Goal: Information Seeking & Learning: Find specific fact

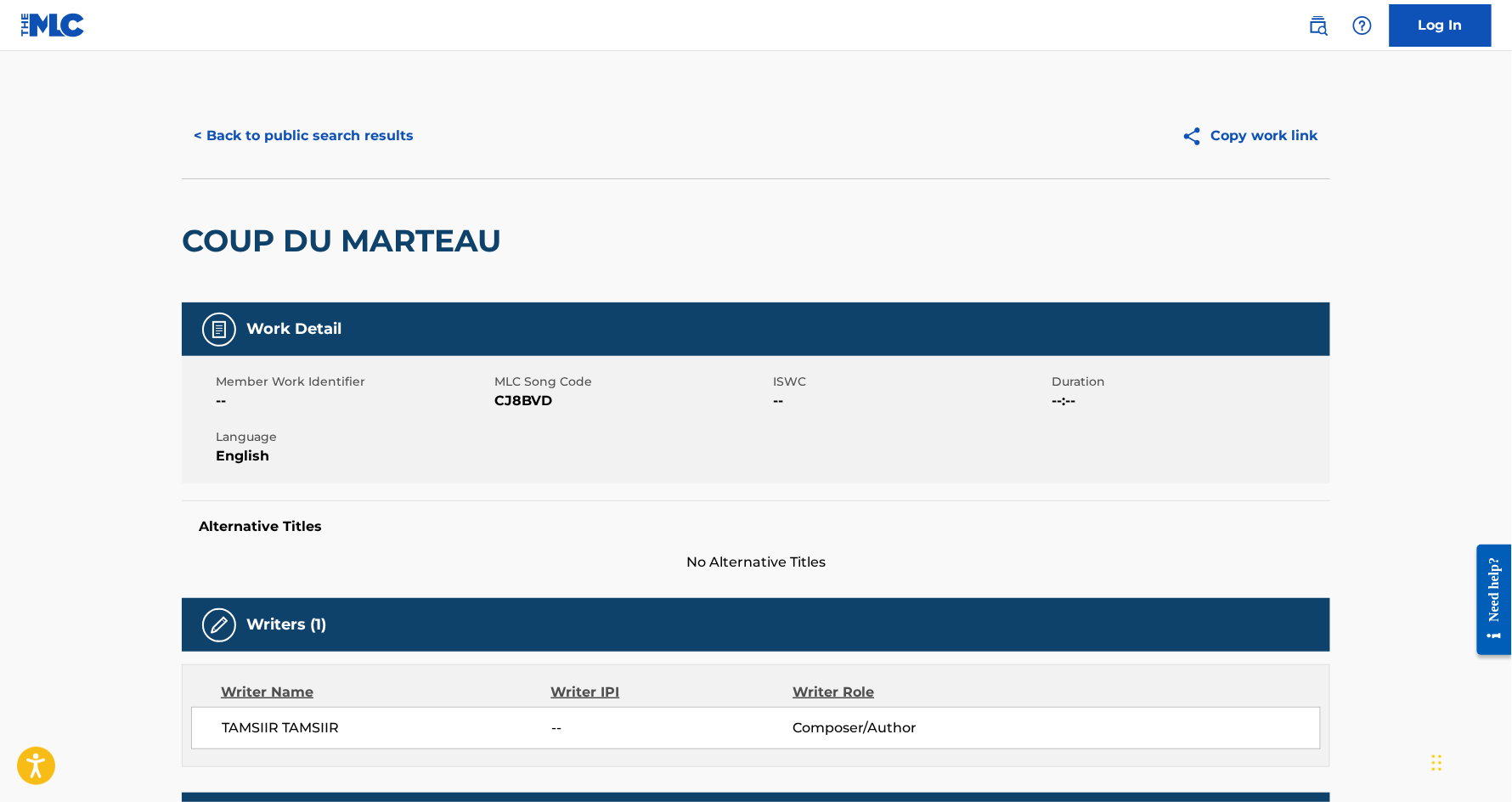
click at [290, 132] on button "< Back to public search results" at bounding box center [304, 136] width 244 height 43
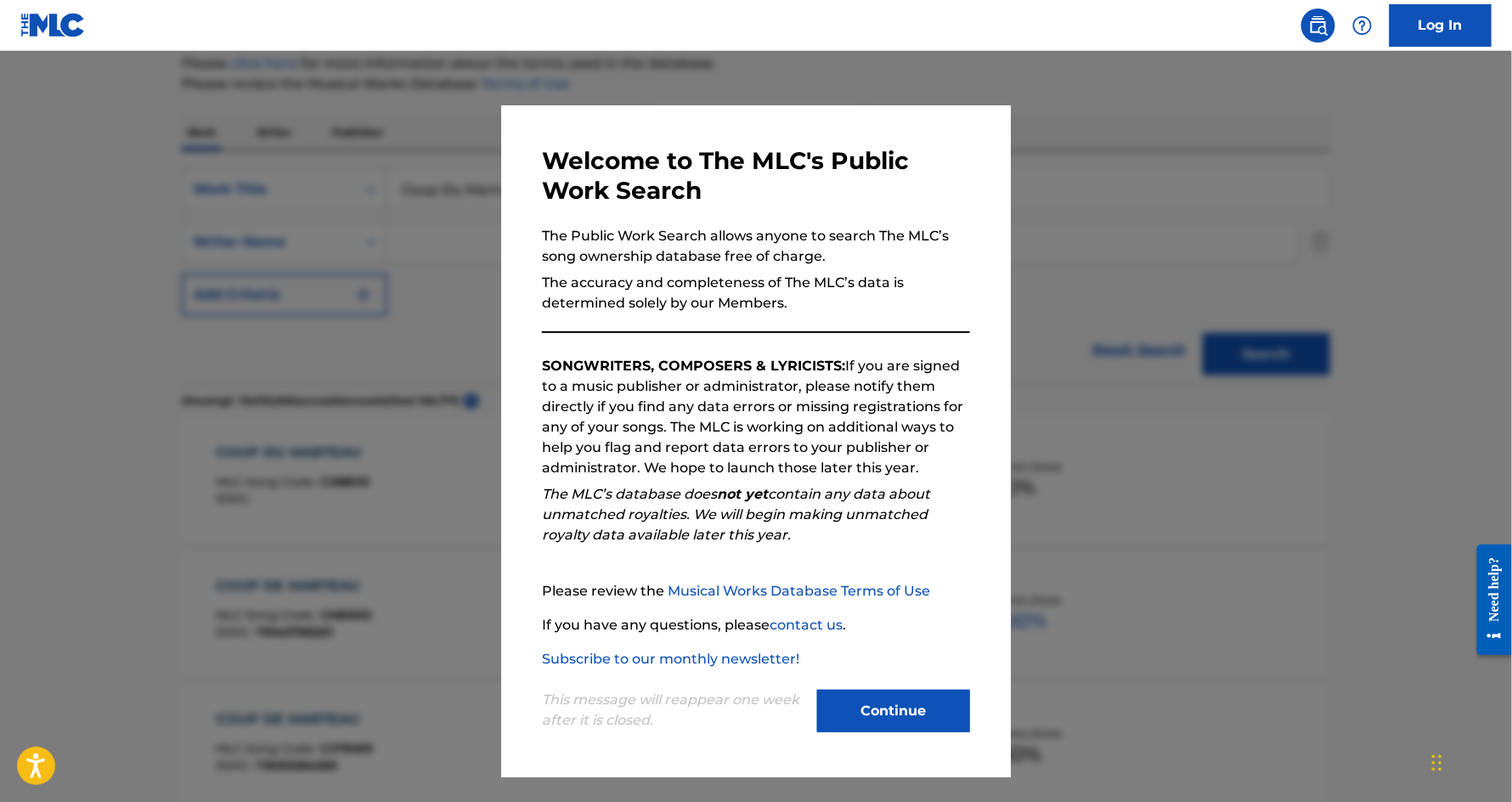
click at [857, 730] on button "Continue" at bounding box center [894, 711] width 153 height 43
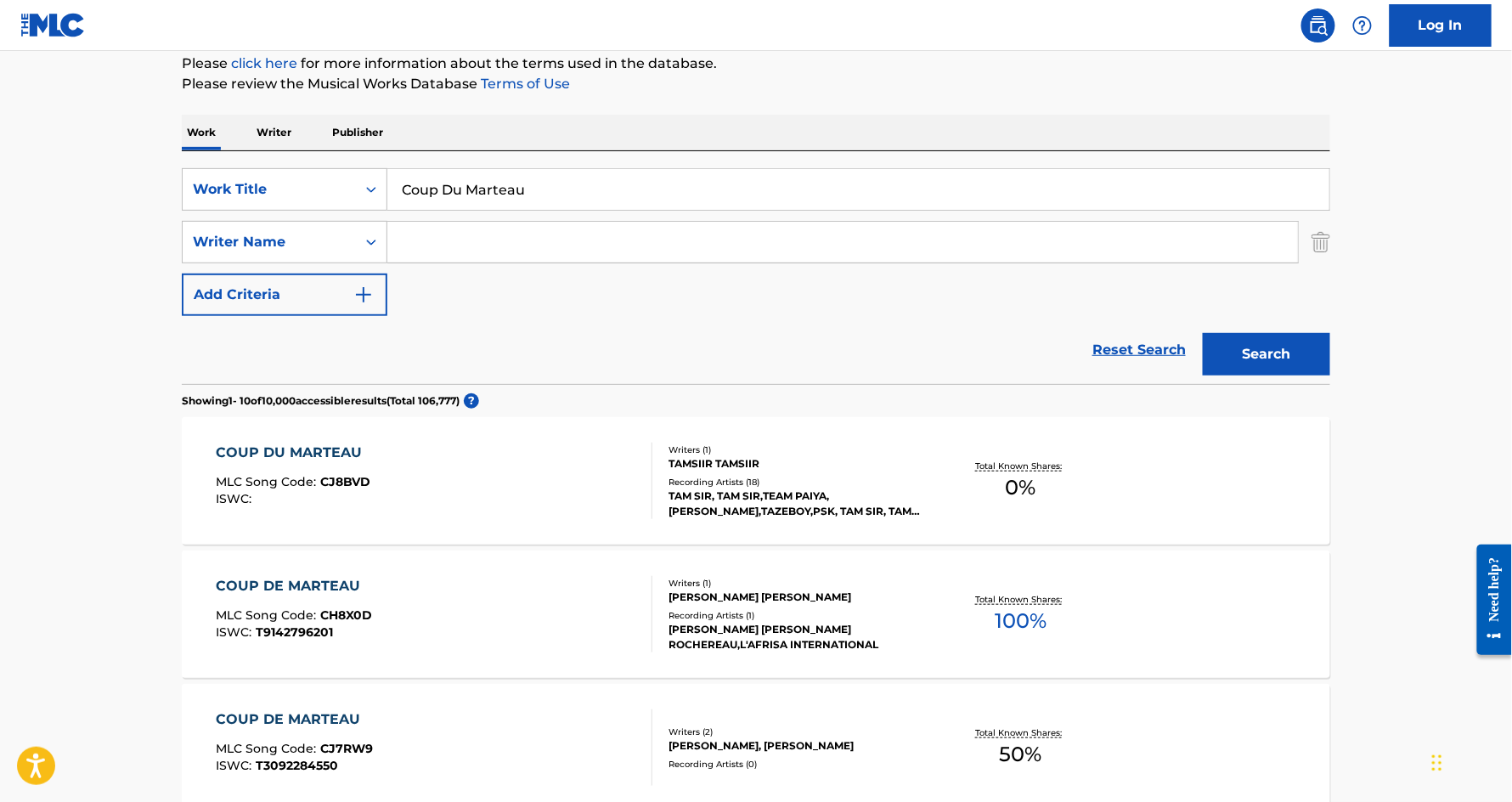
click at [525, 194] on input "Coup Du Marteau" at bounding box center [858, 190] width 942 height 41
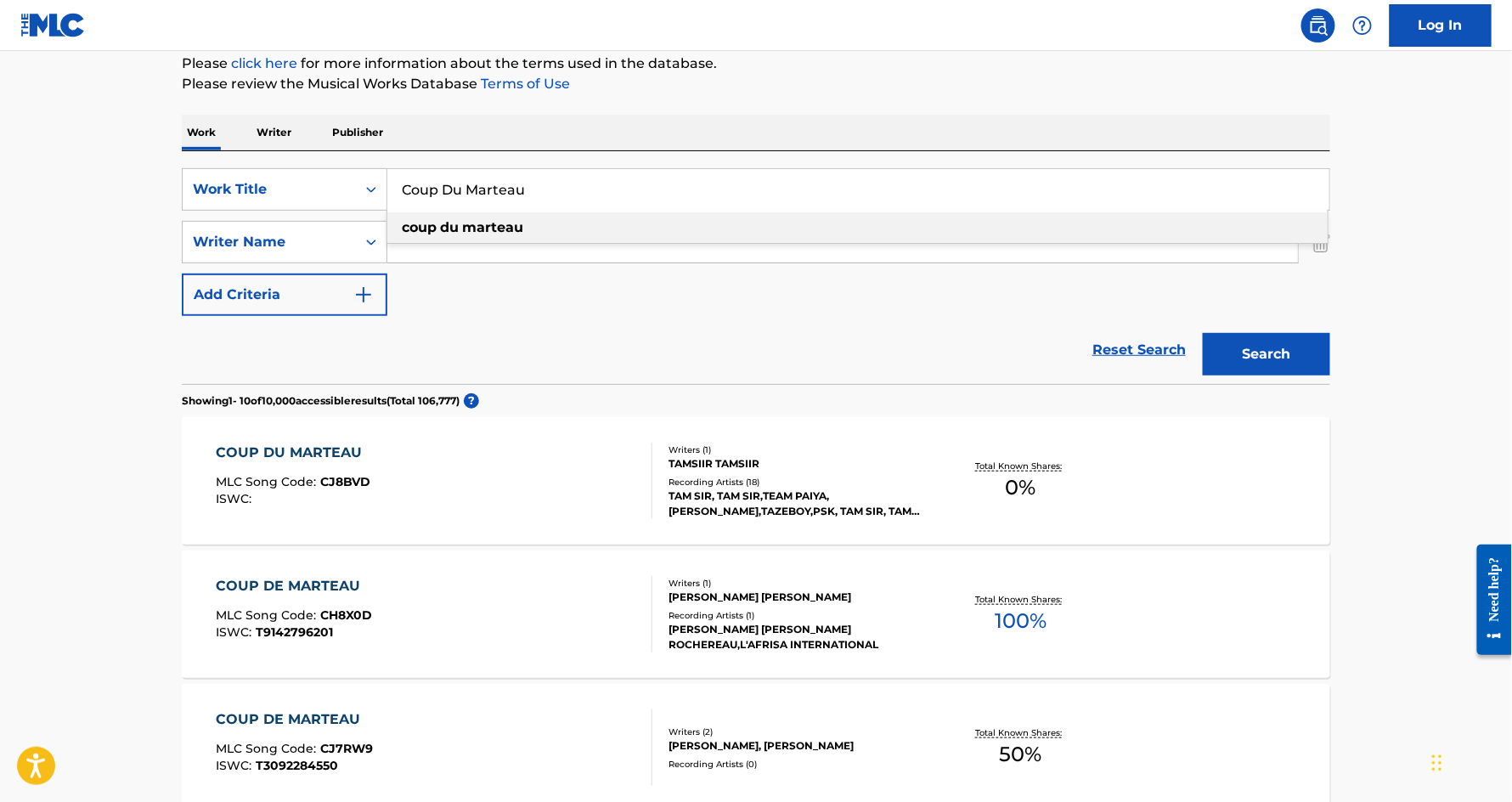
paste input "AMARI"
type input "Coup Du AMARI"
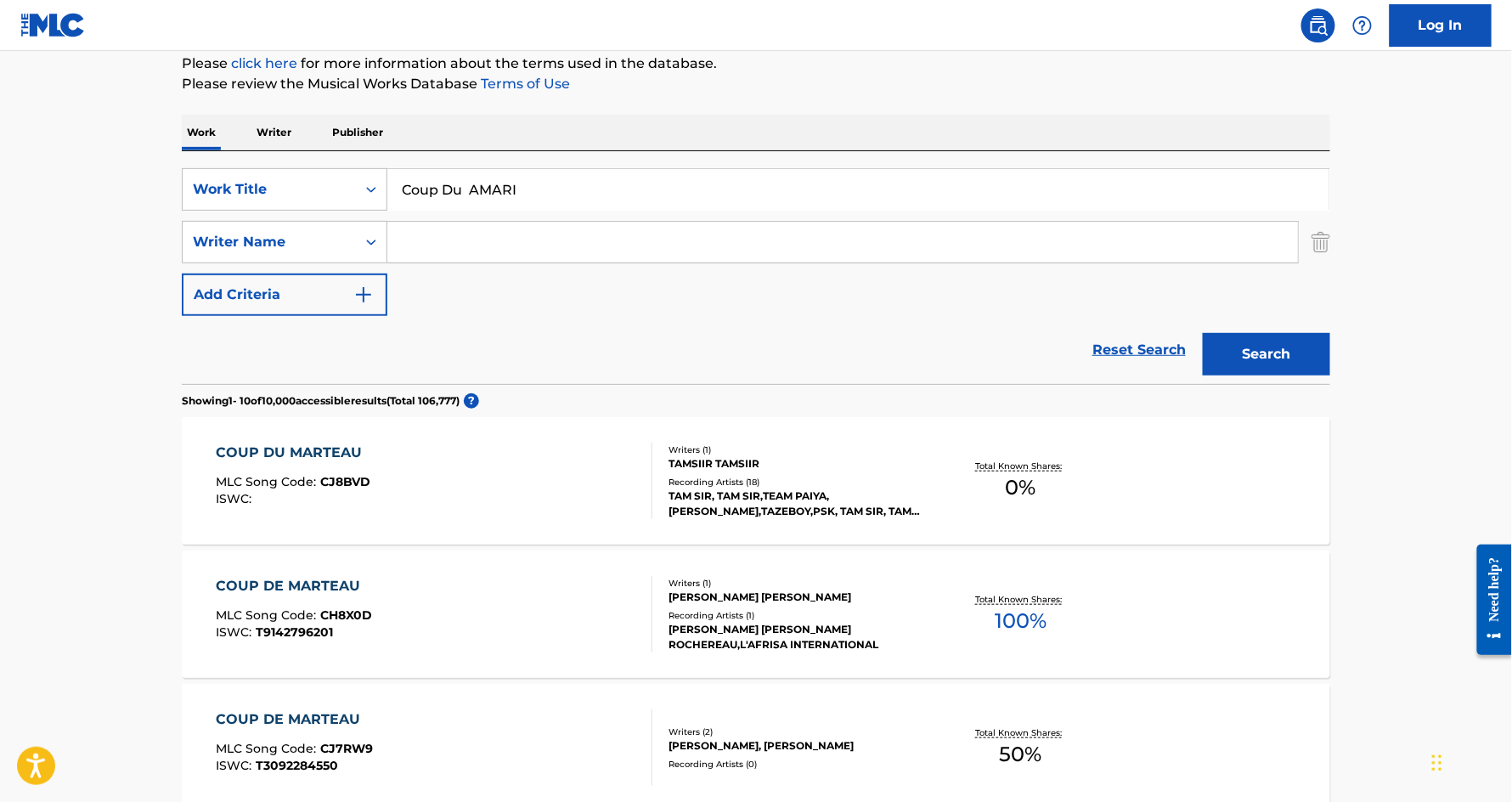
click at [518, 194] on input "Coup Du AMARI" at bounding box center [858, 190] width 942 height 41
paste input "AMARI"
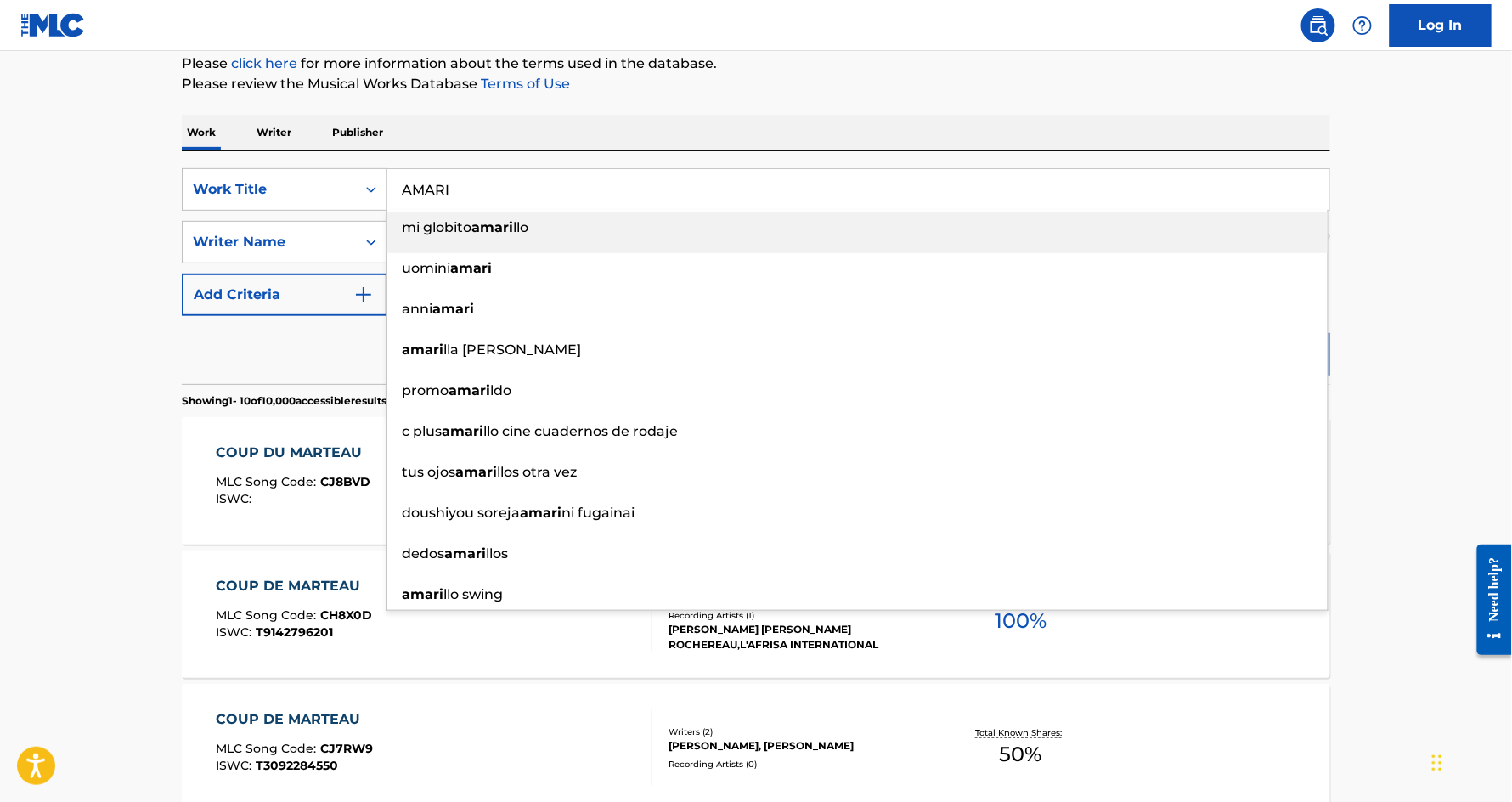
type input "AMARI"
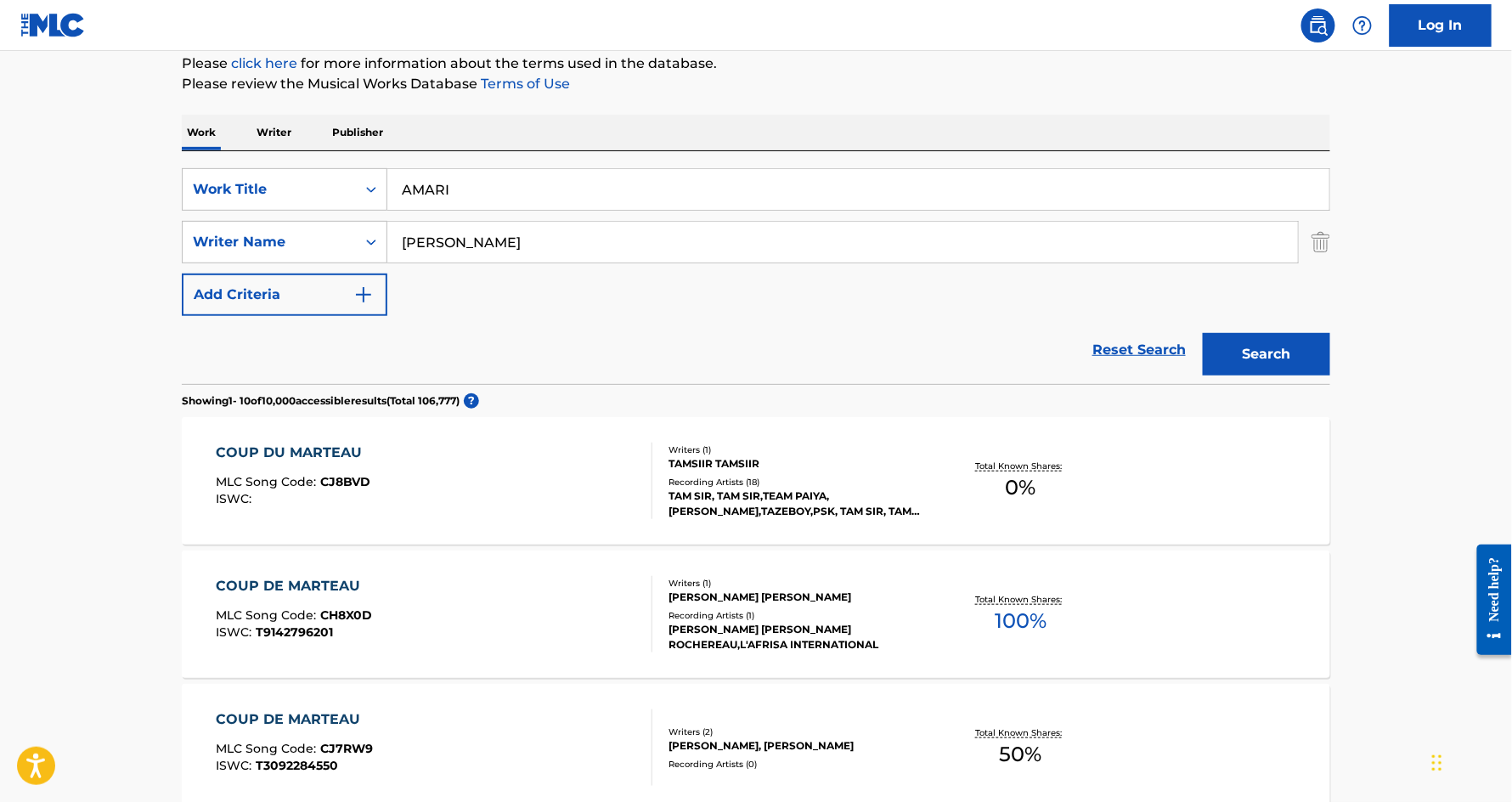
type input "[PERSON_NAME]"
click at [1203, 333] on button "Search" at bounding box center [1267, 355] width 128 height 43
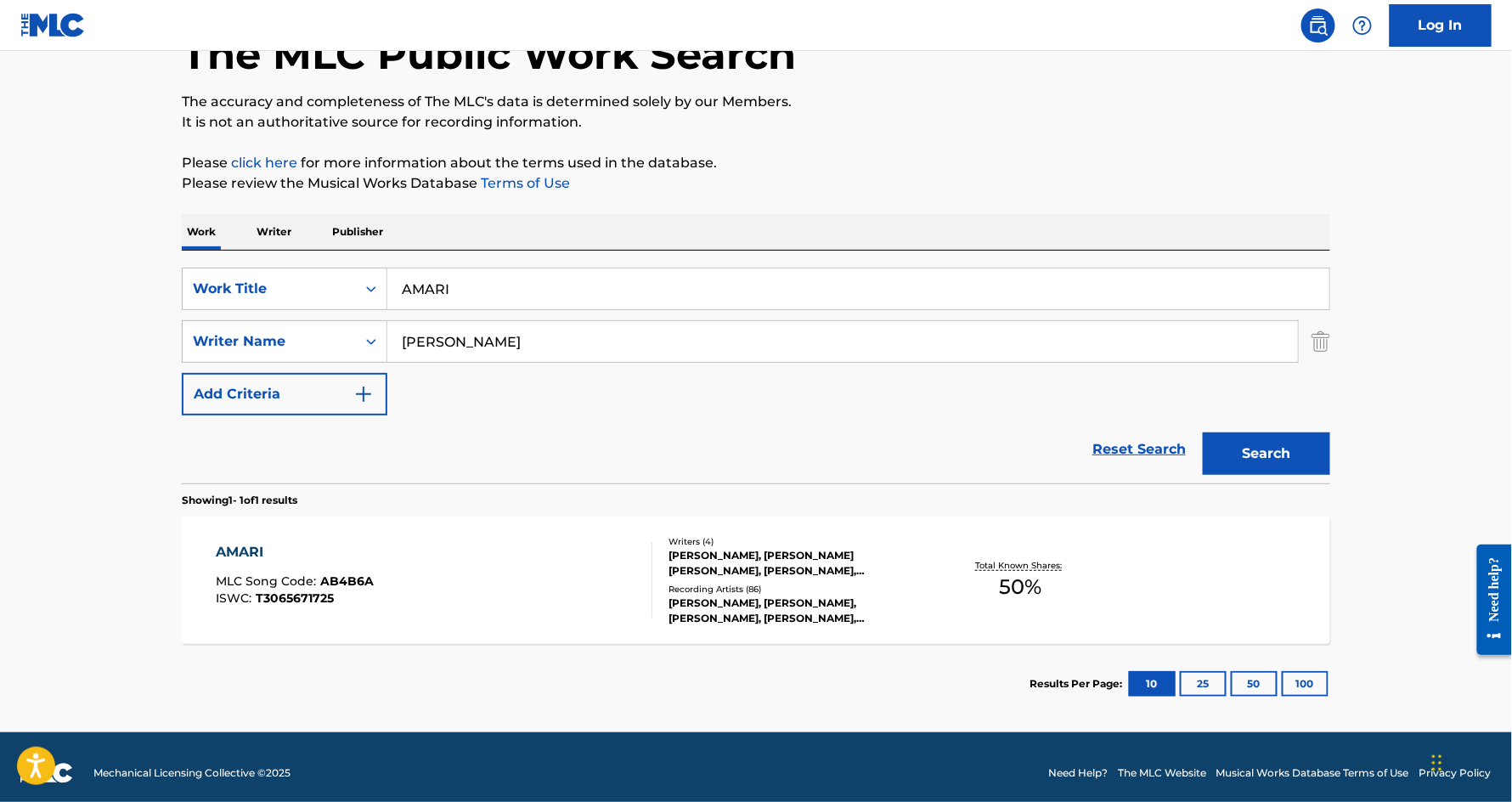
scroll to position [121, 0]
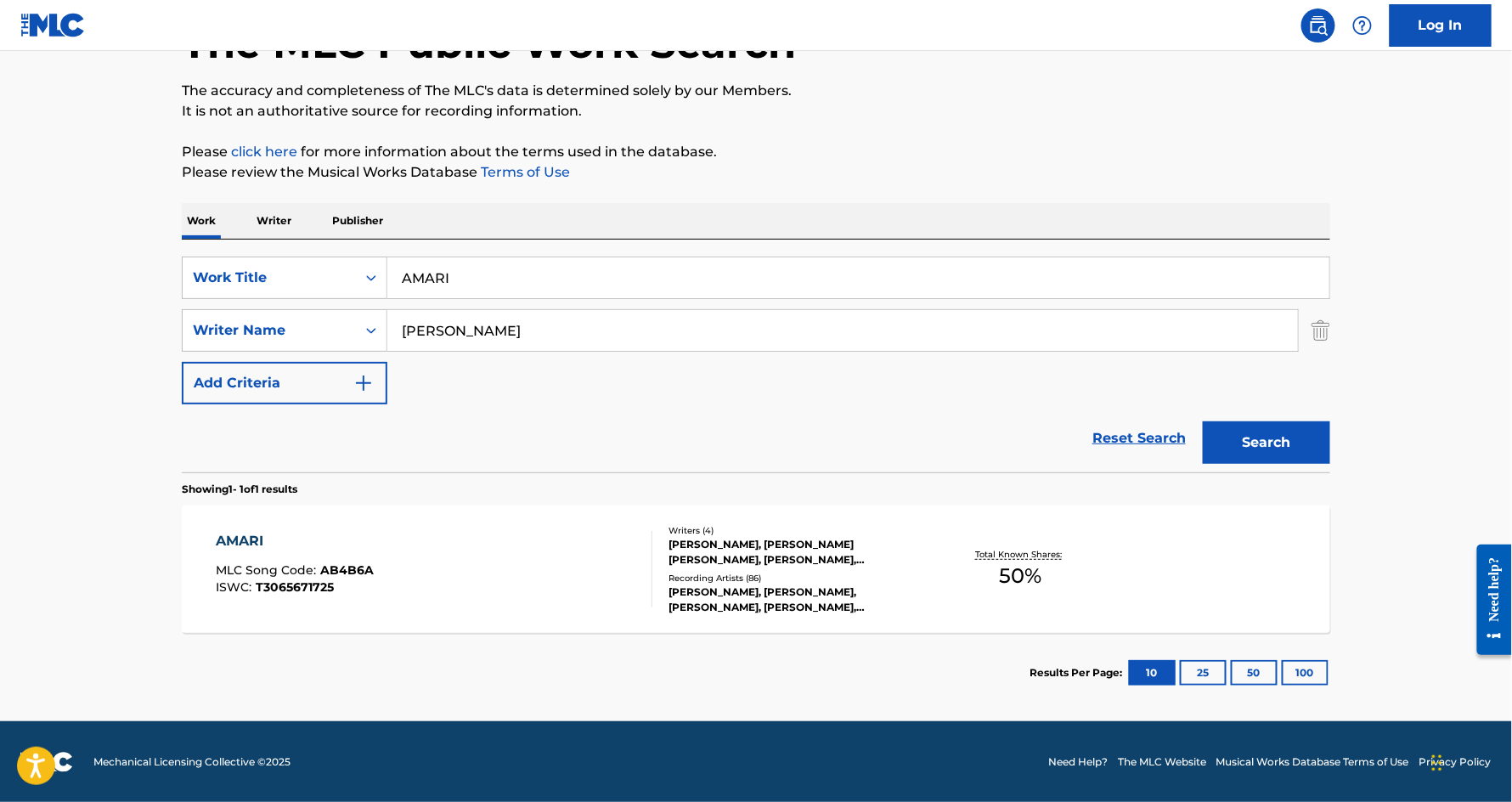
click at [241, 540] on div "AMARI" at bounding box center [295, 540] width 158 height 20
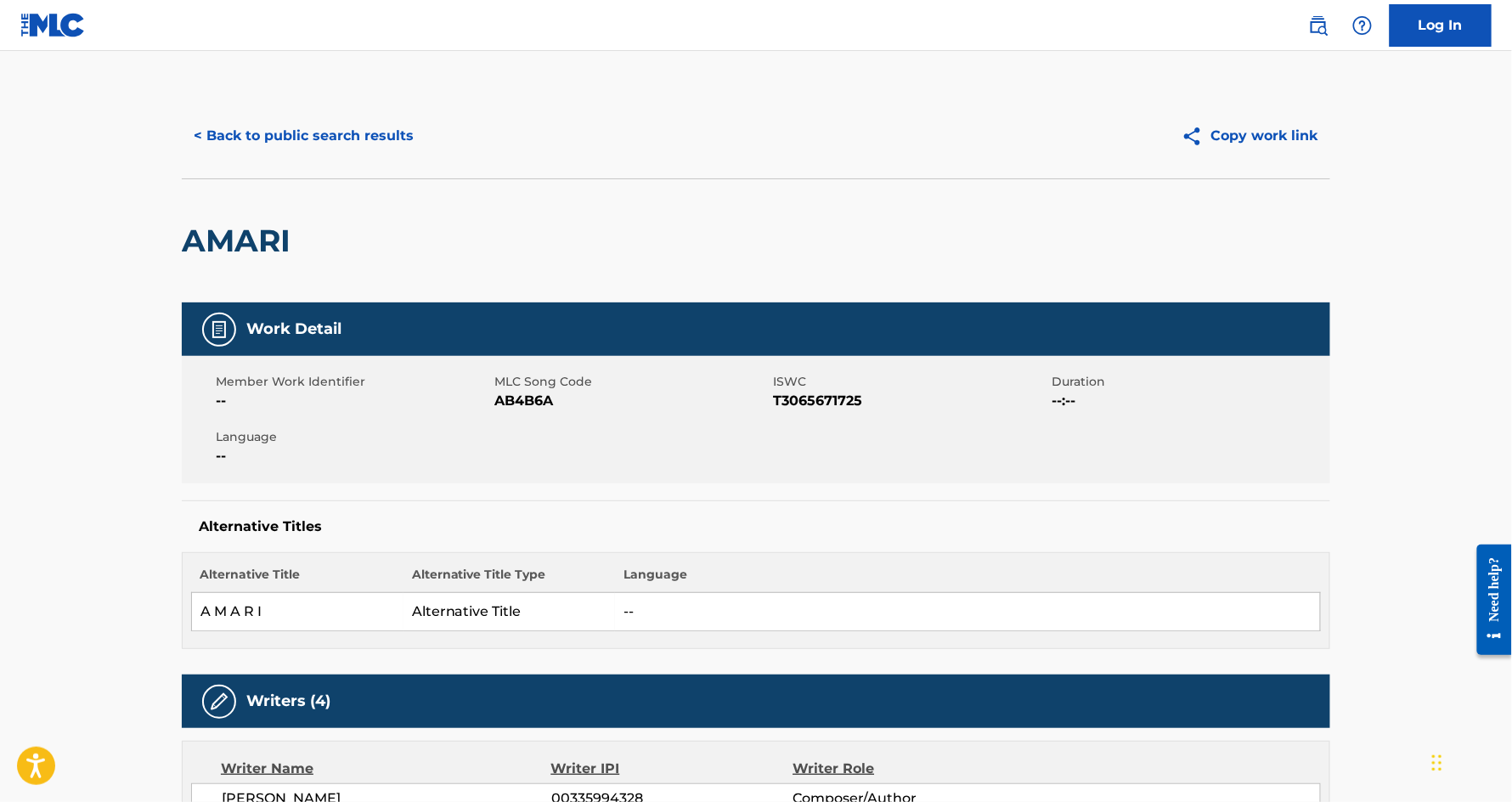
click at [341, 137] on button "< Back to public search results" at bounding box center [304, 136] width 244 height 43
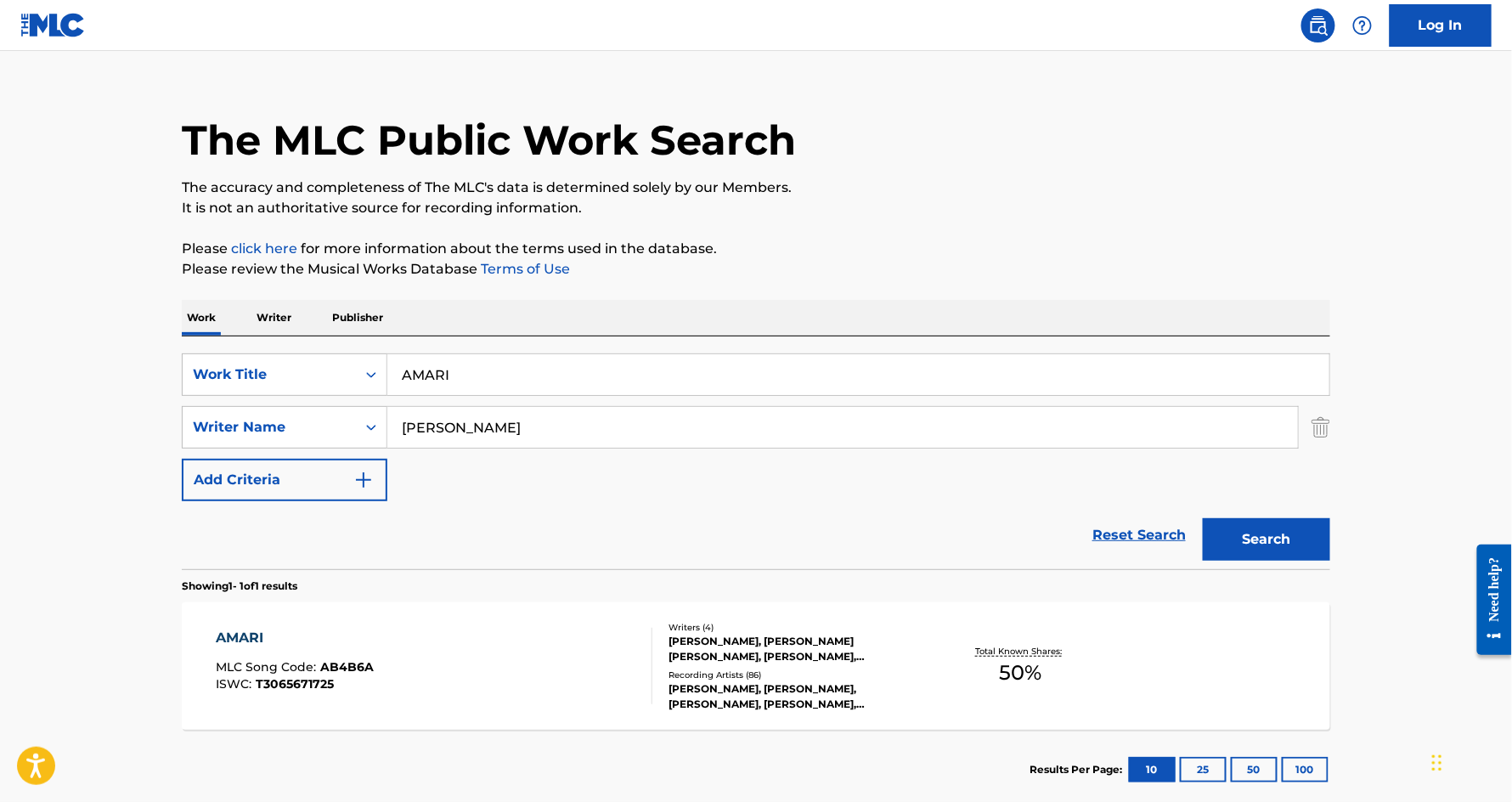
click at [496, 380] on input "AMARI" at bounding box center [858, 375] width 942 height 41
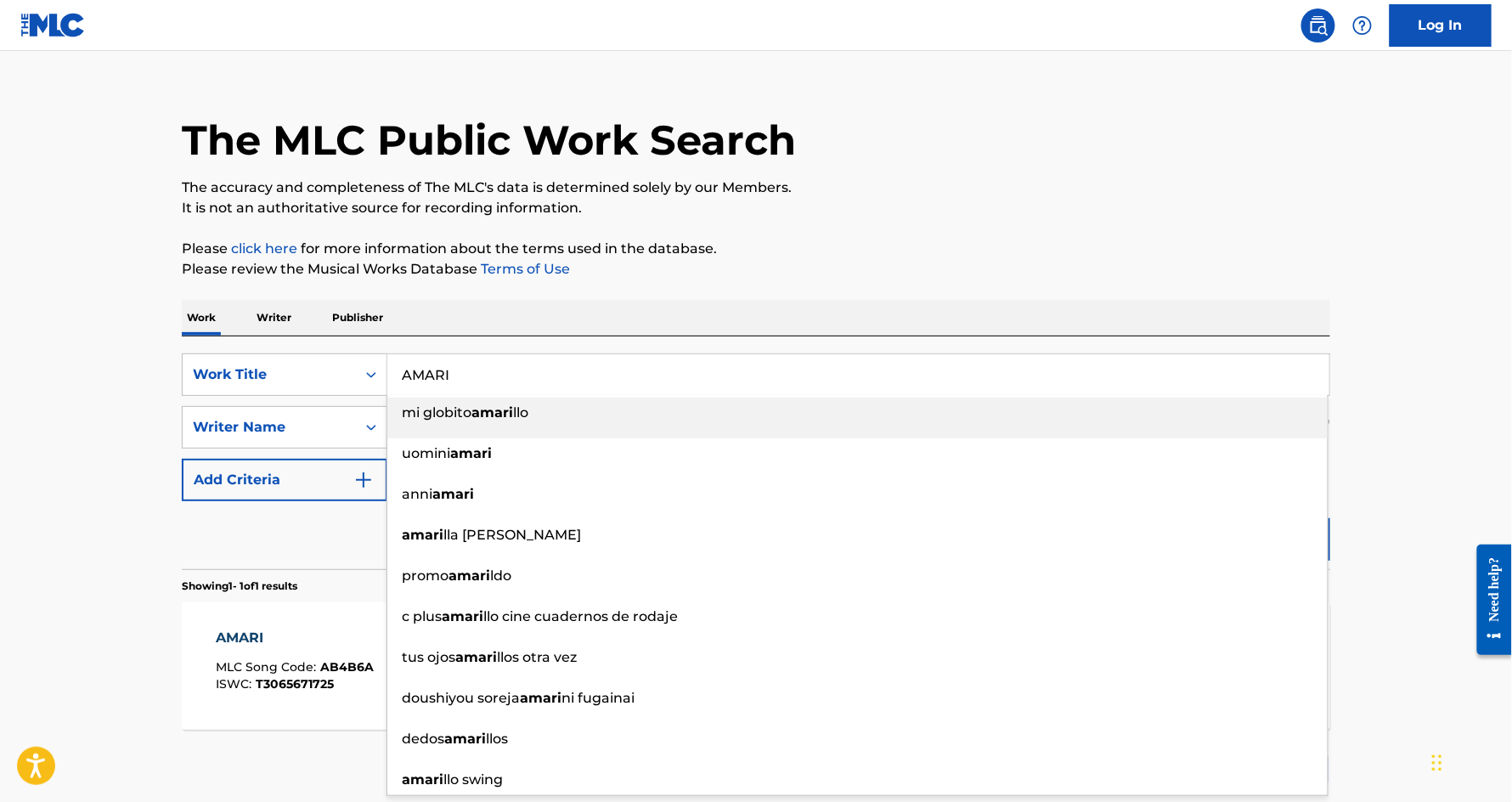
click at [496, 380] on input "AMARI" at bounding box center [858, 375] width 942 height 41
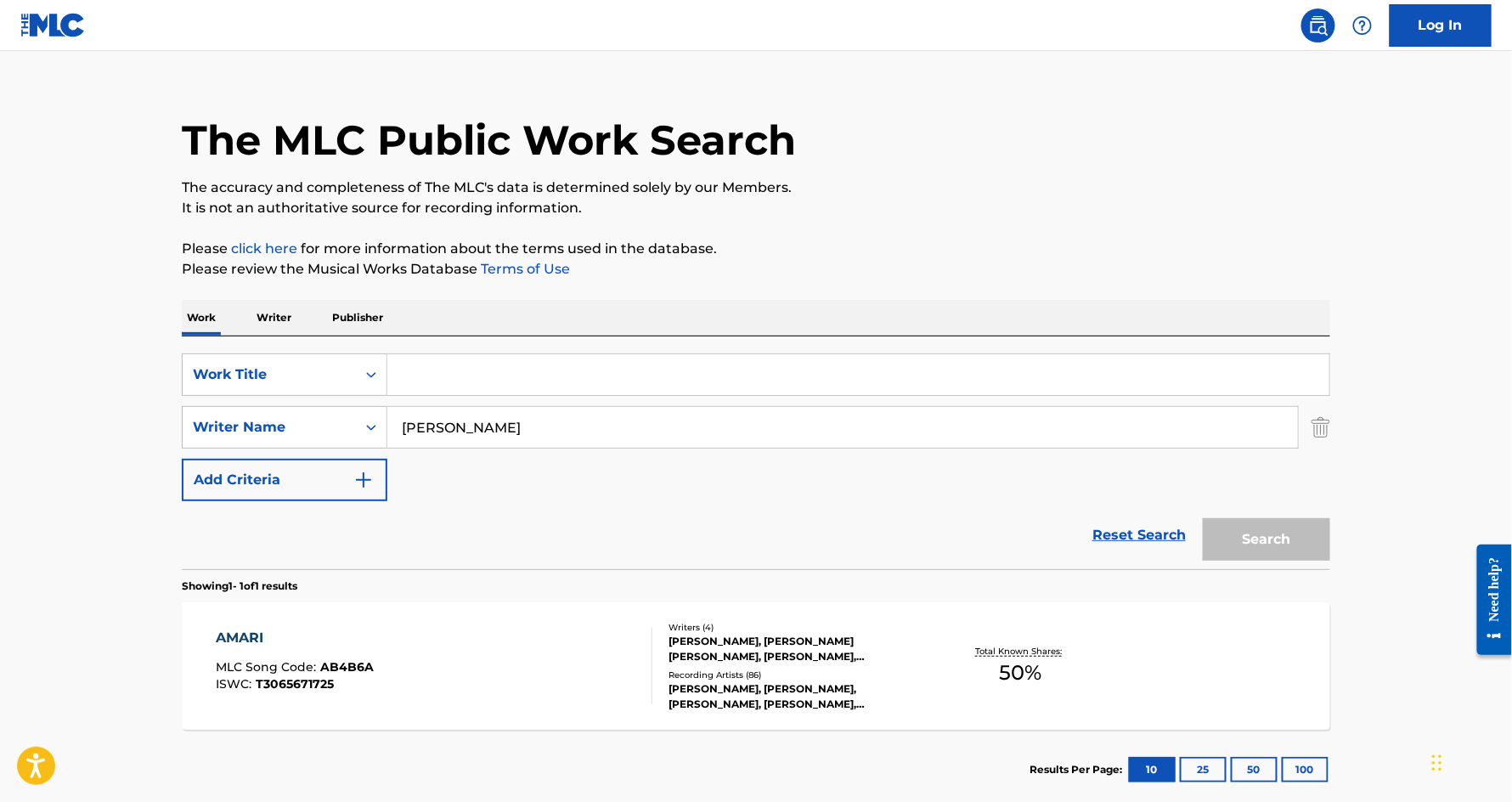
paste input "CHULO BROS"
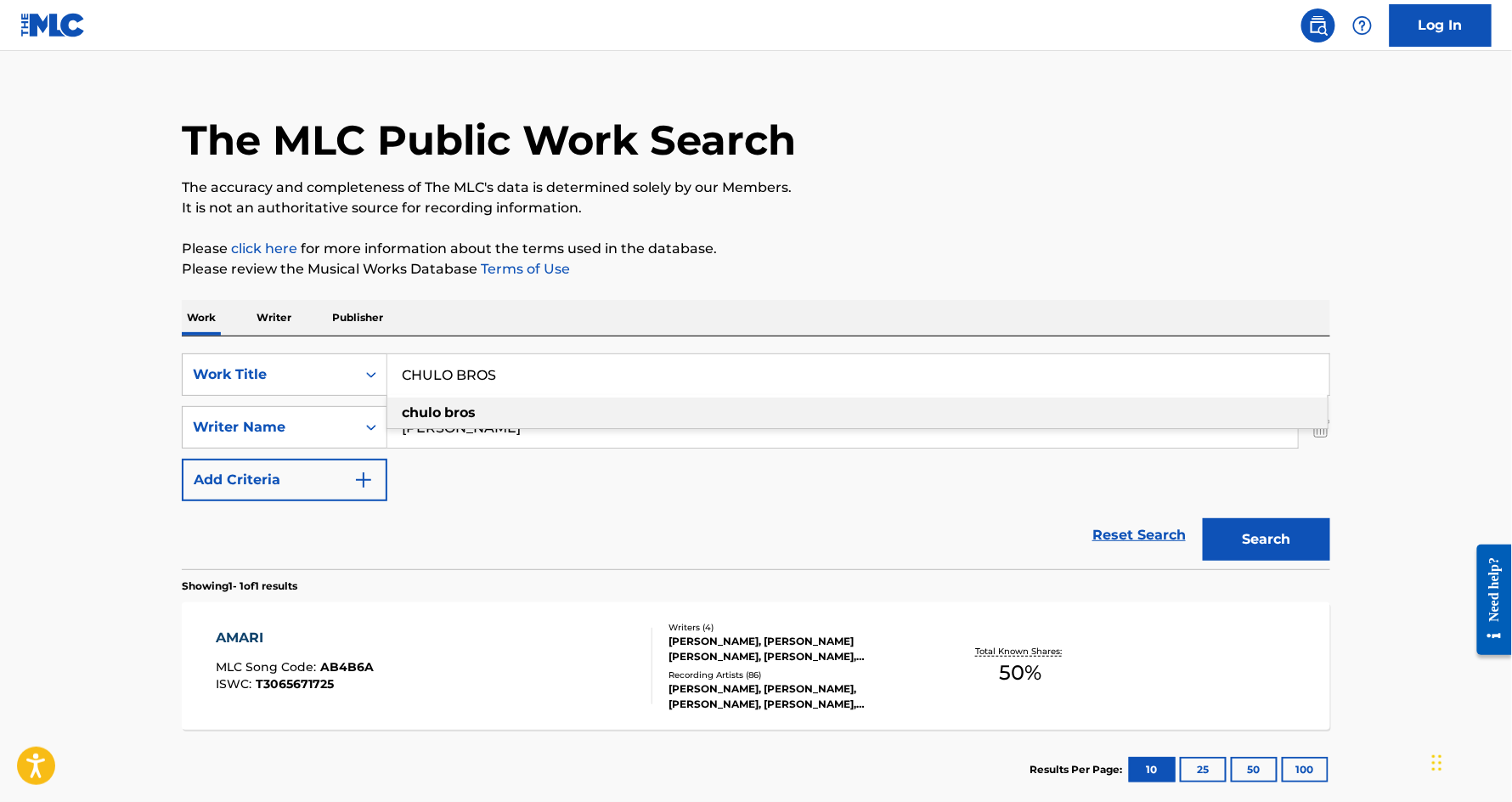
type input "CHULO BROS"
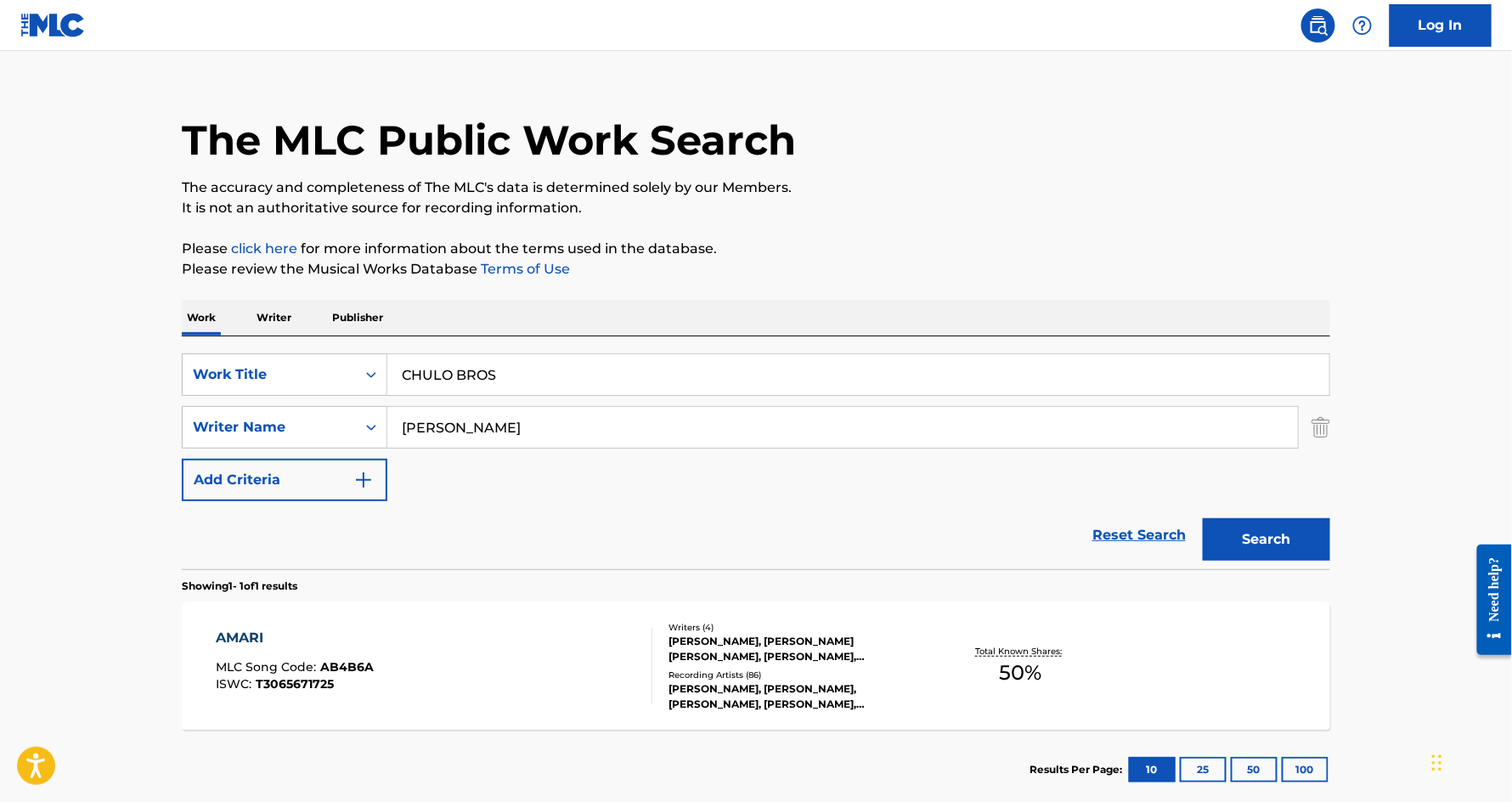
type input "[PERSON_NAME]"
click at [1203, 518] on button "Search" at bounding box center [1267, 540] width 128 height 43
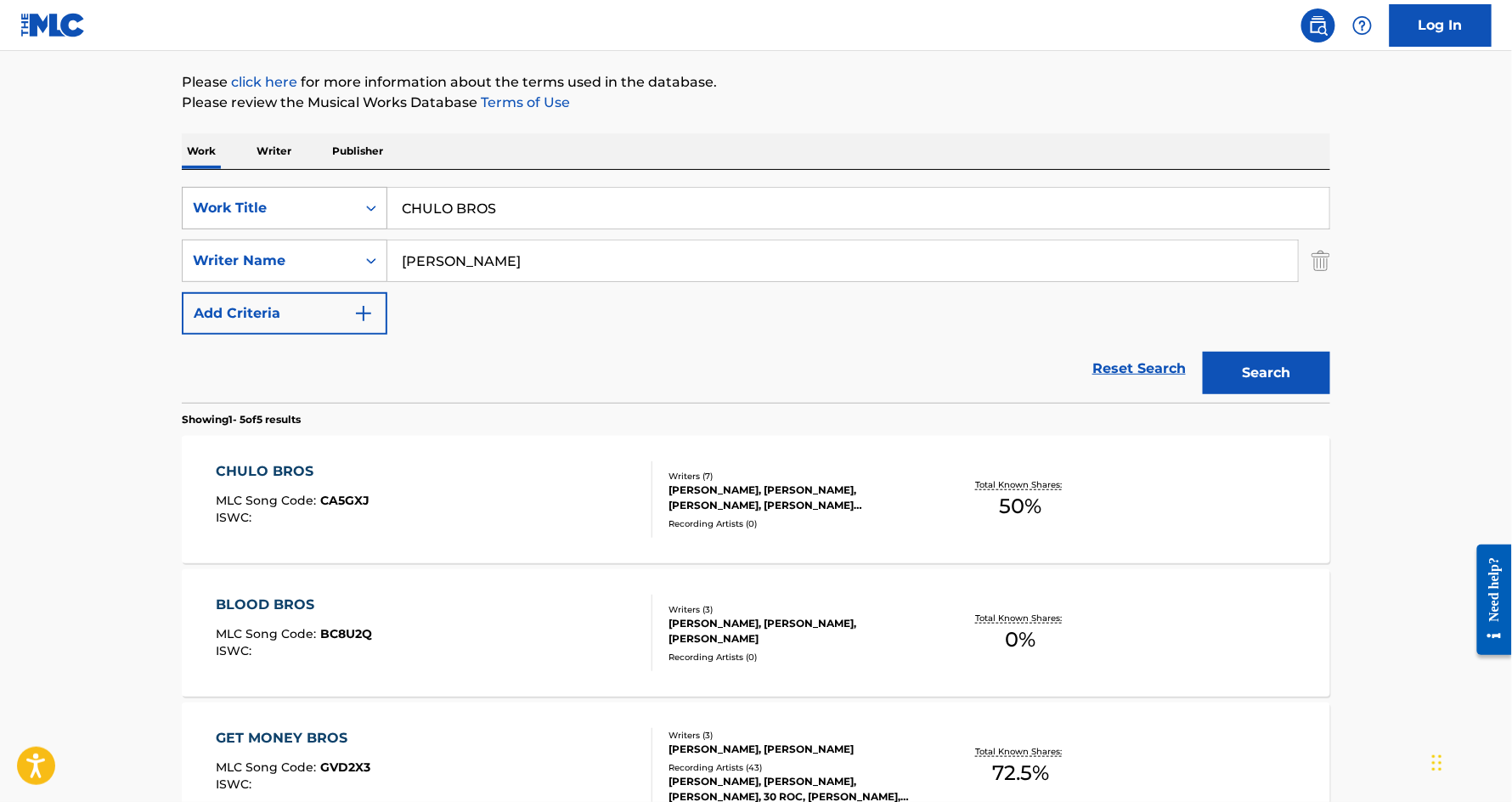
scroll to position [228, 0]
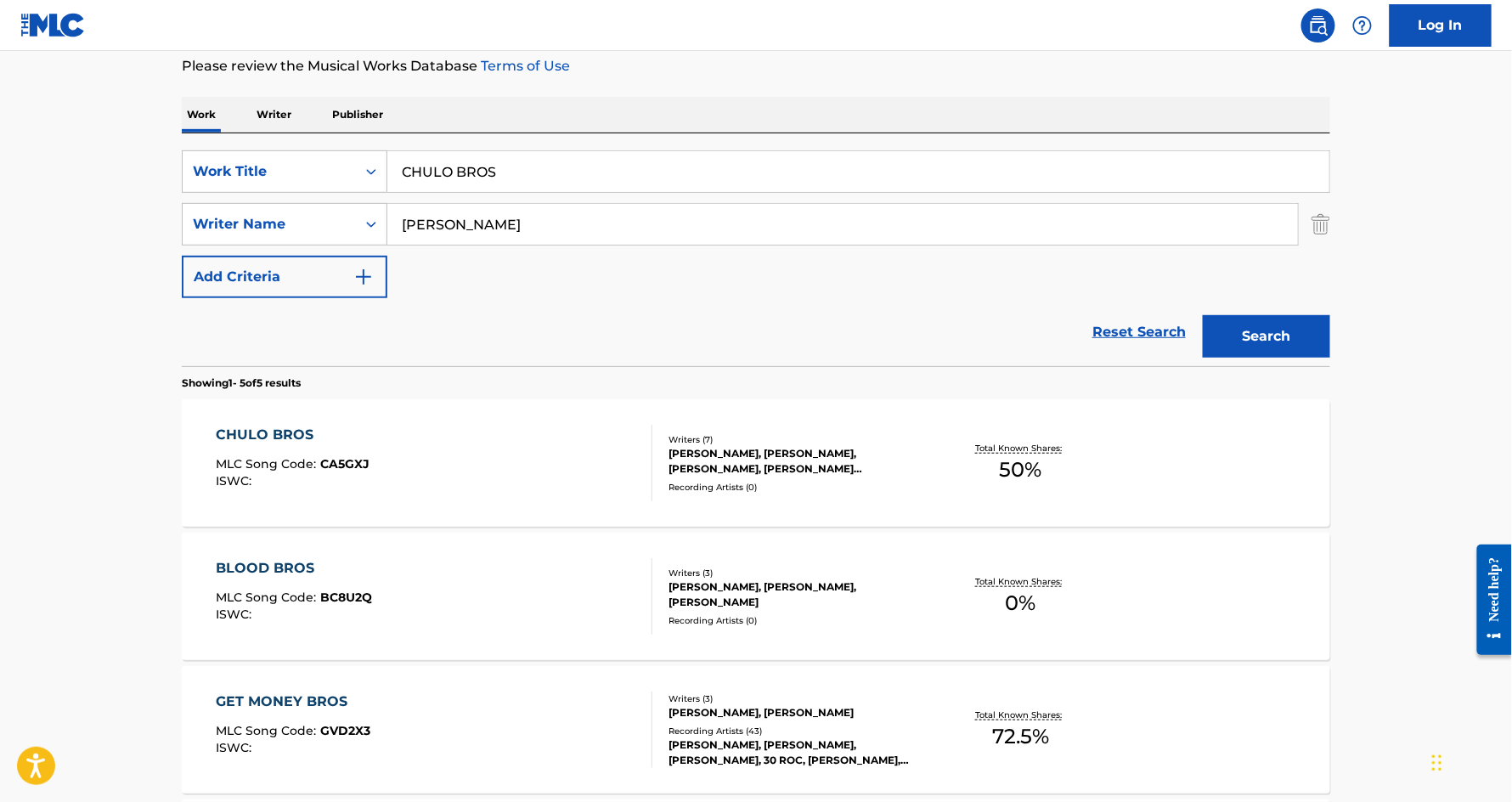
click at [258, 436] on div "CHULO BROS" at bounding box center [293, 435] width 154 height 20
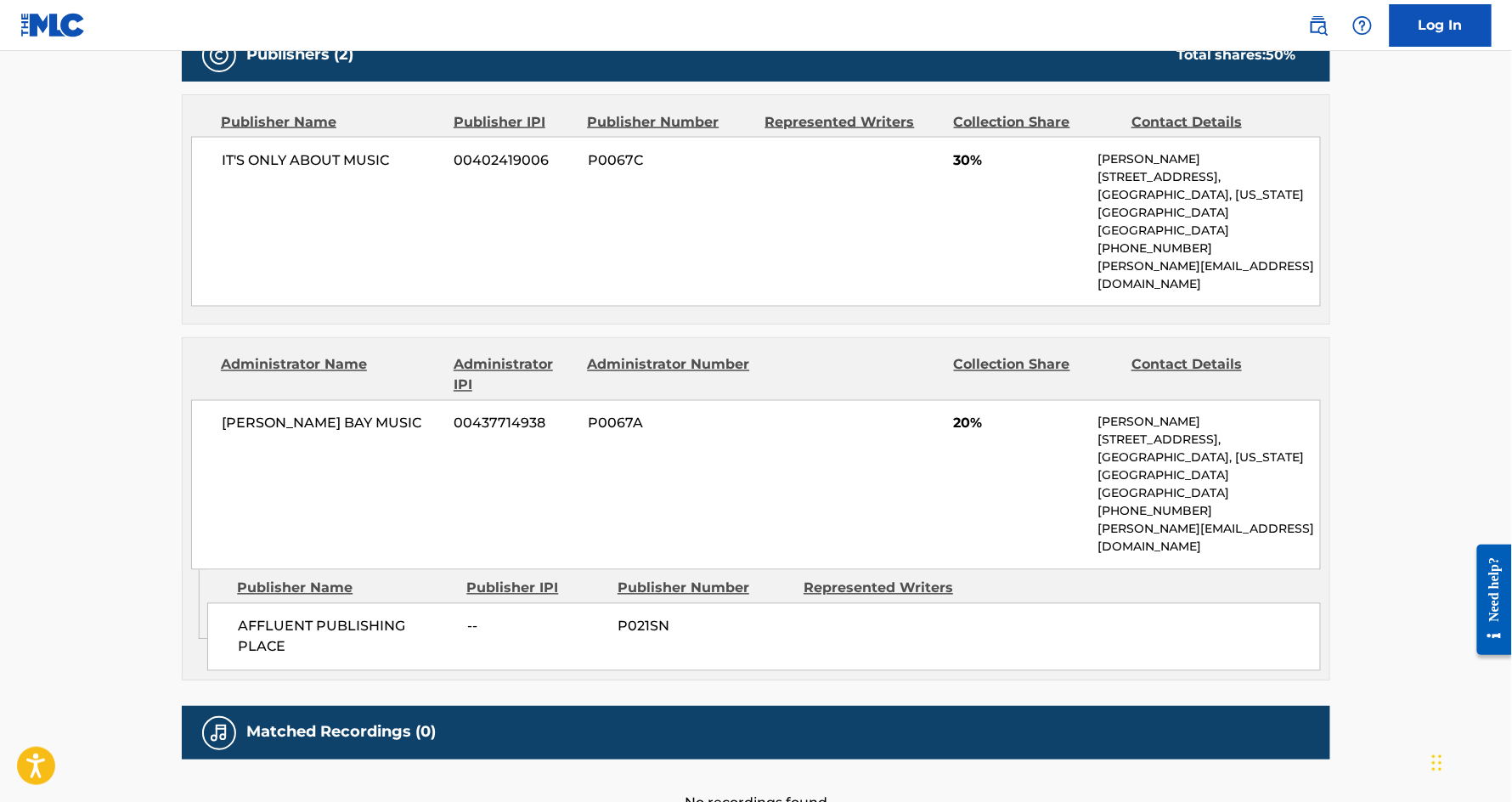
scroll to position [927, 0]
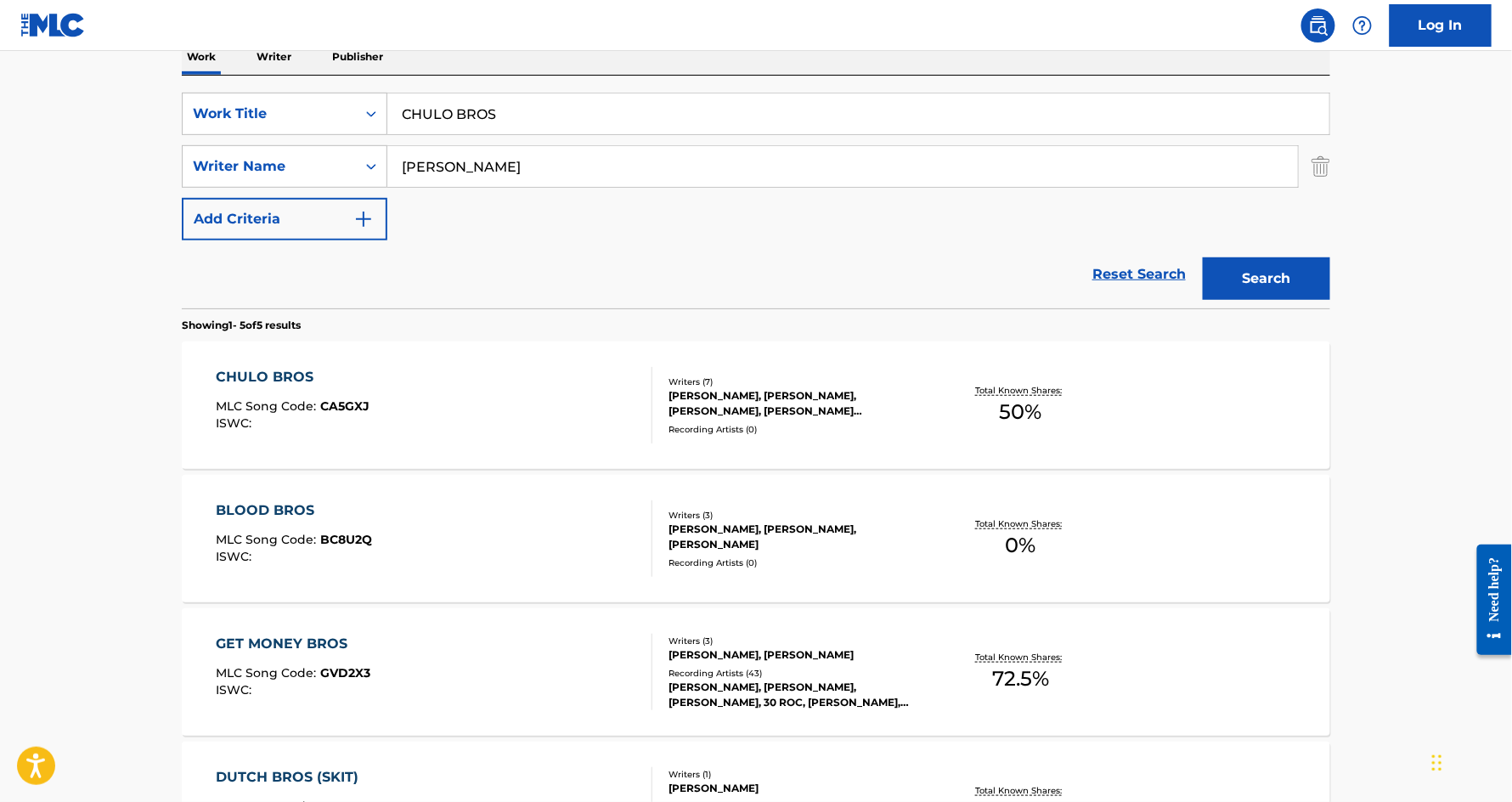
scroll to position [290, 0]
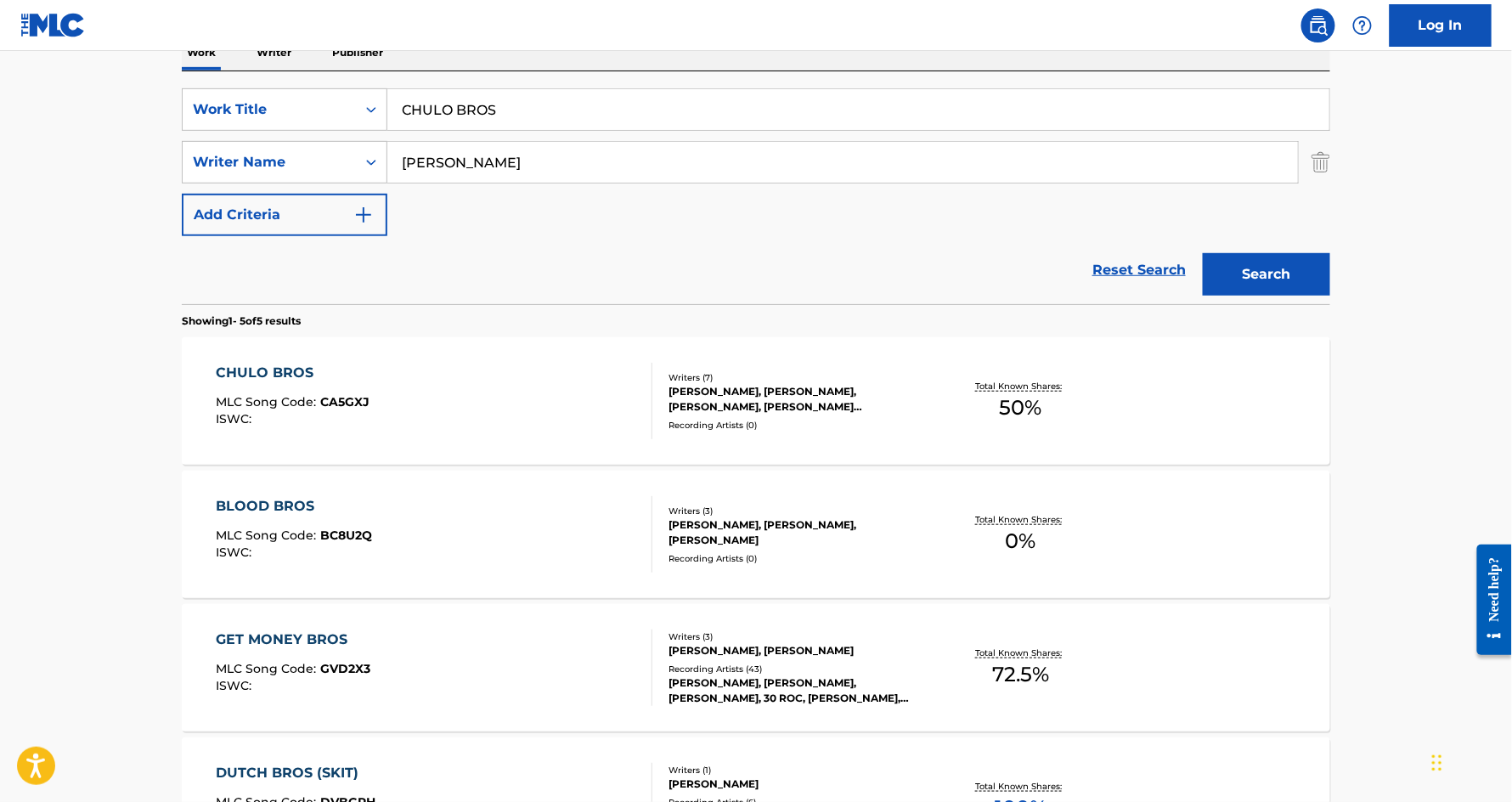
click at [460, 120] on input "CHULO BROS" at bounding box center [858, 109] width 942 height 41
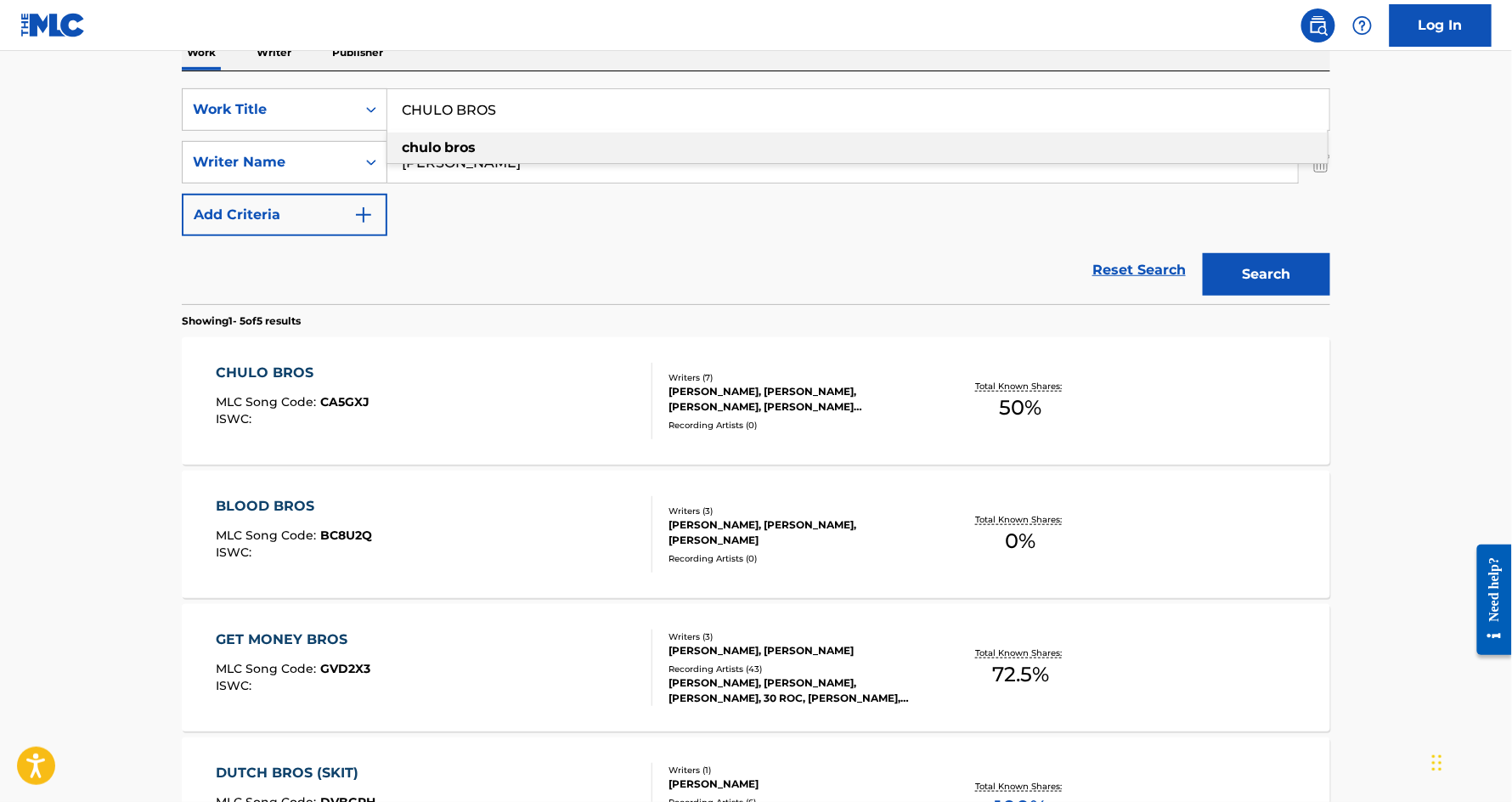
click at [460, 120] on input "CHULO BROS" at bounding box center [858, 109] width 942 height 41
paste input "GARDEN [DEMOGRAPHIC_DATA]"
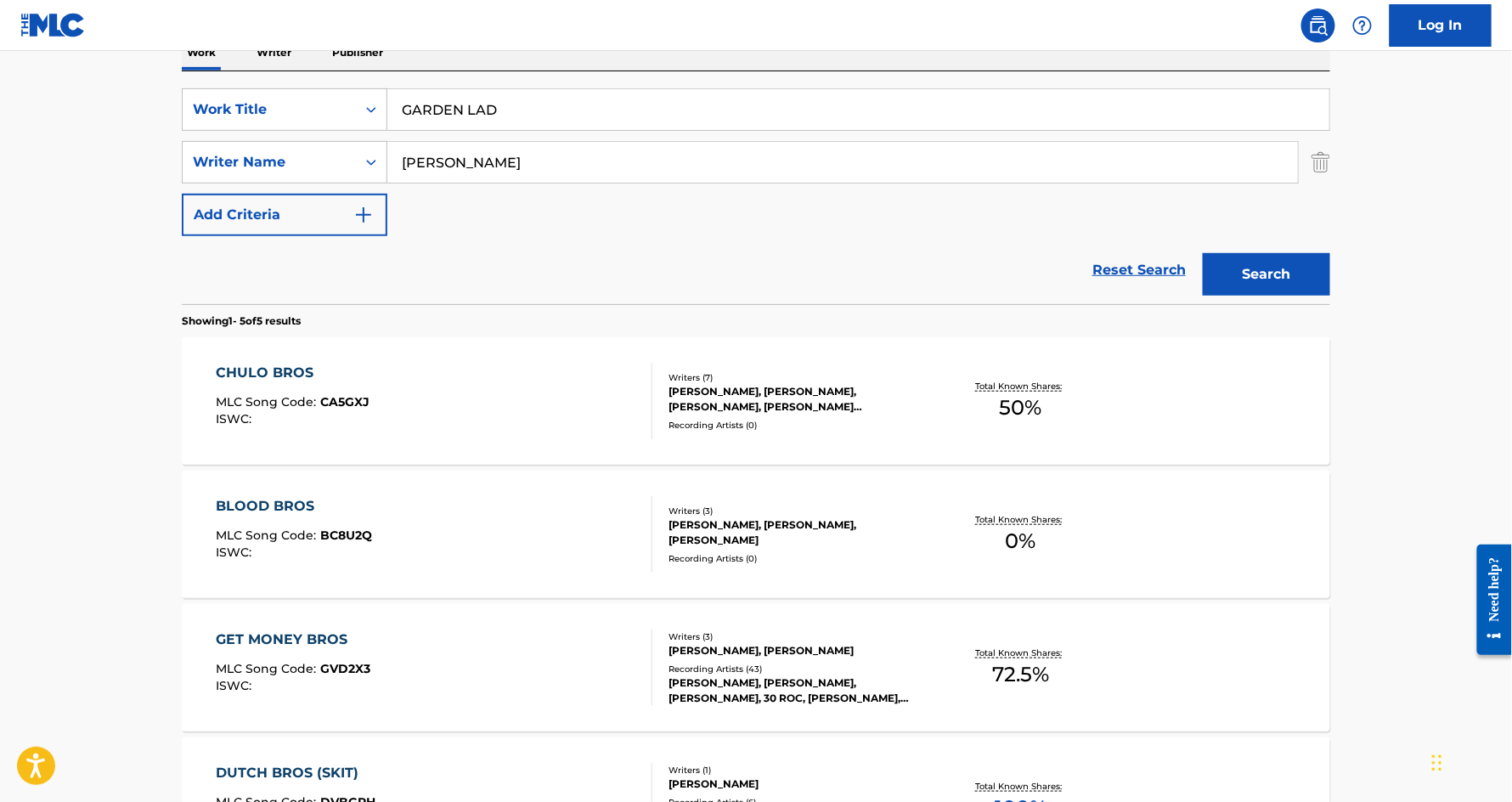
click at [566, 114] on input "GARDEN LAD" at bounding box center [858, 109] width 942 height 41
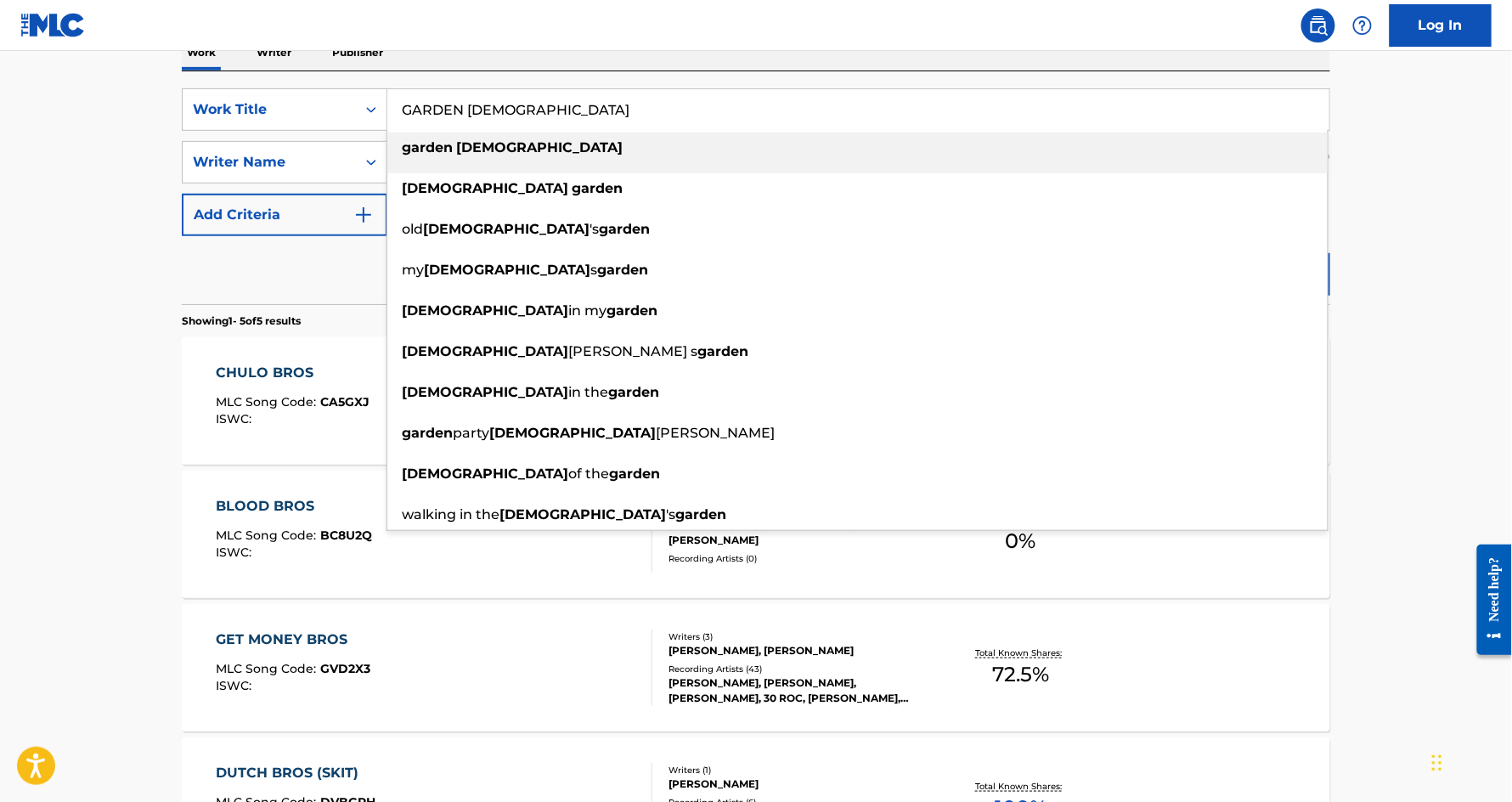
type input "GARDEN [DEMOGRAPHIC_DATA]"
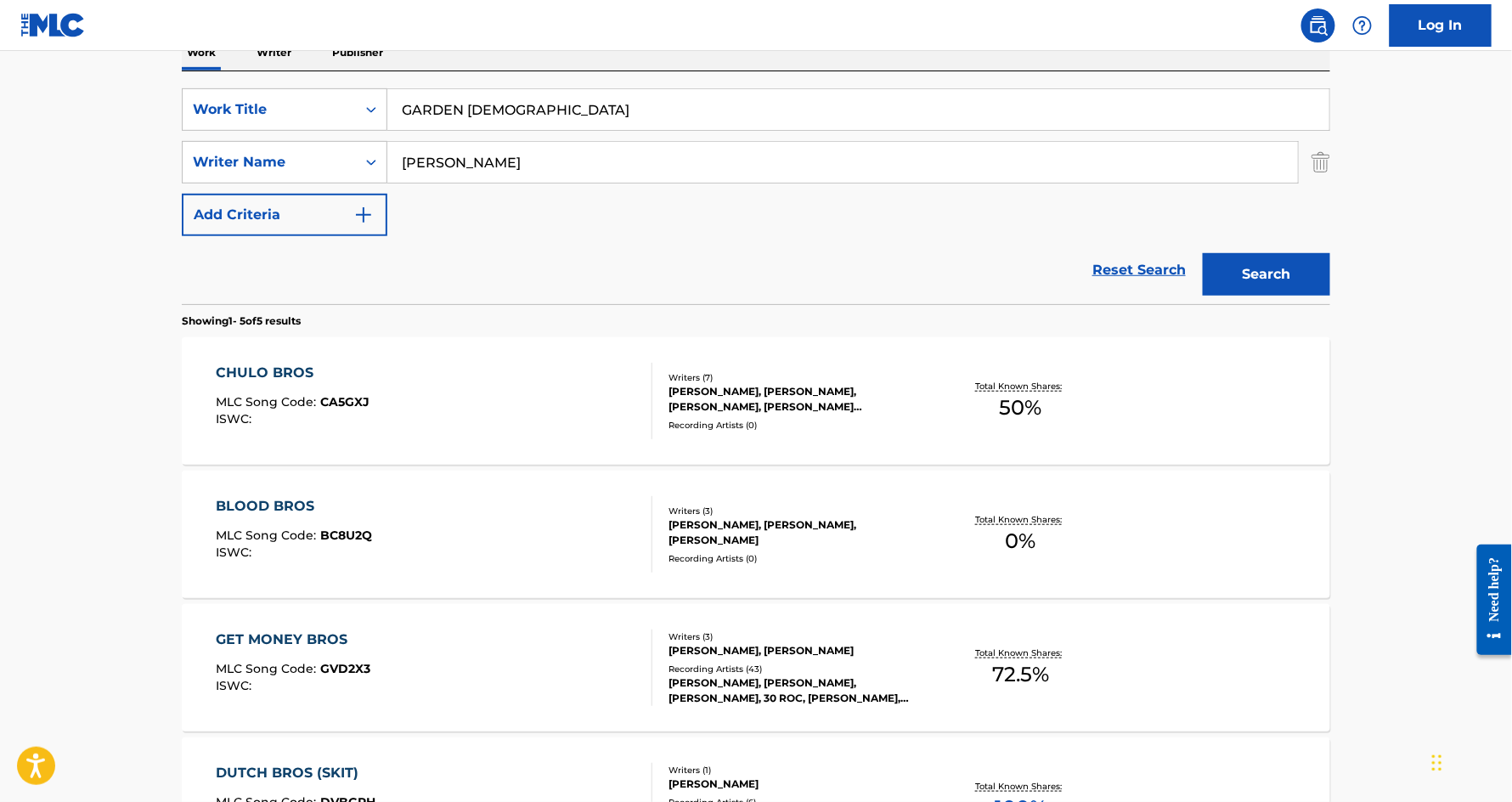
type input "[PERSON_NAME]"
click at [1203, 253] on button "Search" at bounding box center [1267, 274] width 128 height 43
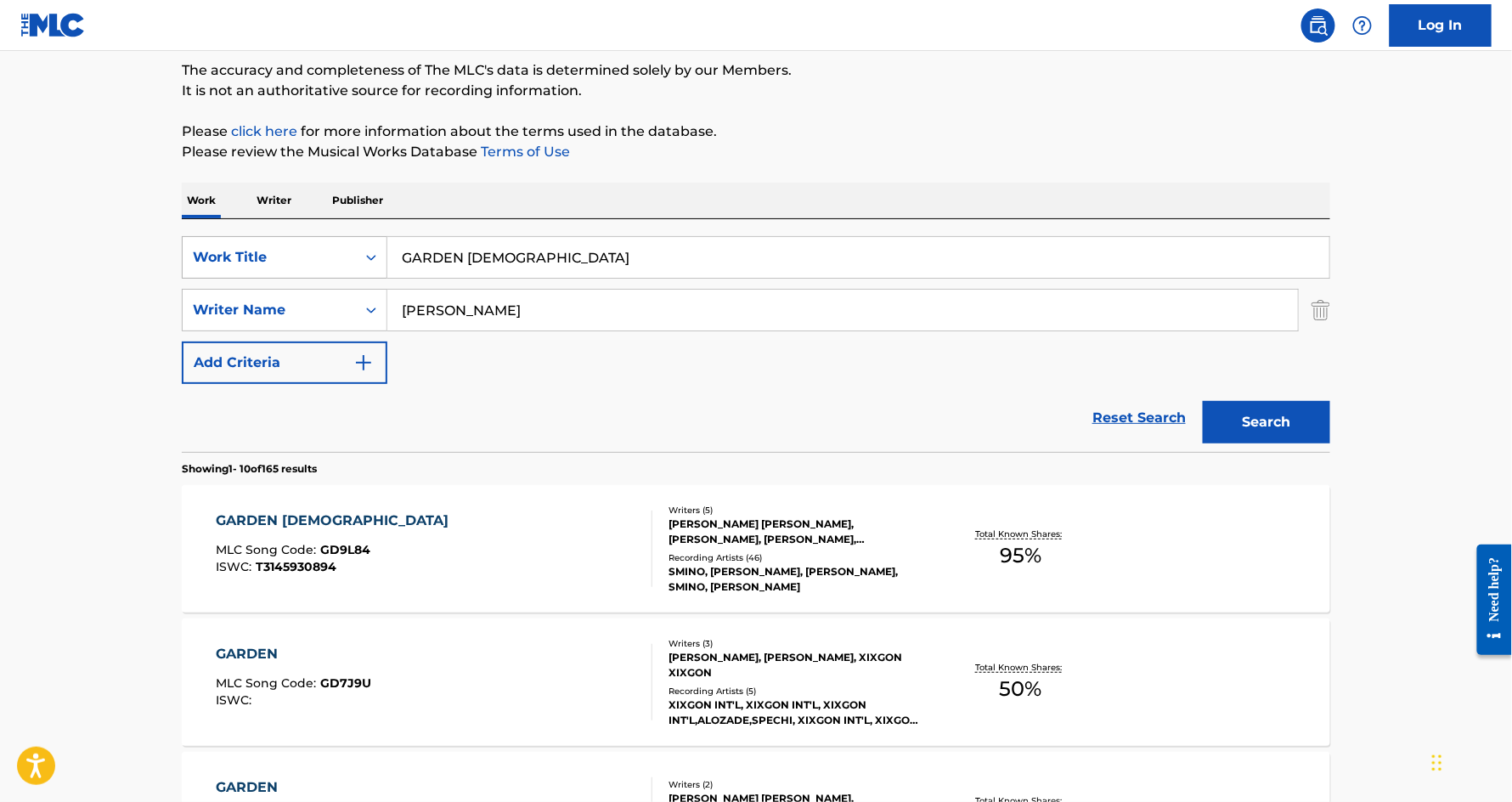
scroll to position [174, 0]
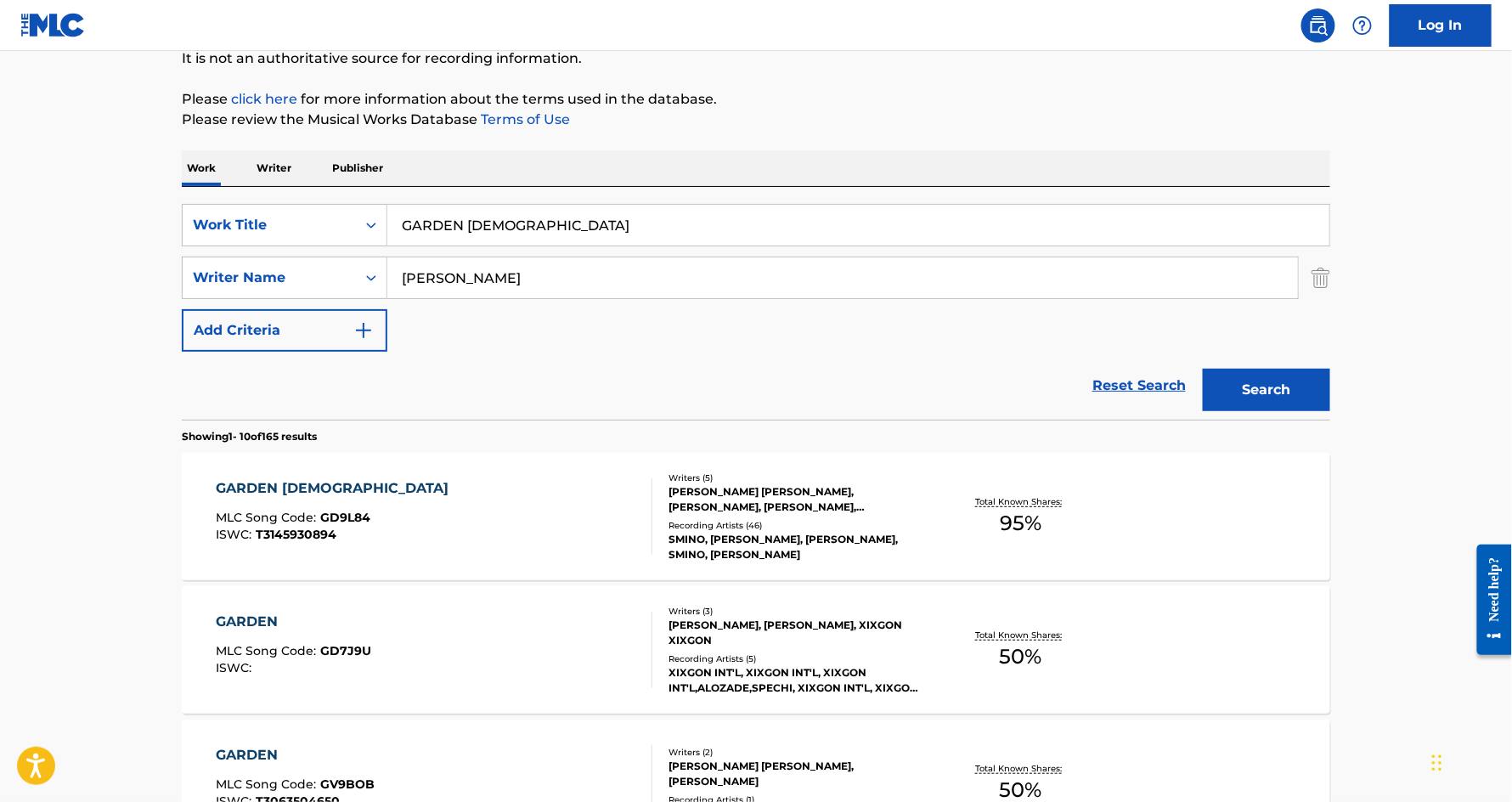
click at [258, 495] on div "GARDEN [DEMOGRAPHIC_DATA]" at bounding box center [337, 488] width 241 height 20
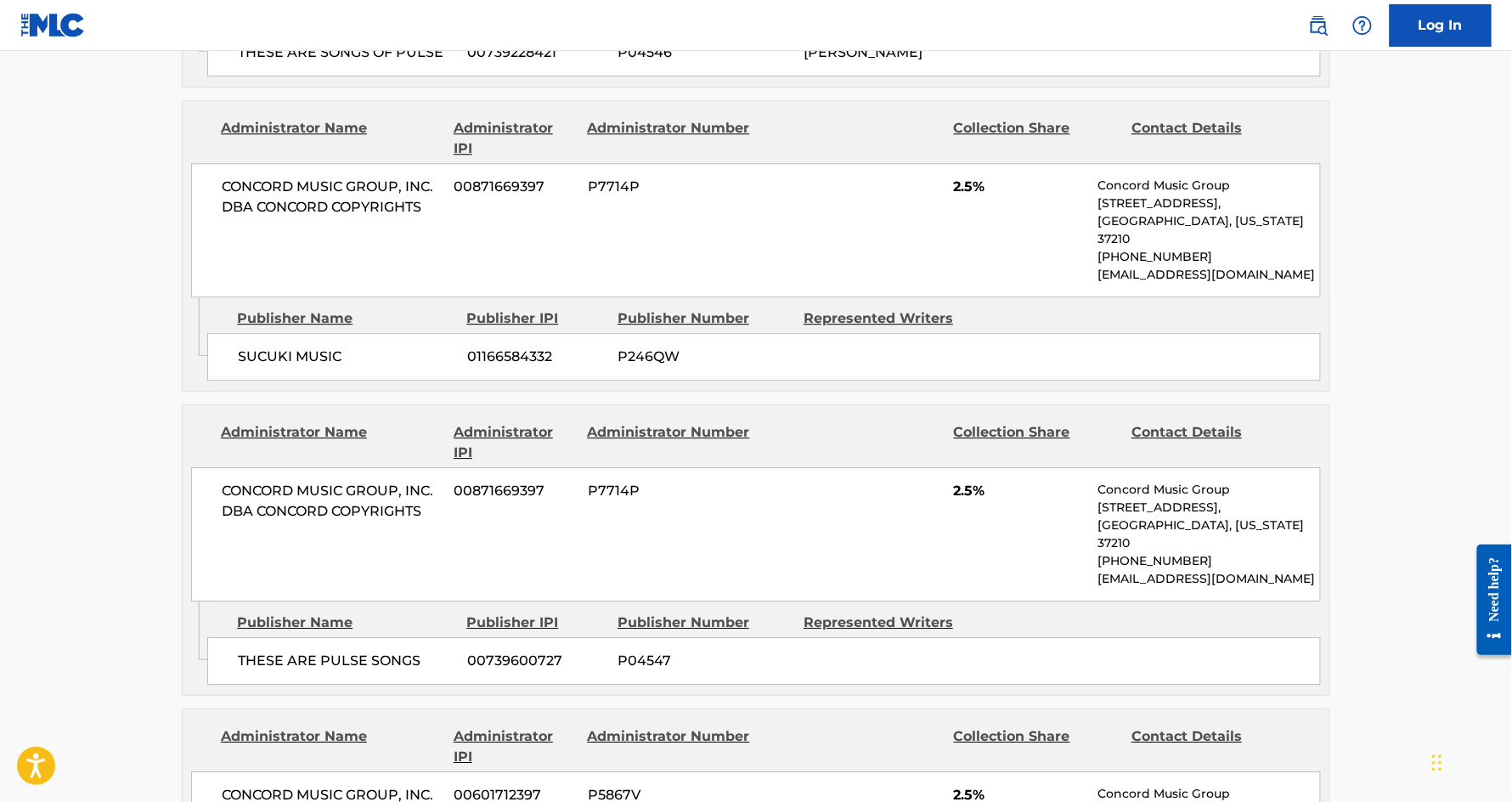
scroll to position [1692, 0]
drag, startPoint x: 349, startPoint y: 296, endPoint x: 206, endPoint y: 296, distance: 143.0
click at [207, 332] on div "SUCUKI MUSIC 01166584332 P246QW" at bounding box center [764, 355] width 1114 height 47
copy span "SUCUKI MUSIC"
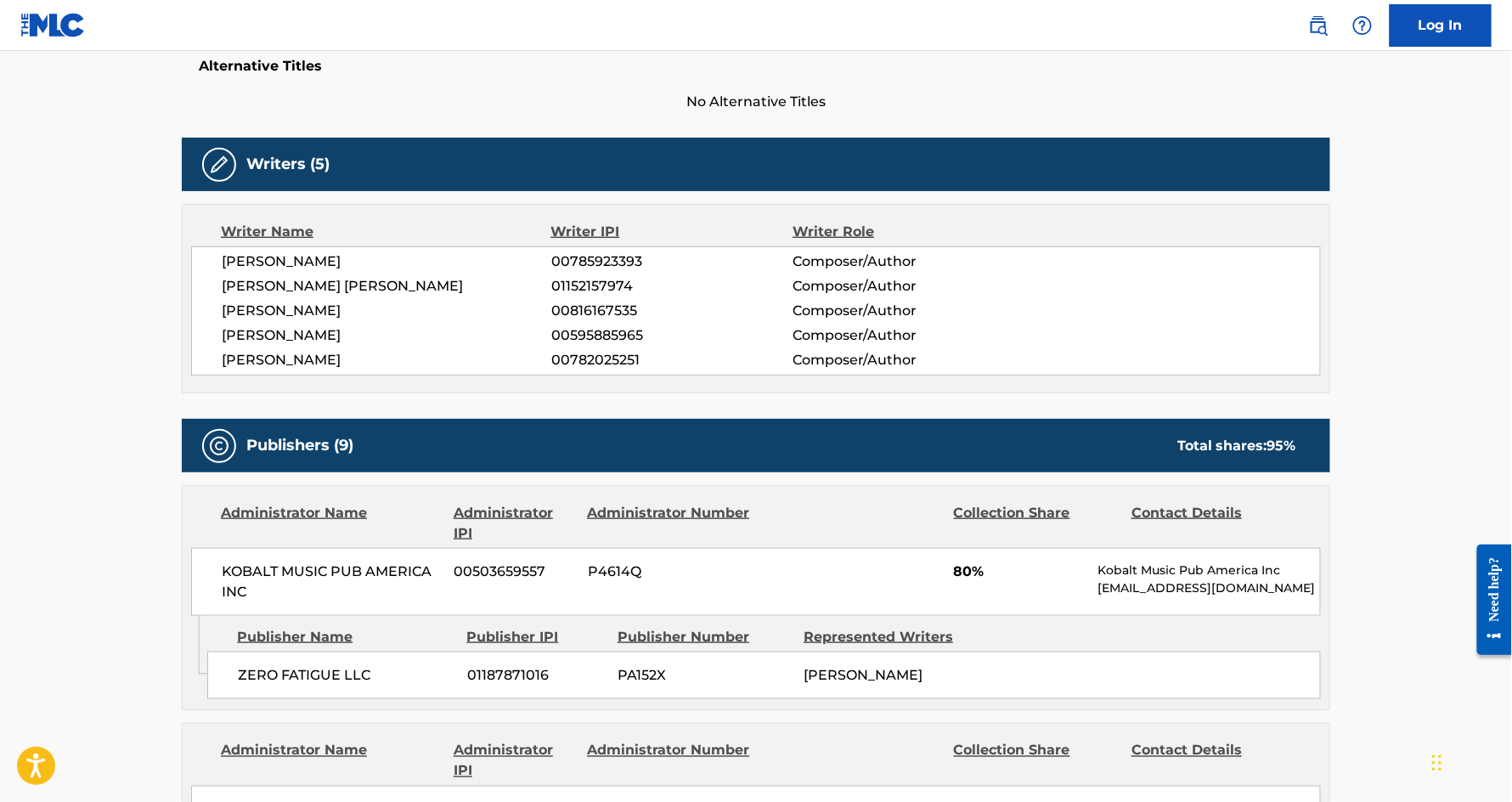
scroll to position [0, 0]
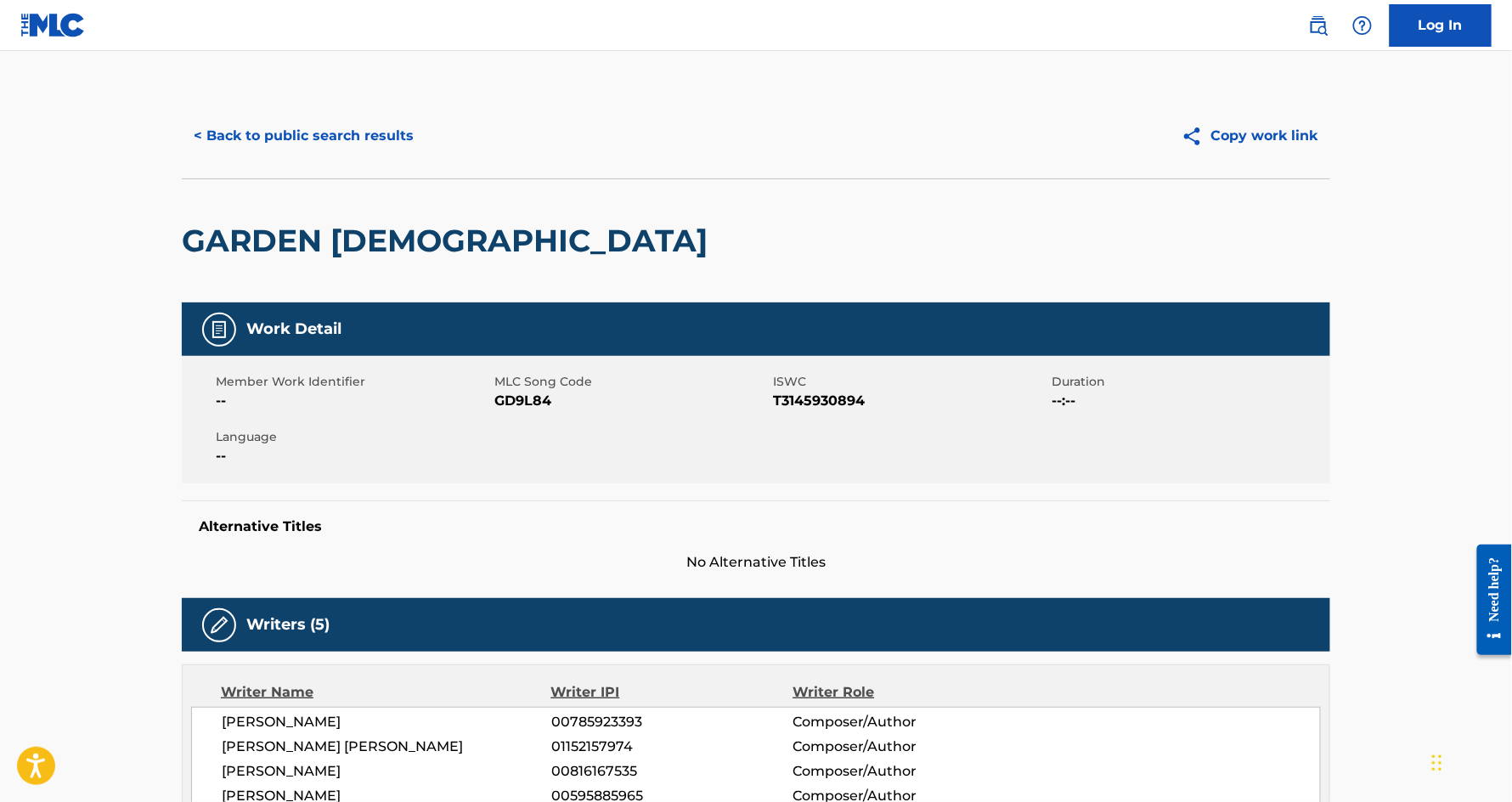
click at [363, 128] on button "< Back to public search results" at bounding box center [304, 136] width 244 height 43
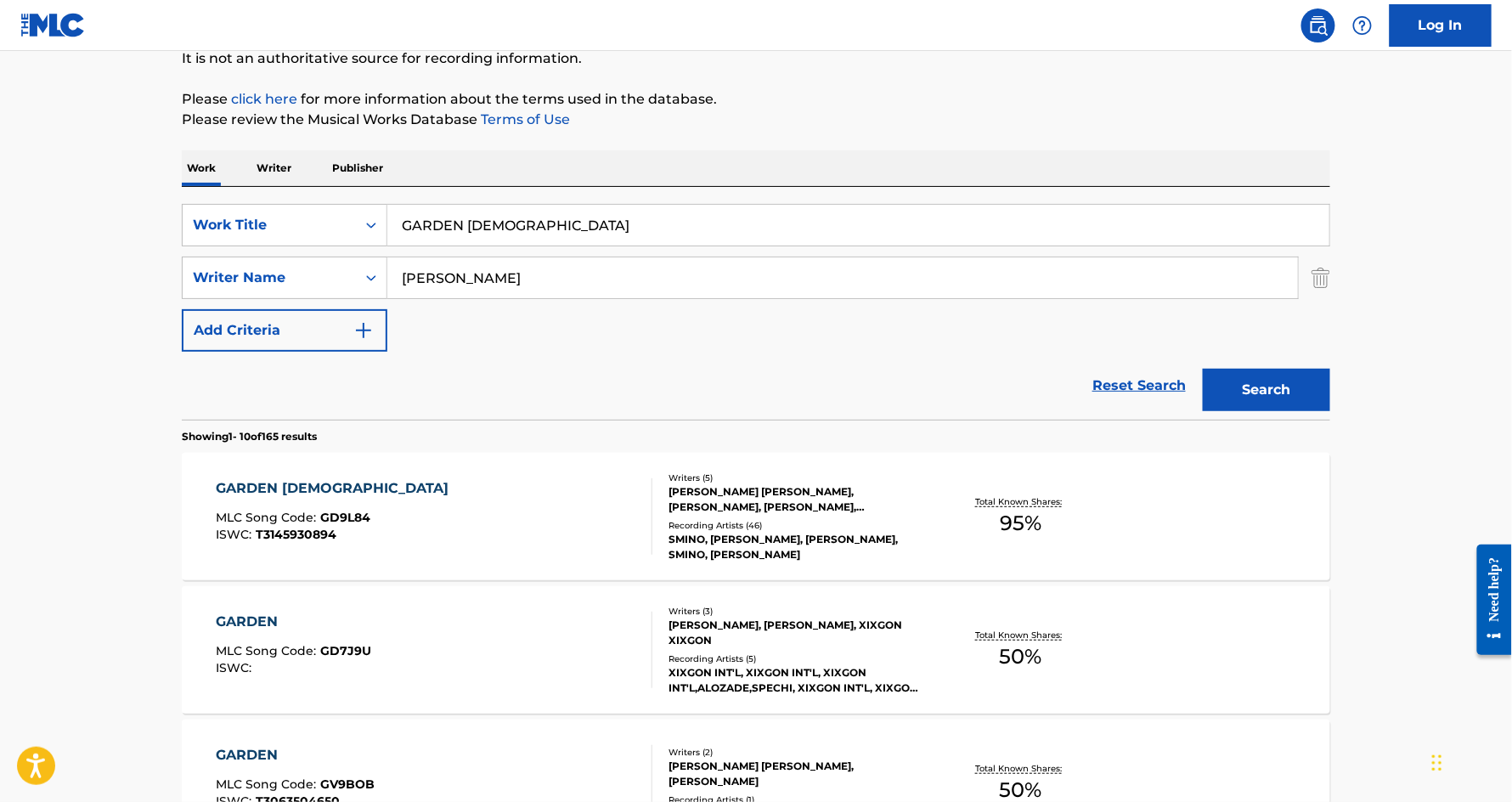
click at [564, 230] on input "GARDEN [DEMOGRAPHIC_DATA]" at bounding box center [858, 225] width 942 height 41
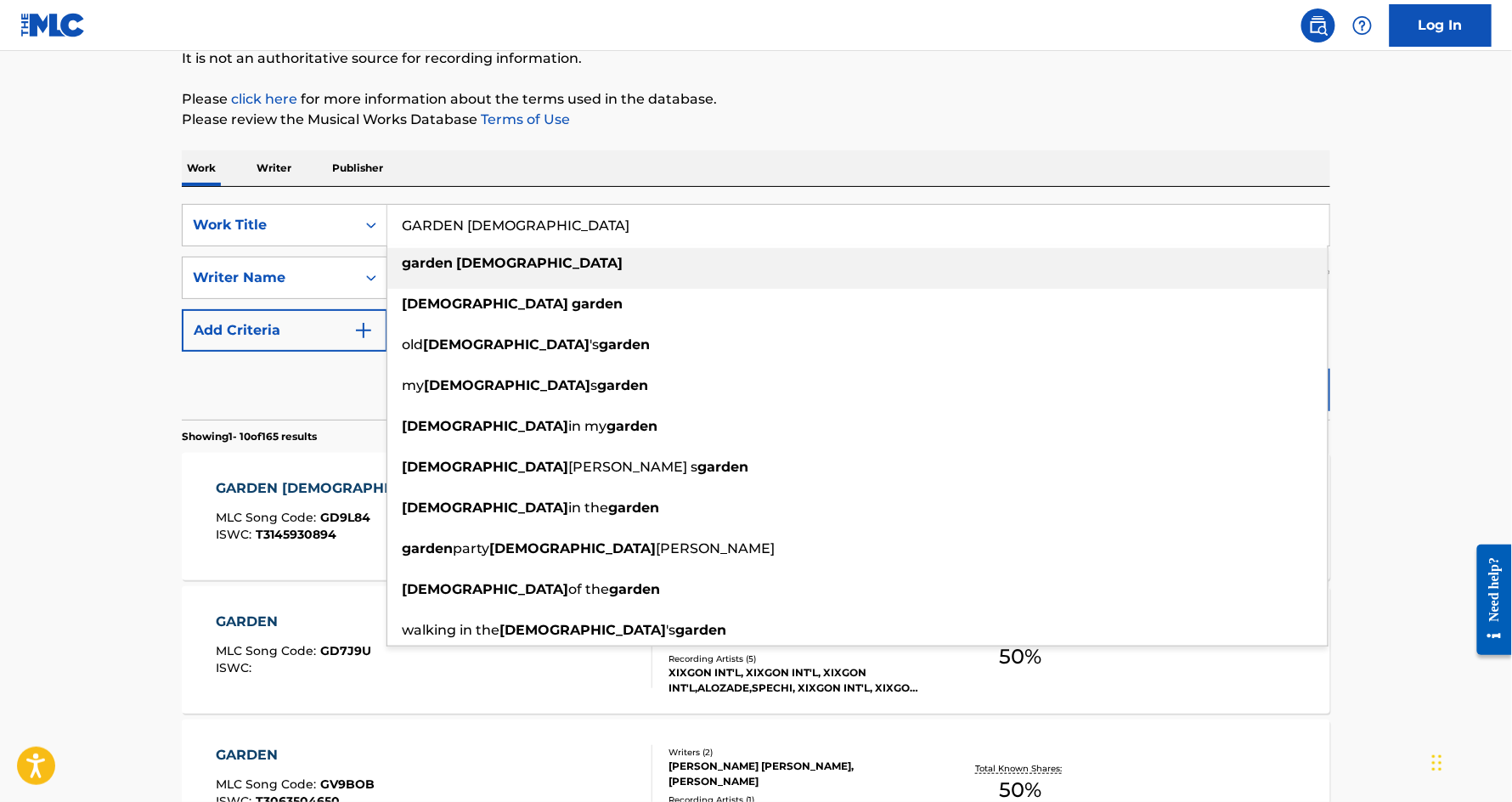
click at [564, 230] on input "GARDEN [DEMOGRAPHIC_DATA]" at bounding box center [858, 225] width 942 height 41
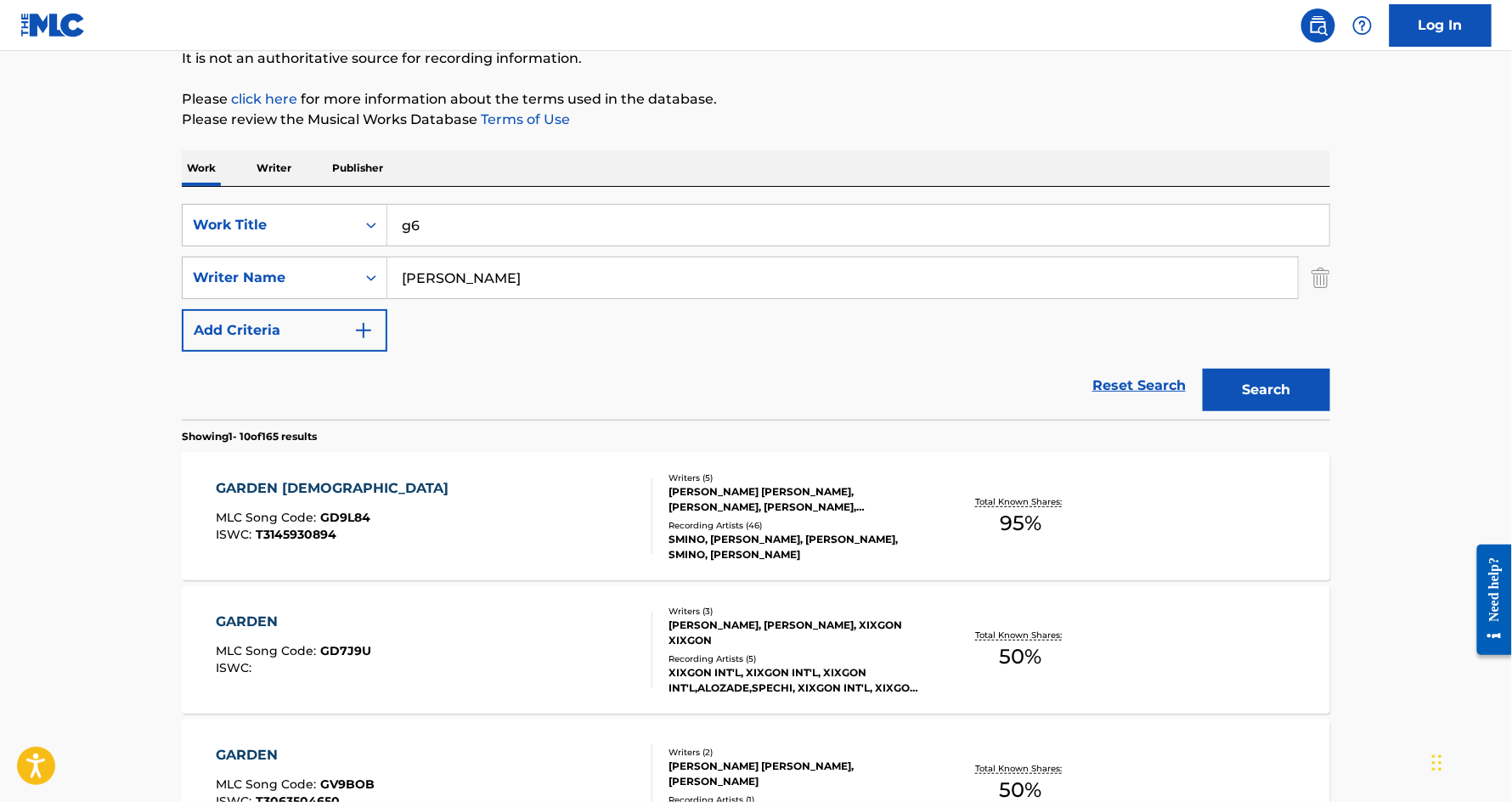
type input "g6"
type input "[PERSON_NAME]"
click at [1203, 369] on button "Search" at bounding box center [1267, 390] width 128 height 43
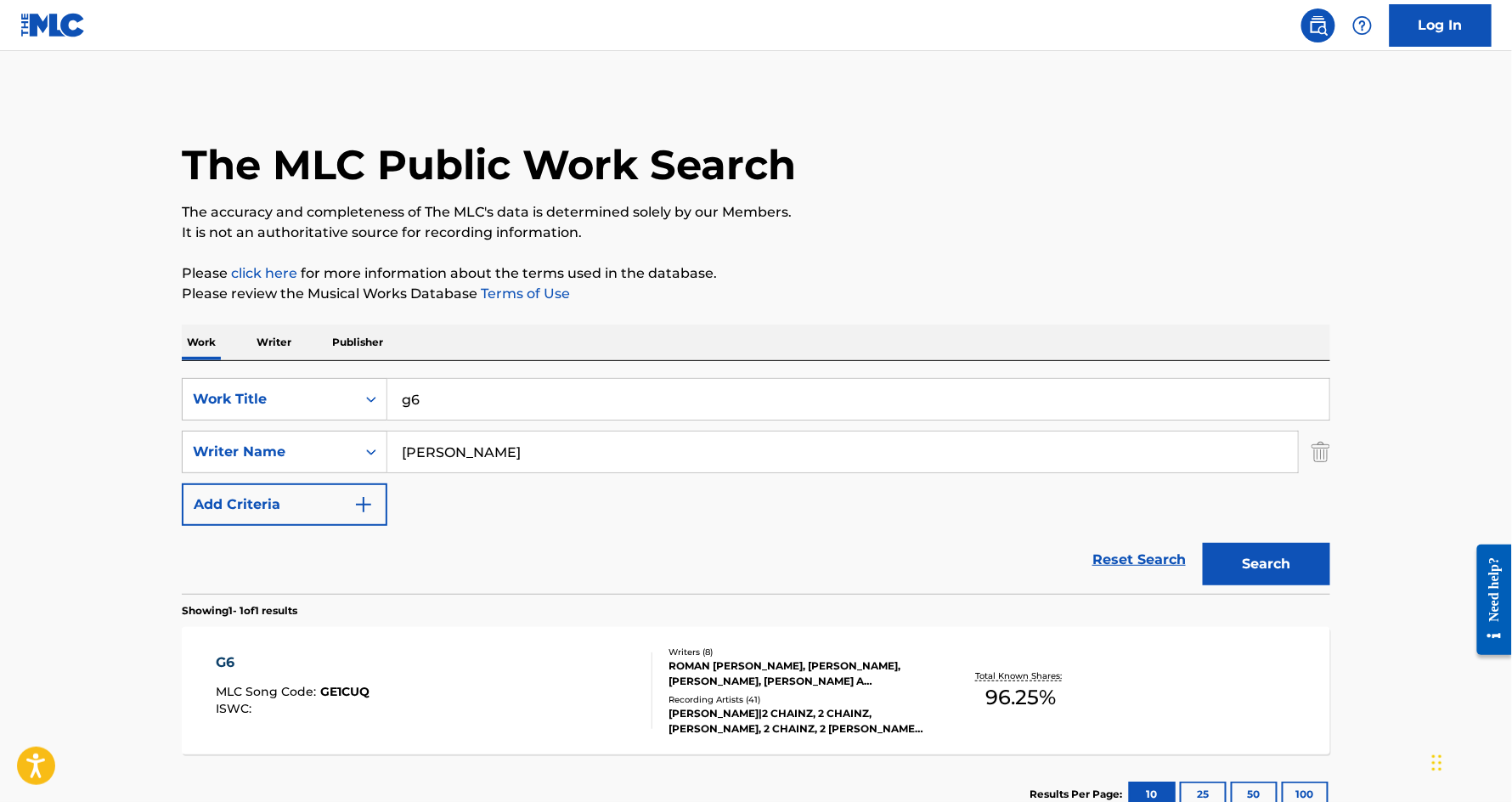
scroll to position [121, 0]
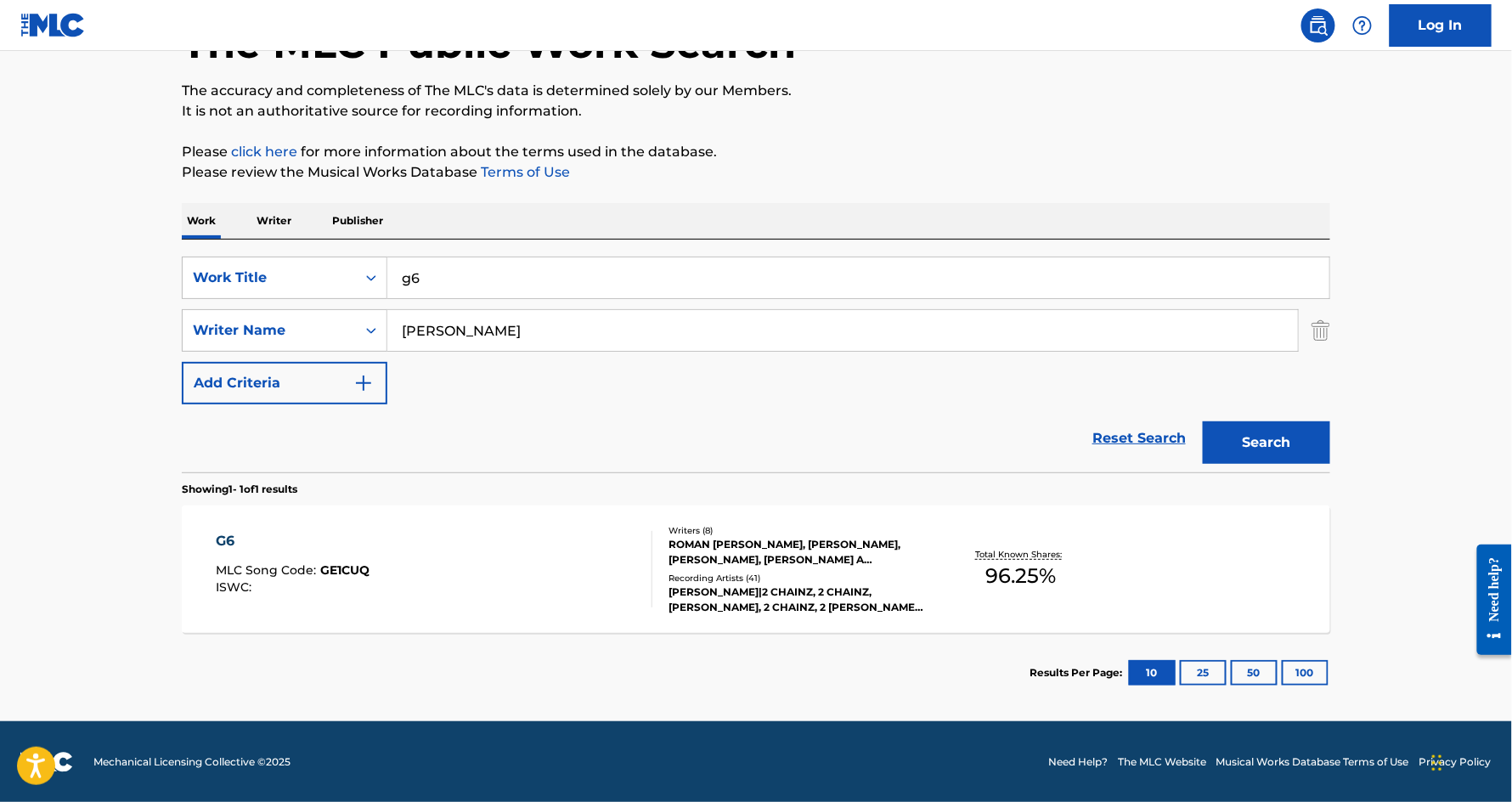
click at [223, 541] on div "G6" at bounding box center [293, 540] width 154 height 20
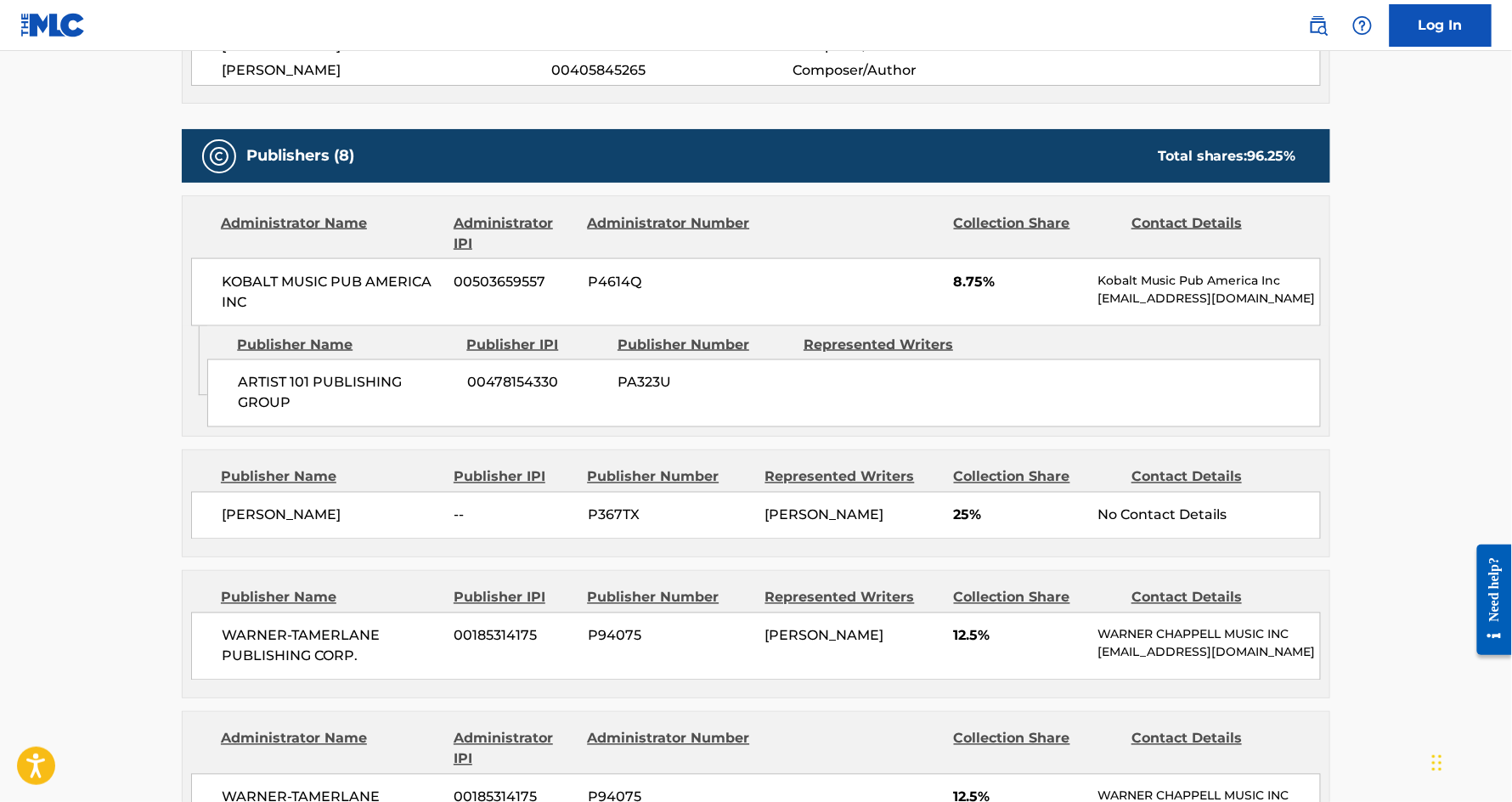
scroll to position [825, 0]
drag, startPoint x: 338, startPoint y: 511, endPoint x: 214, endPoint y: 511, distance: 124.0
click at [214, 511] on div "Papa Abdou Fall -- P367TX PAPA ABDOU FALL 25% No Contact Details" at bounding box center [756, 514] width 1130 height 47
copy span "[PERSON_NAME]"
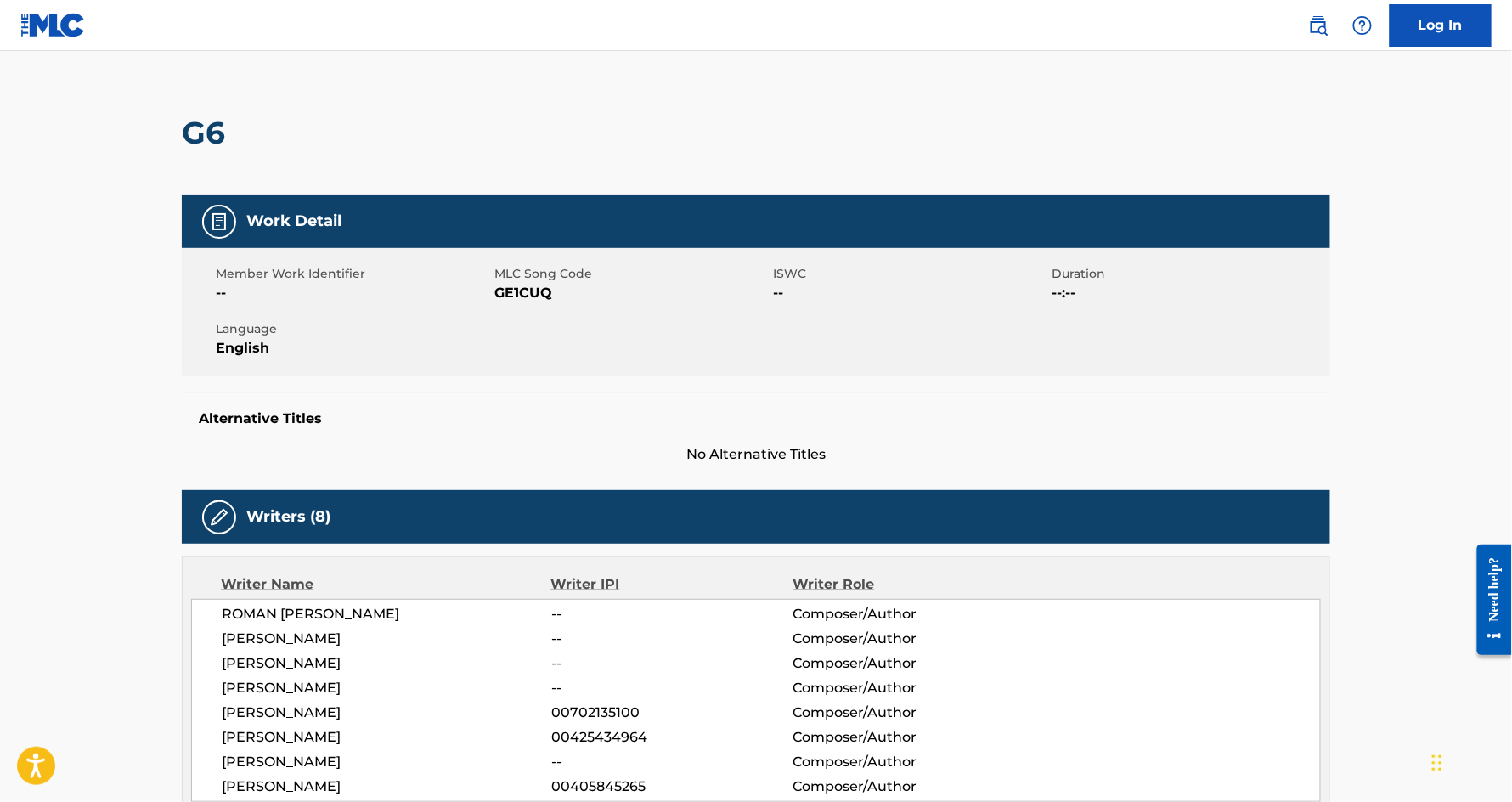
scroll to position [0, 0]
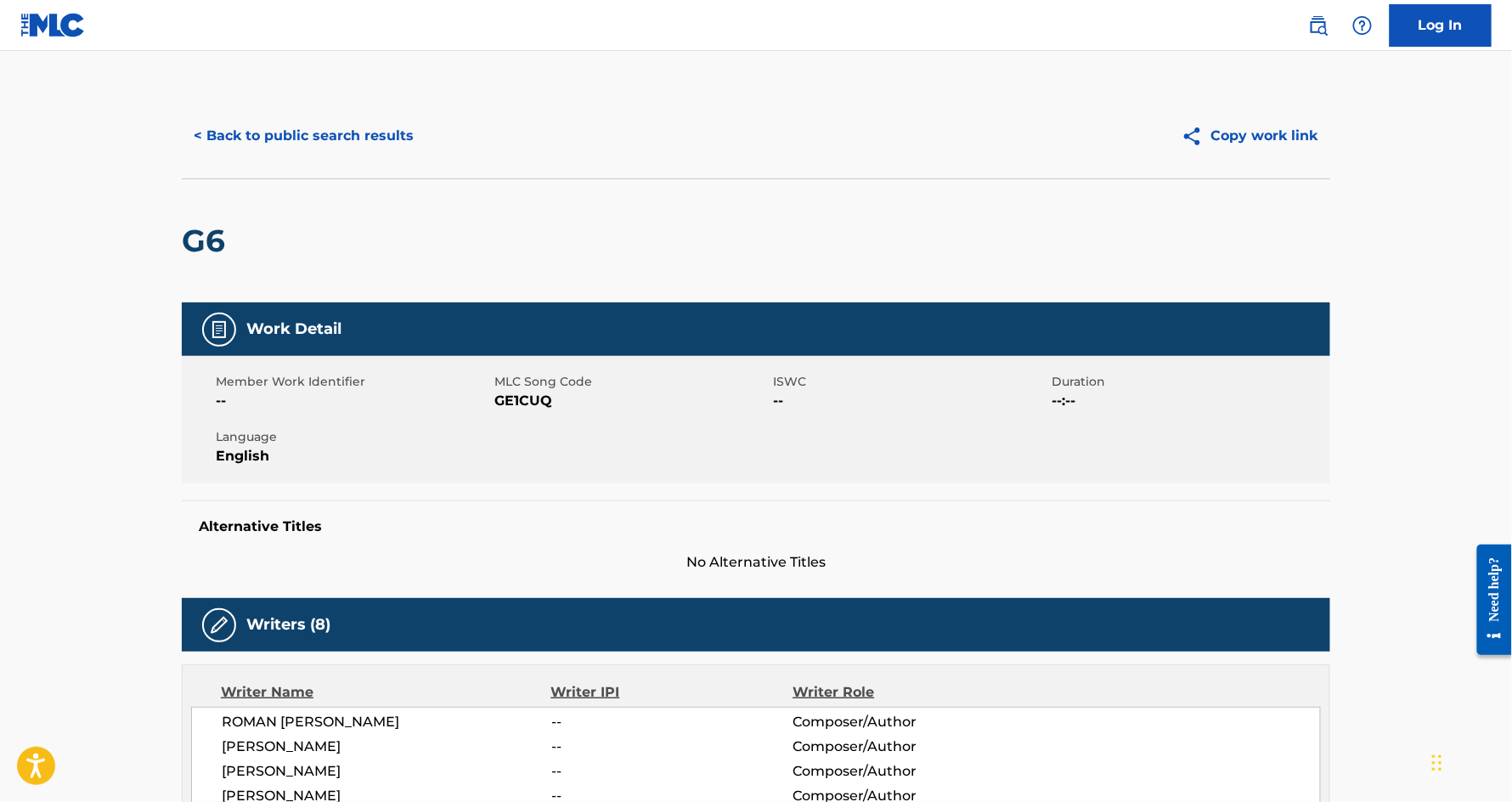
click at [264, 146] on button "< Back to public search results" at bounding box center [304, 136] width 244 height 43
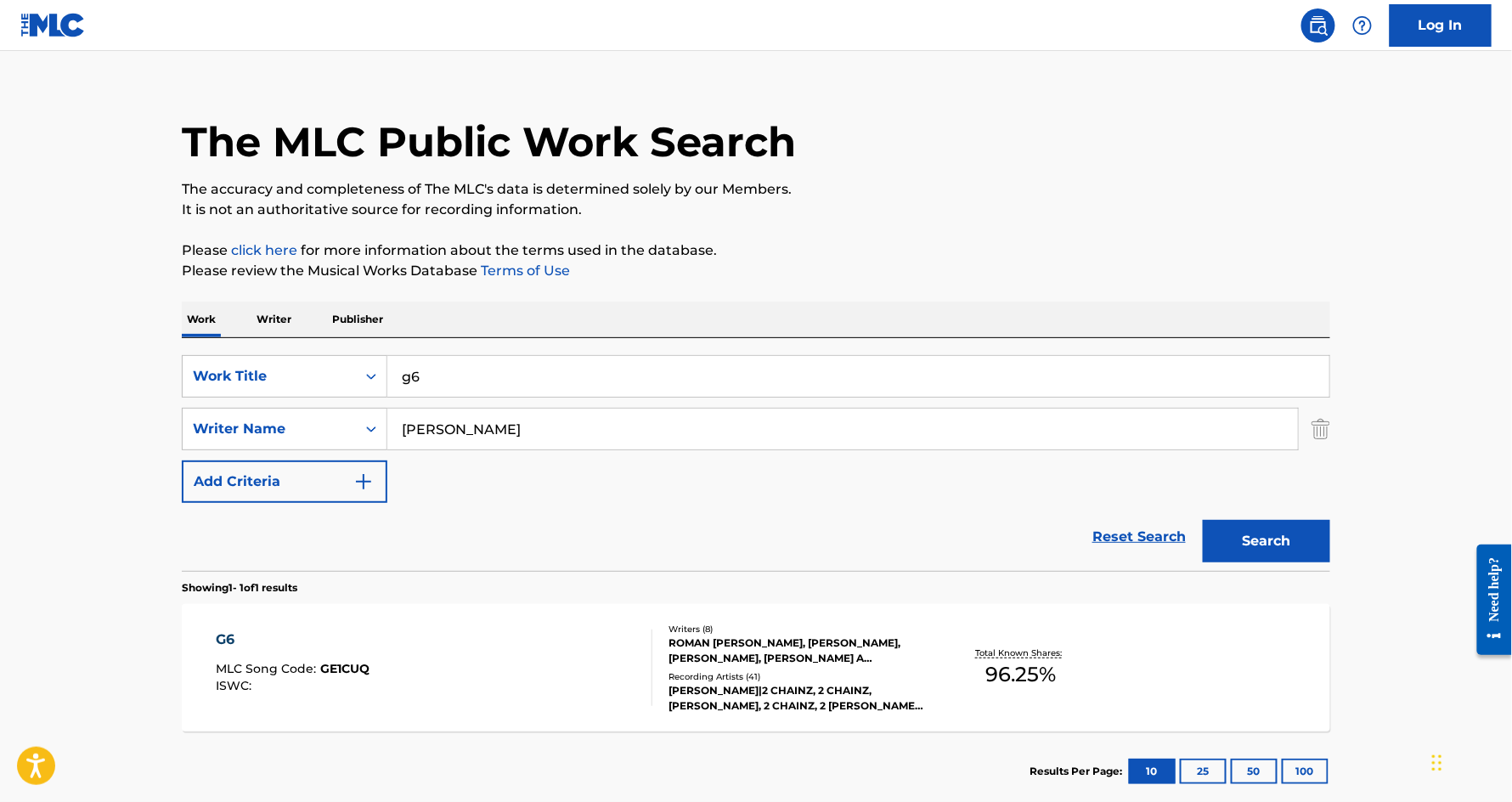
click at [1327, 444] on img "Search Form" at bounding box center [1320, 429] width 18 height 43
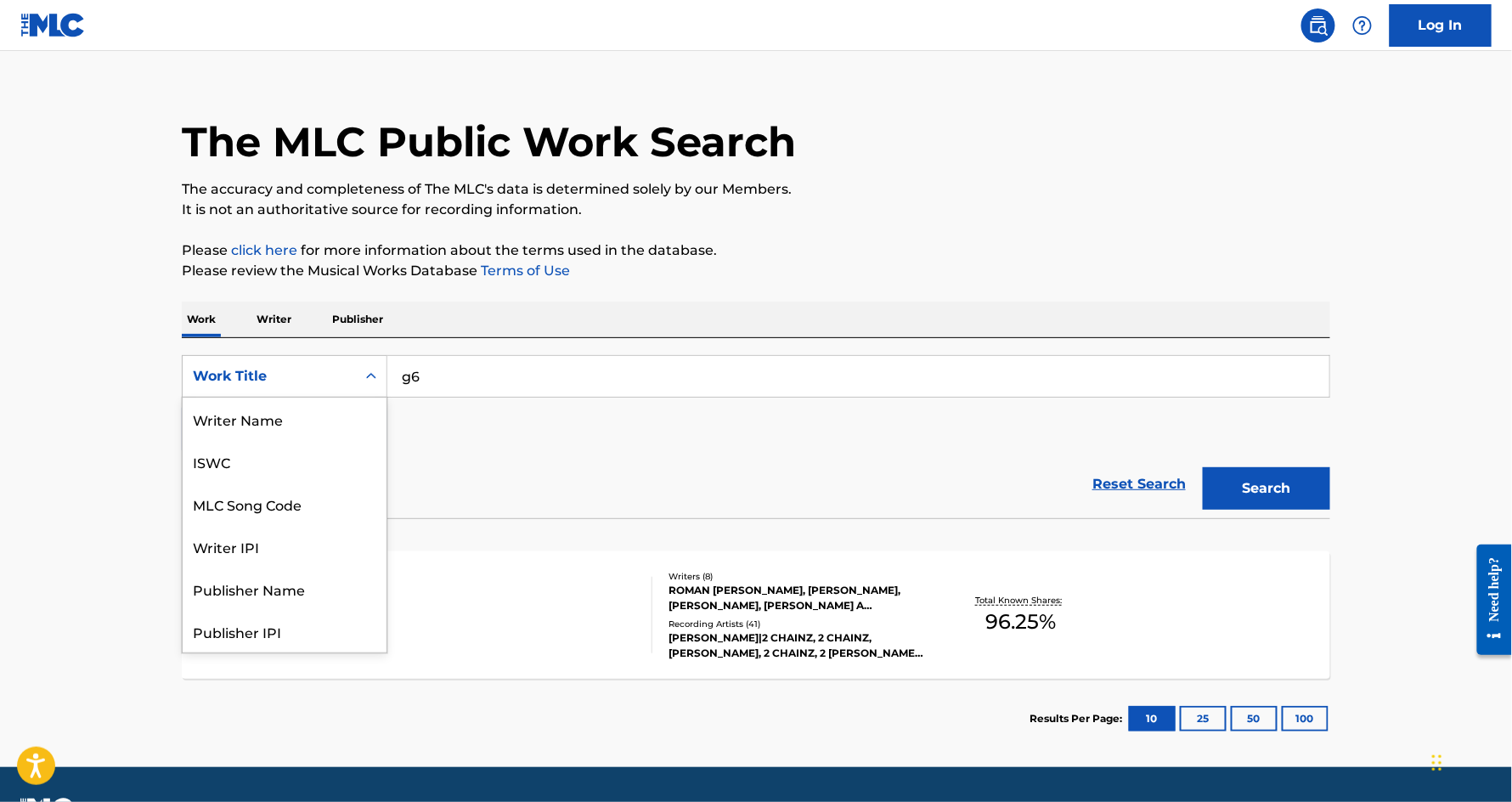
click at [364, 377] on icon "Search Form" at bounding box center [372, 377] width 17 height 17
click at [315, 419] on div "Writer Name" at bounding box center [285, 419] width 204 height 43
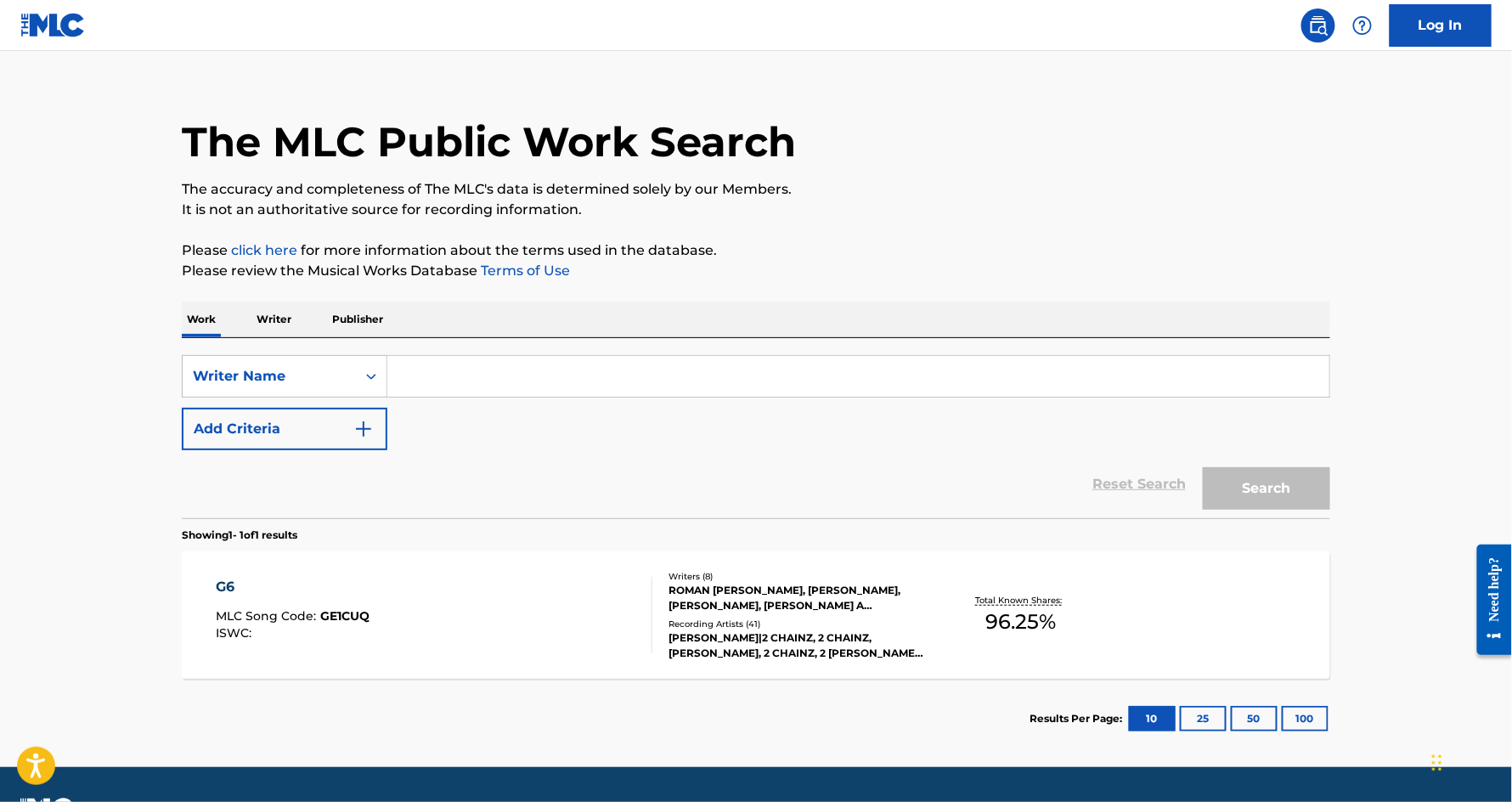
click at [437, 364] on input "Search Form" at bounding box center [858, 377] width 942 height 41
paste input "[PERSON_NAME]"
type input "[PERSON_NAME]"
click at [1203, 467] on button "Search" at bounding box center [1267, 488] width 128 height 43
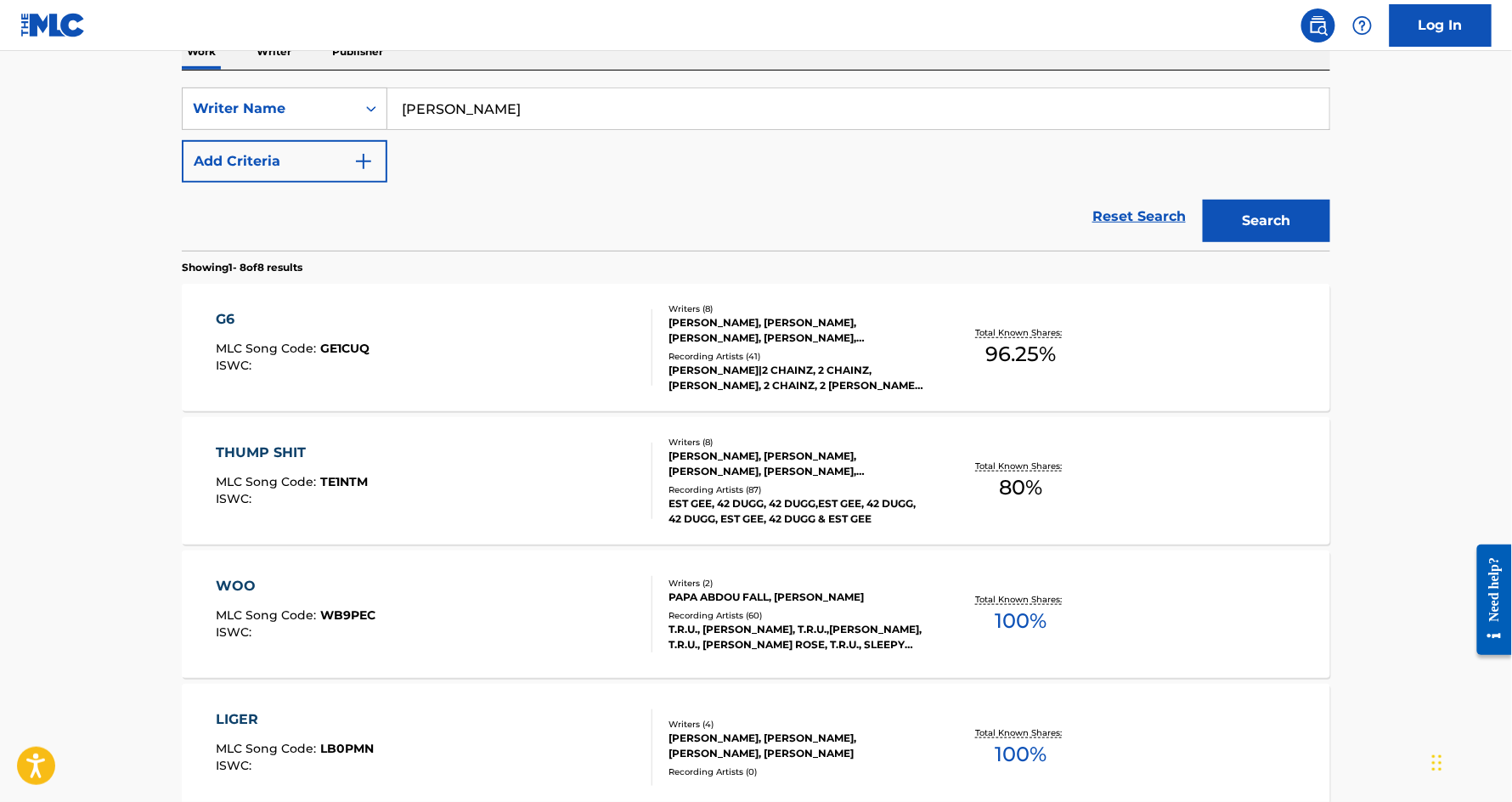
scroll to position [311, 0]
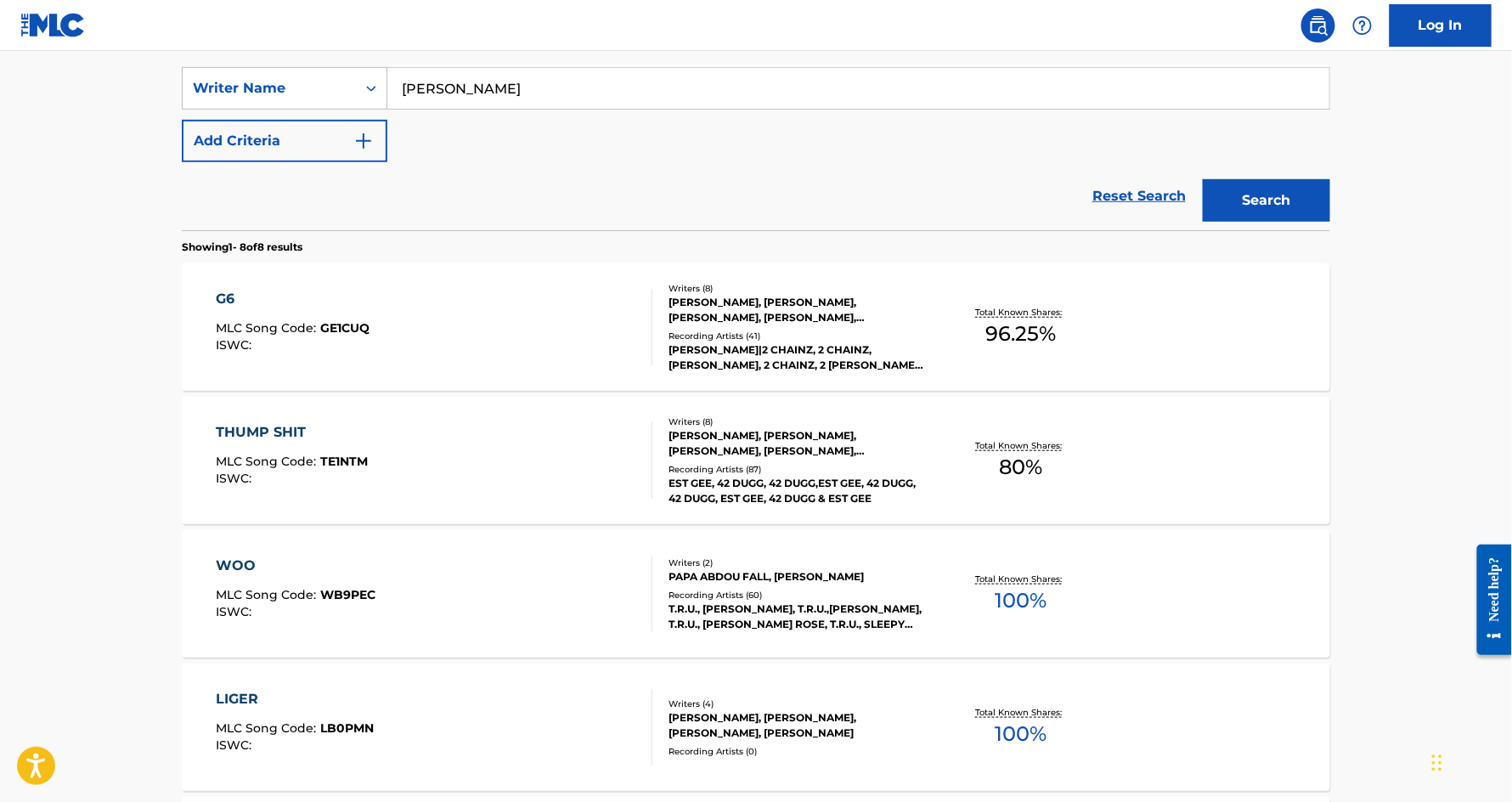
click at [264, 429] on div "THUMP SHIT" at bounding box center [293, 432] width 152 height 20
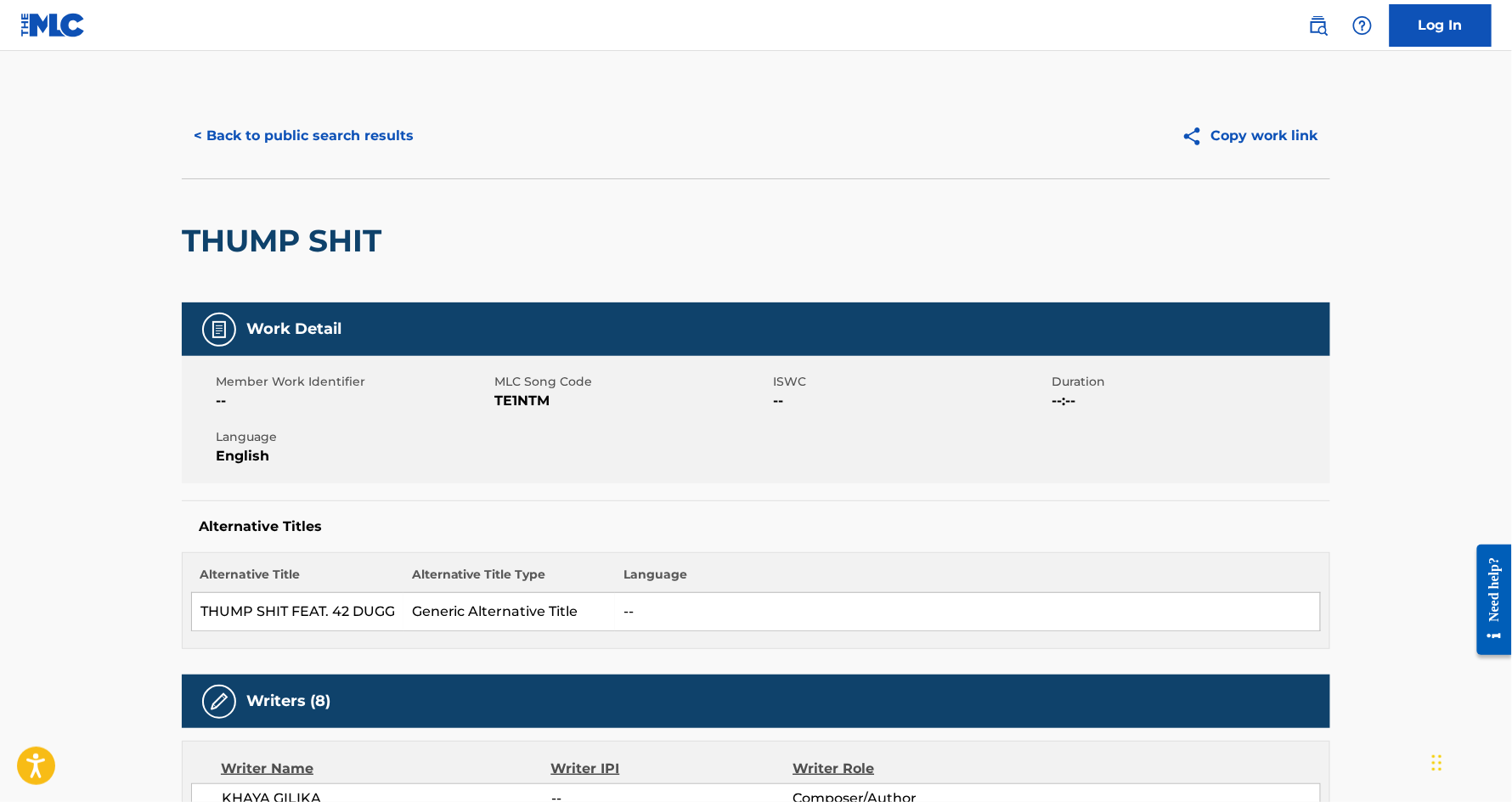
click at [310, 125] on button "< Back to public search results" at bounding box center [304, 136] width 244 height 43
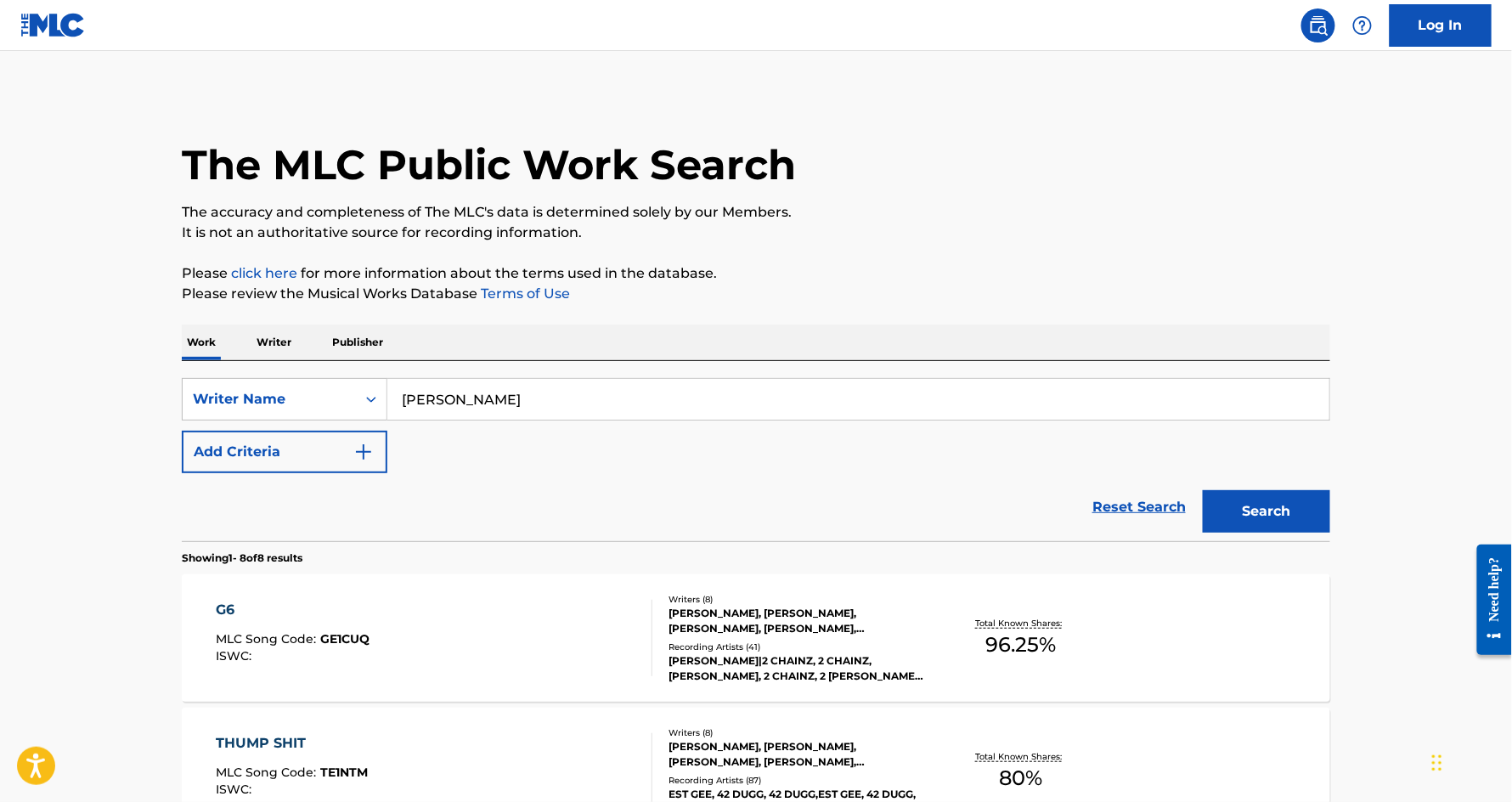
scroll to position [311, 0]
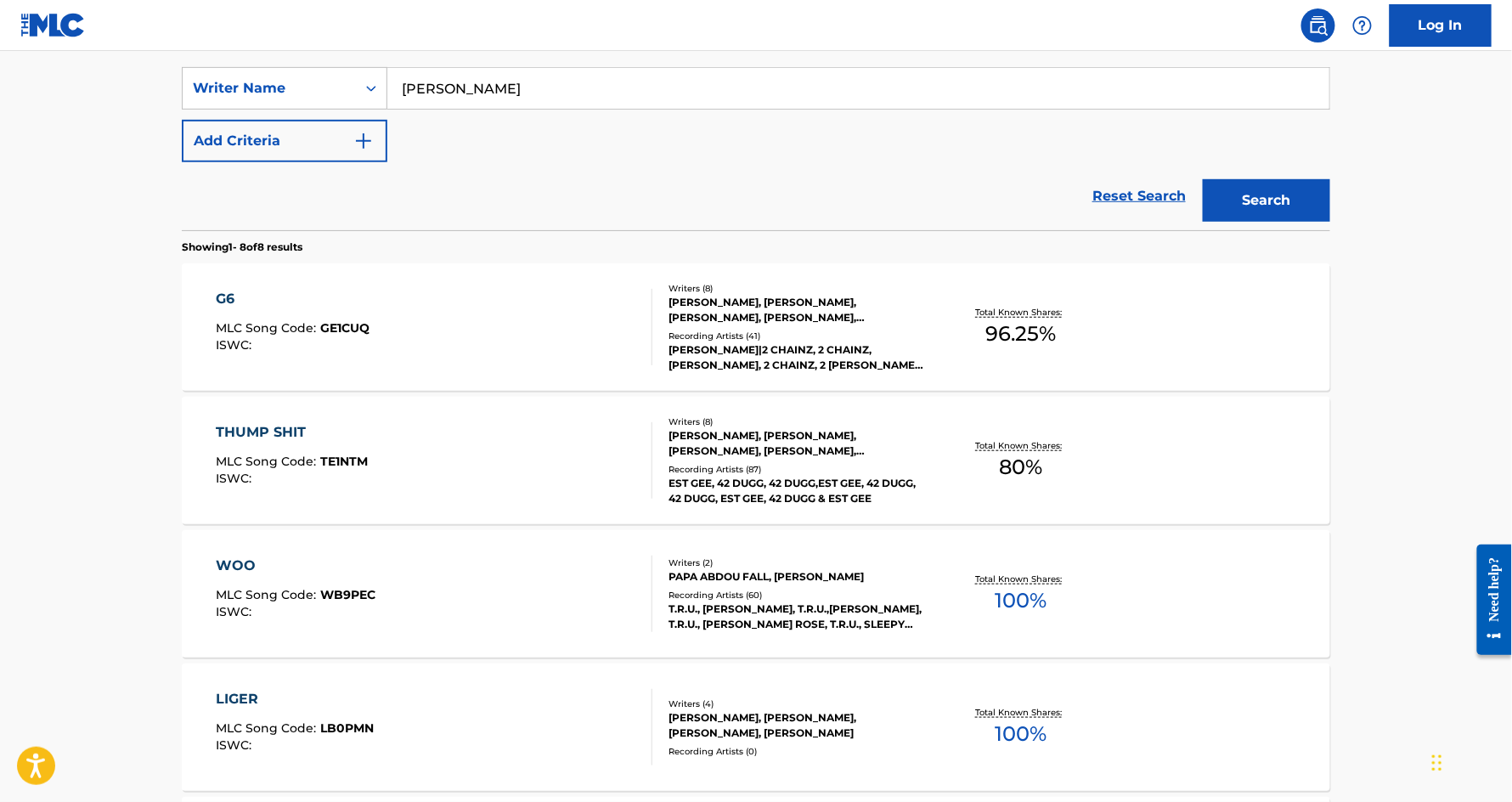
click at [481, 101] on input "[PERSON_NAME]" at bounding box center [858, 88] width 942 height 41
click at [277, 47] on nav "Log In" at bounding box center [756, 25] width 1512 height 51
click at [278, 66] on div "SearchWithCriteriac4ff0989-4e3c-4e32-996f-8f7b3d71f333 Writer Name Papa Abdou F…" at bounding box center [756, 140] width 1149 height 180
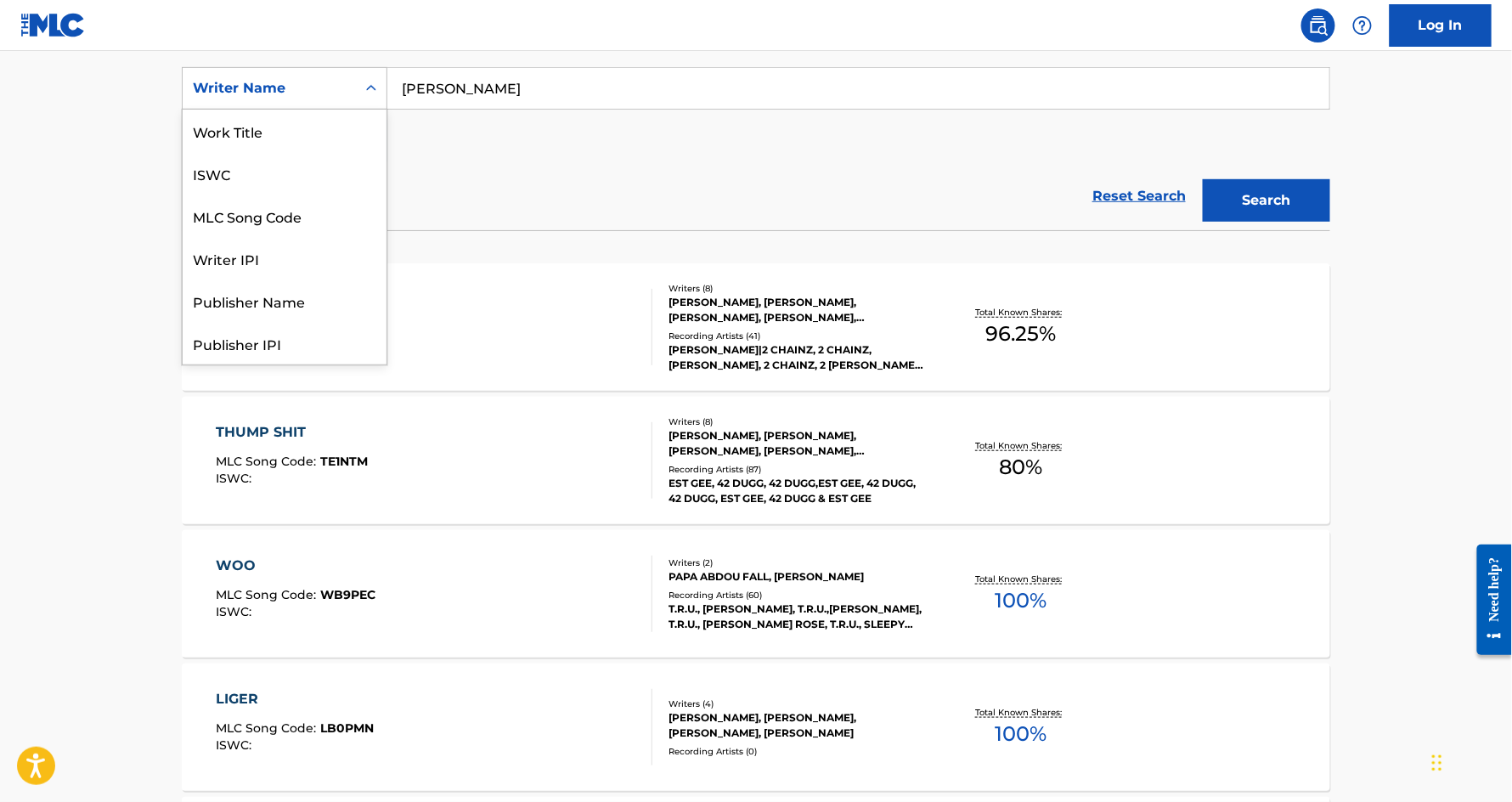
click at [278, 77] on div "Writer Name" at bounding box center [269, 88] width 173 height 32
click at [266, 138] on div "Work Title" at bounding box center [285, 131] width 204 height 43
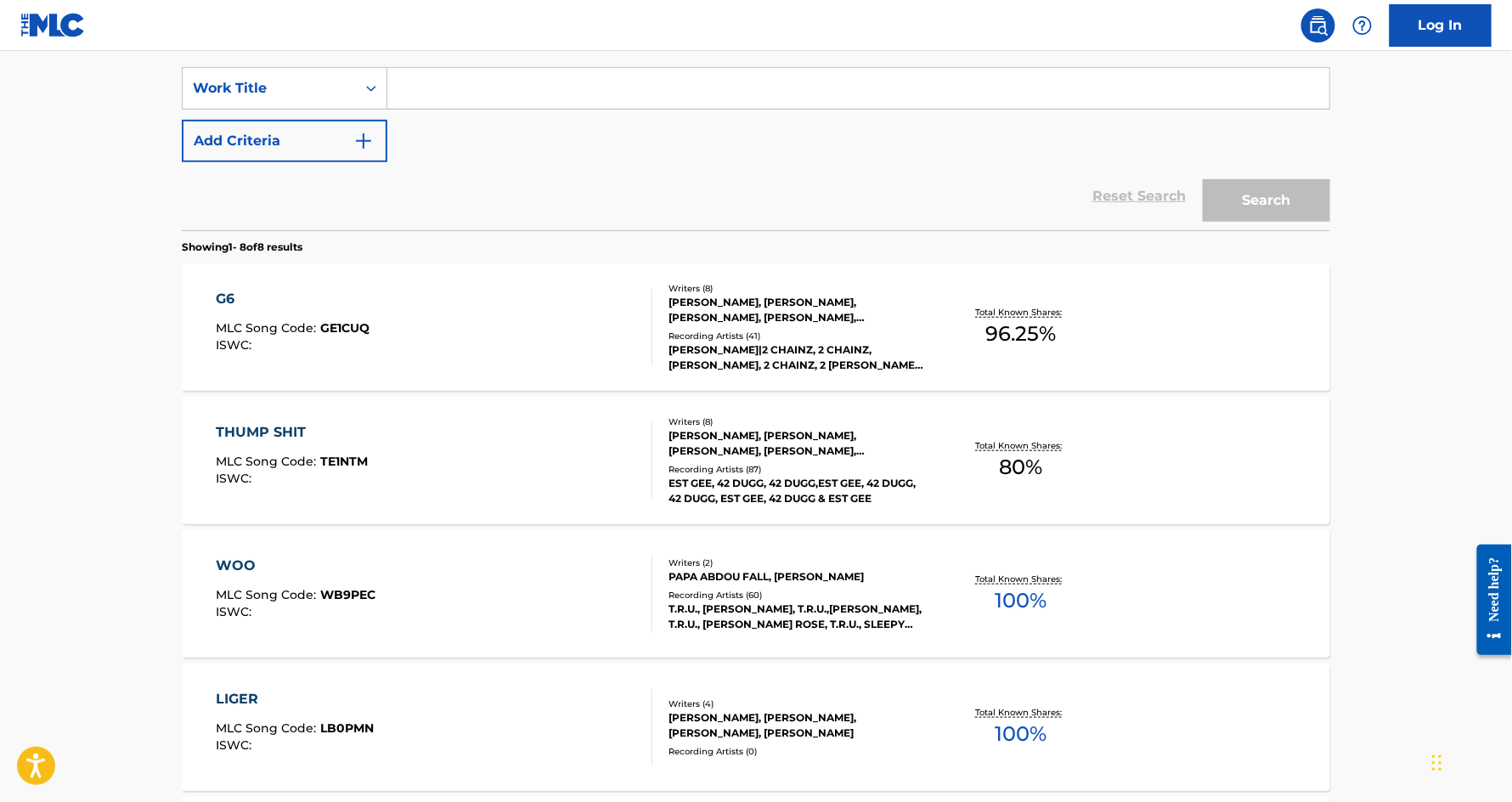
click at [421, 101] on input "Search Form" at bounding box center [858, 88] width 942 height 41
click at [266, 141] on button "Add Criteria" at bounding box center [285, 141] width 205 height 43
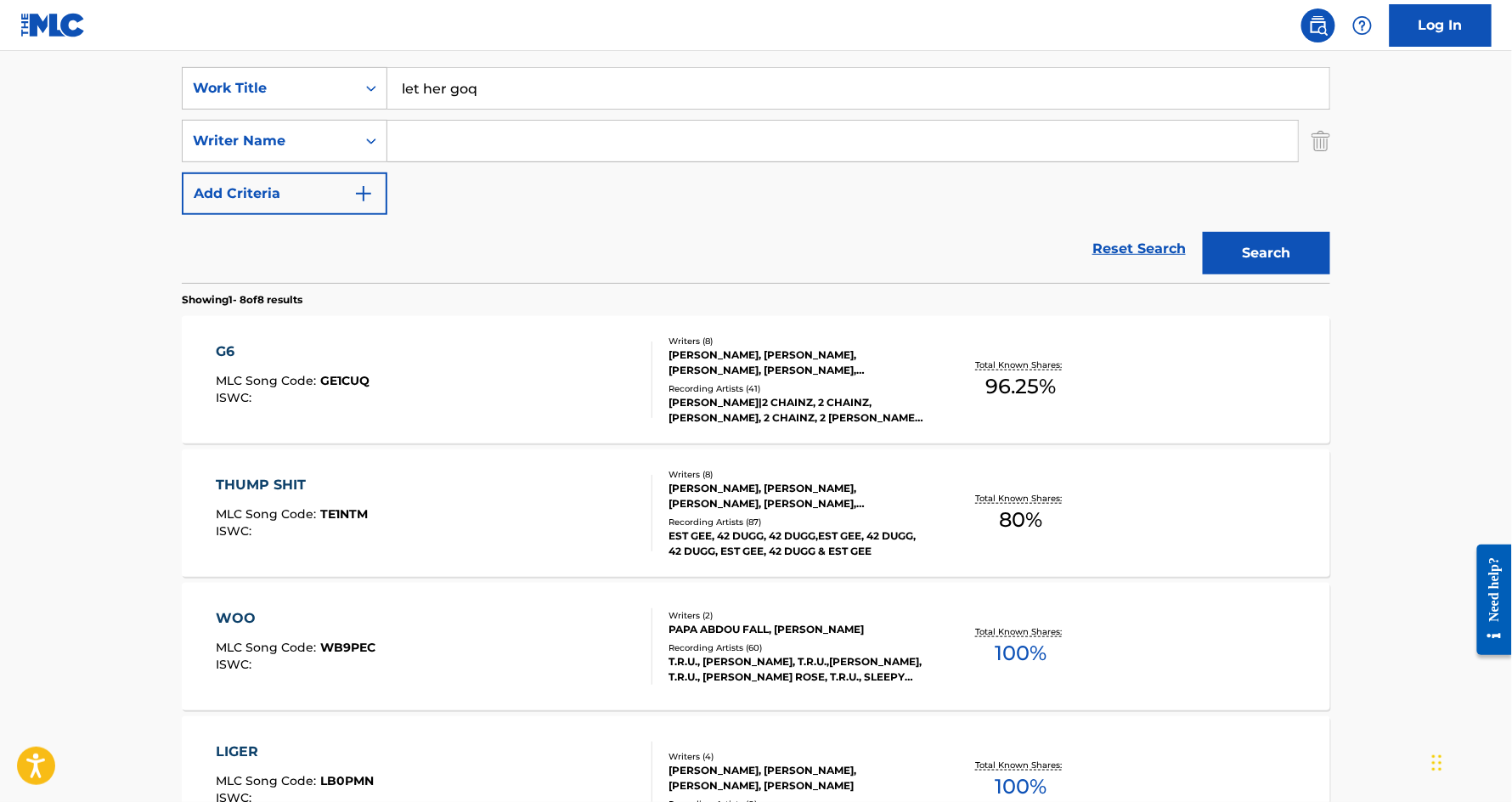
click at [511, 94] on input "let her goq" at bounding box center [858, 88] width 942 height 41
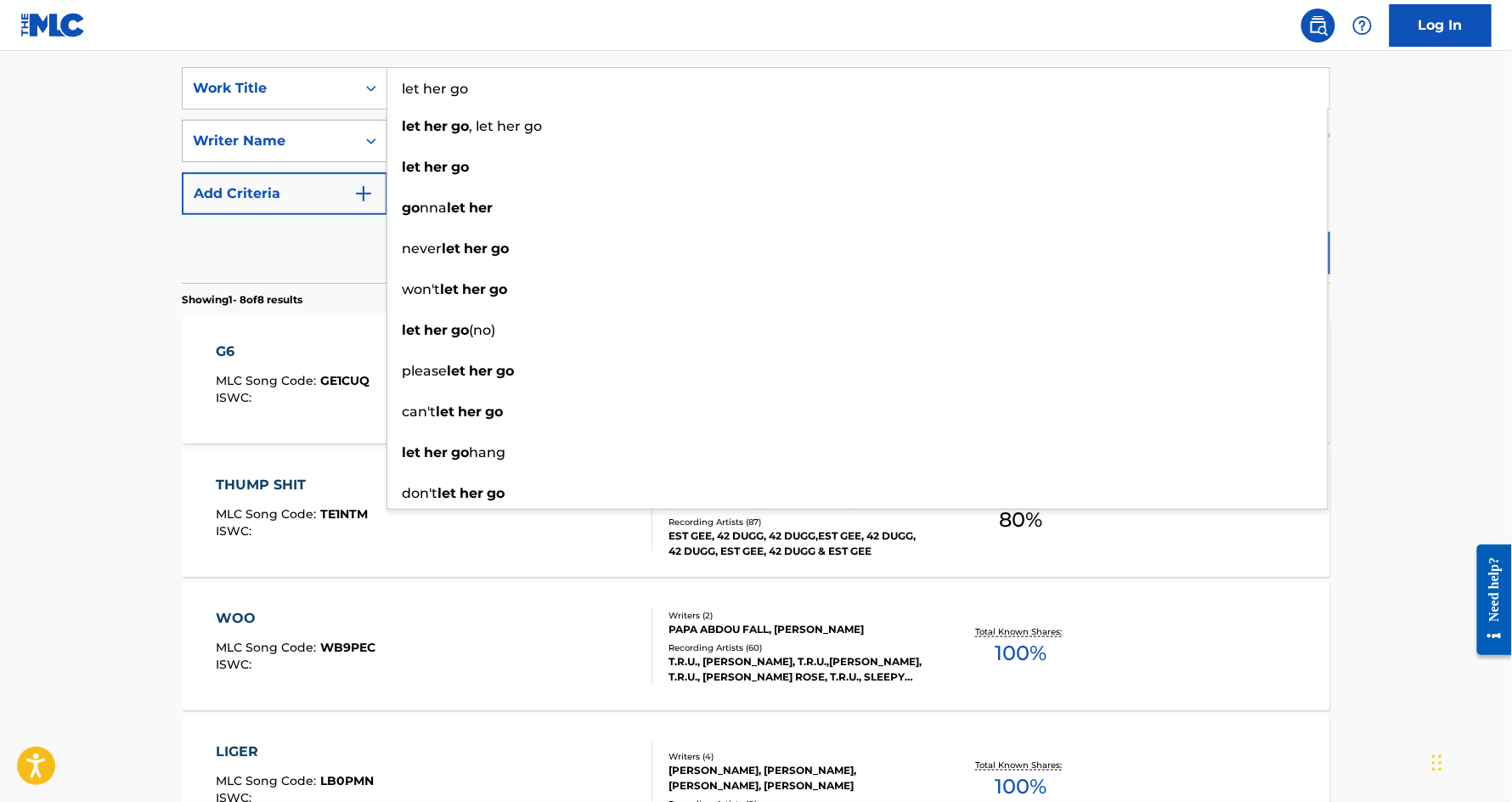
type input "let her go"
click at [273, 152] on div "Writer Name" at bounding box center [269, 140] width 173 height 32
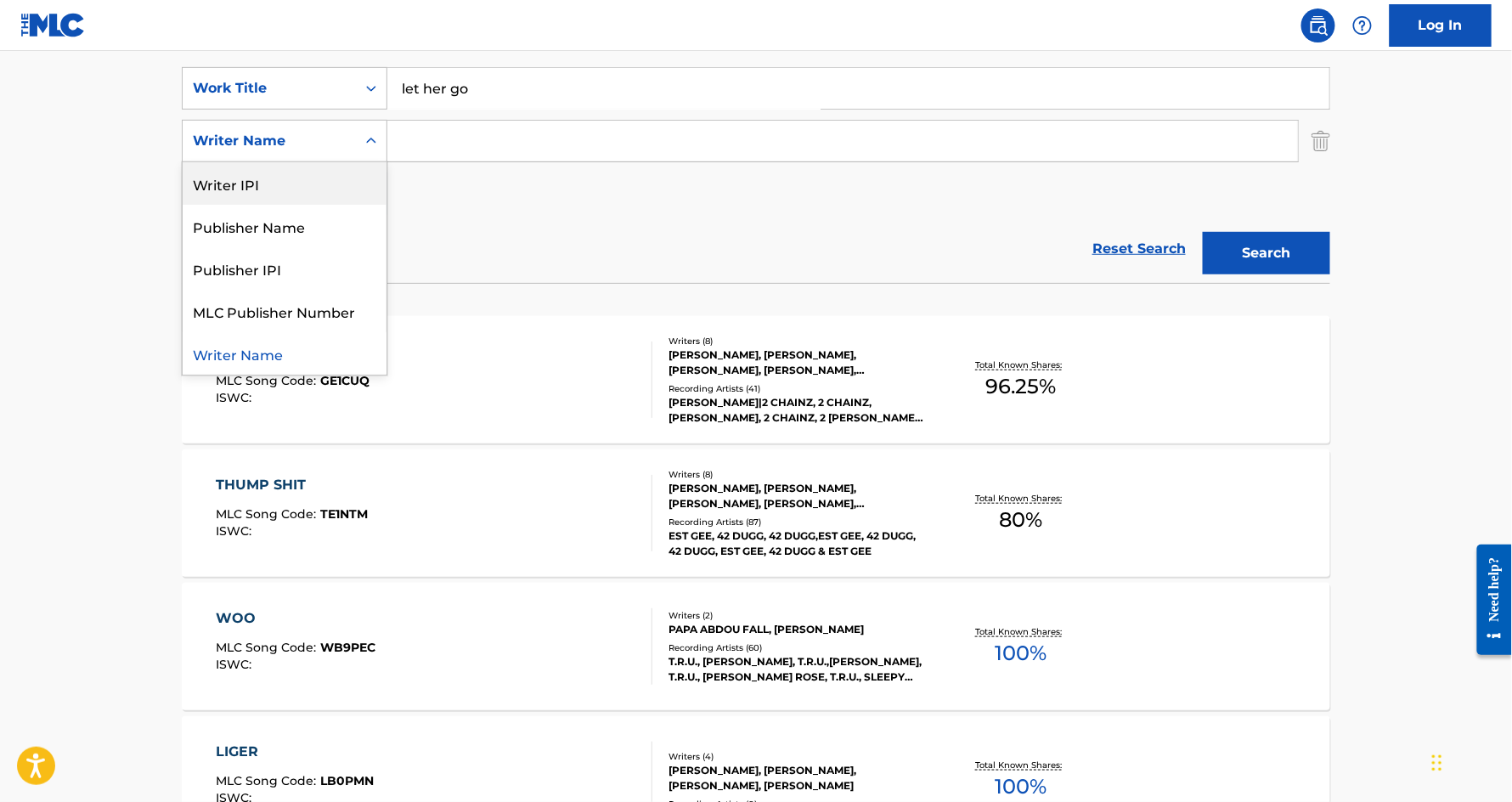
click at [447, 134] on input "Search Form" at bounding box center [843, 141] width 910 height 41
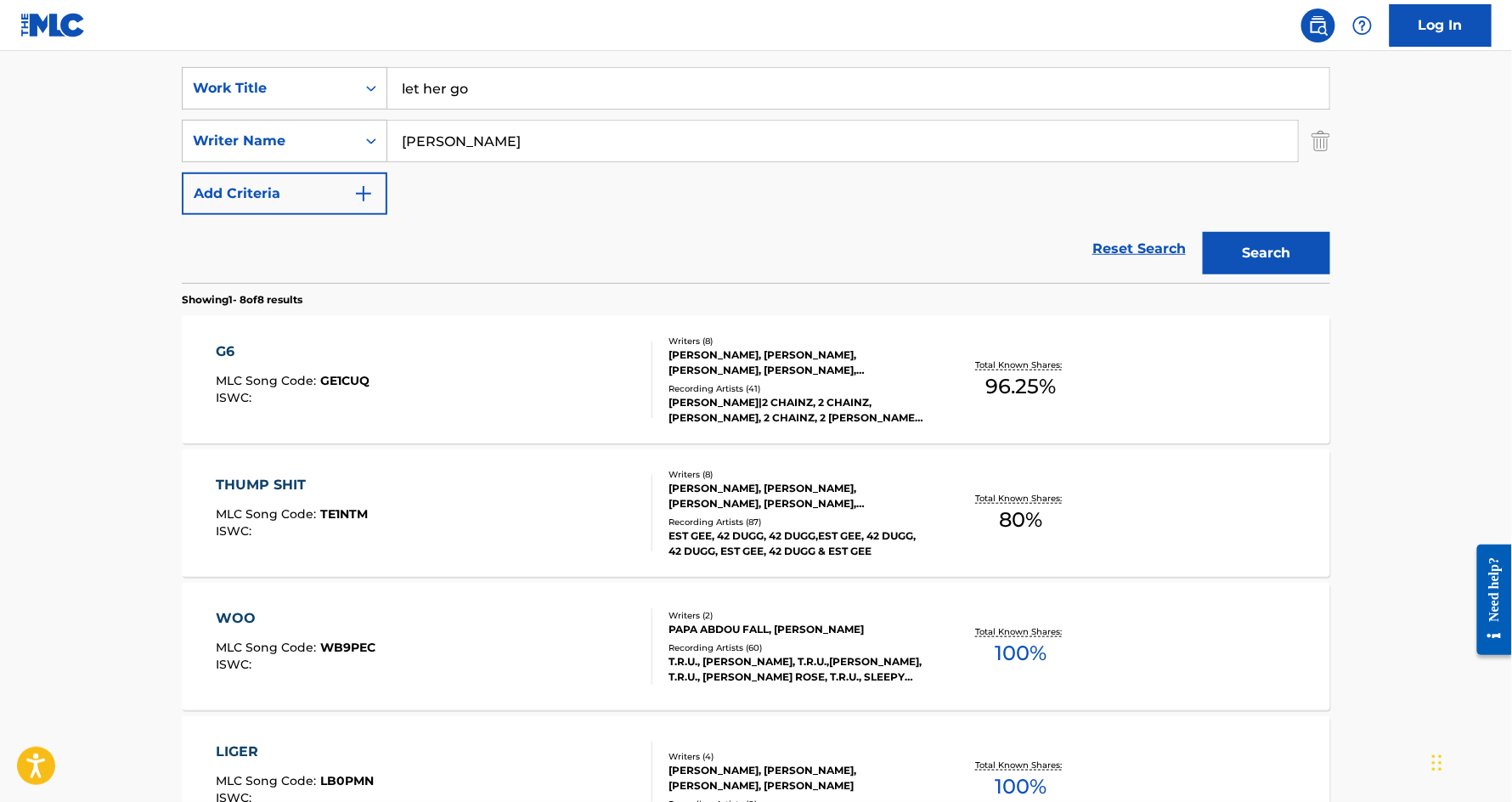
type input "[PERSON_NAME]"
click at [1203, 231] on button "Search" at bounding box center [1267, 253] width 128 height 43
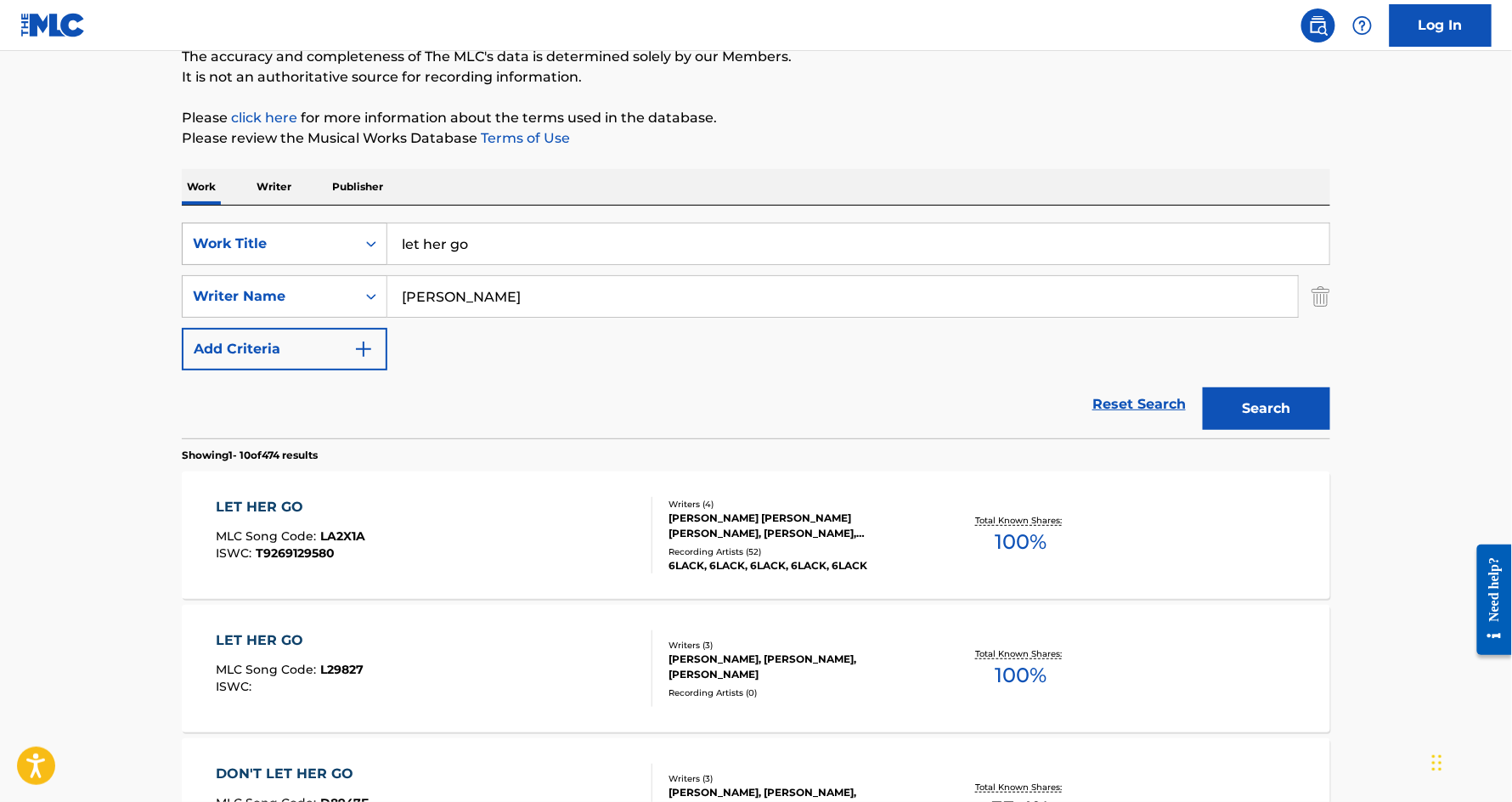
scroll to position [197, 0]
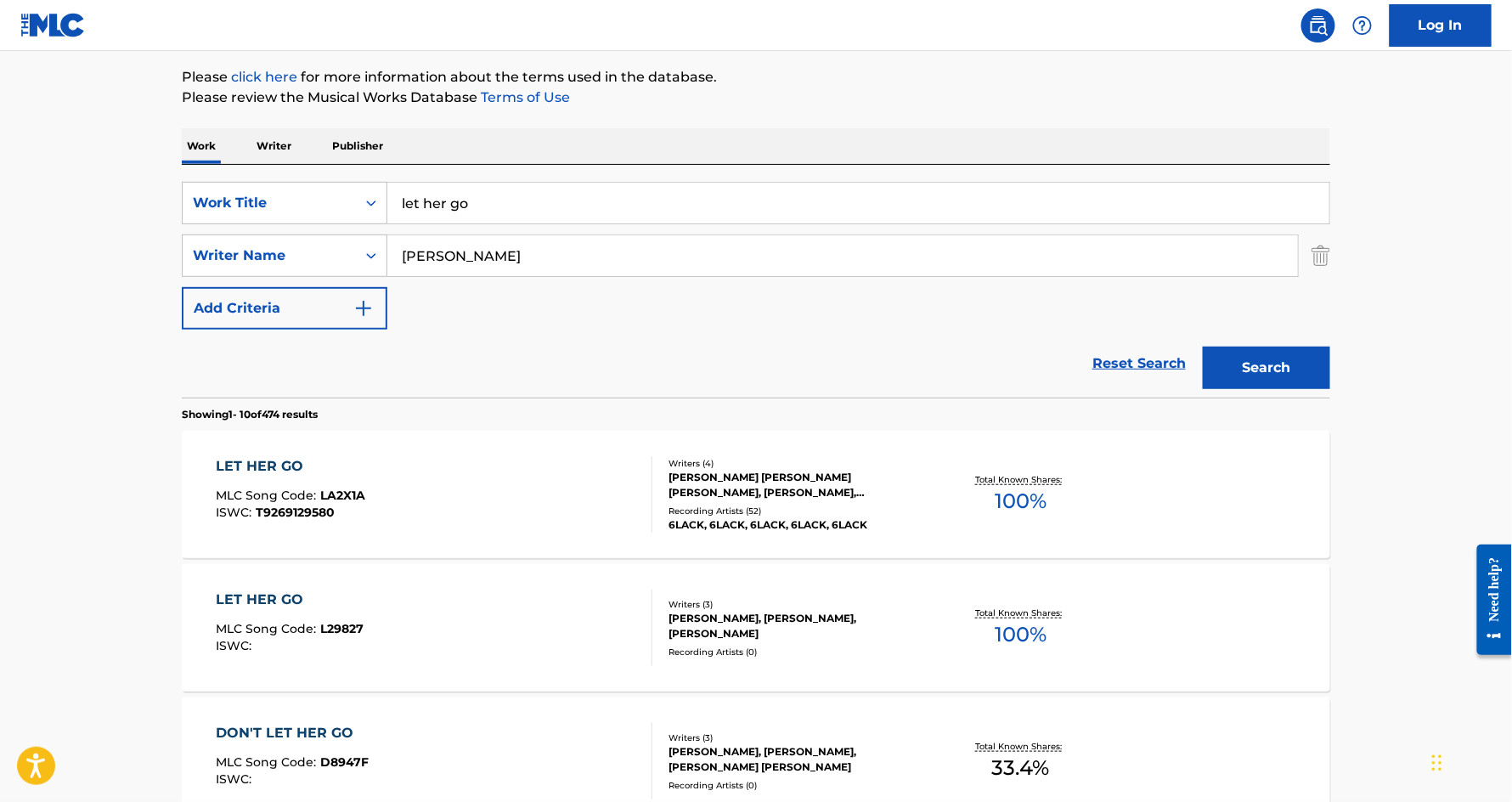
click at [239, 473] on div "LET HER GO" at bounding box center [292, 466] width 149 height 20
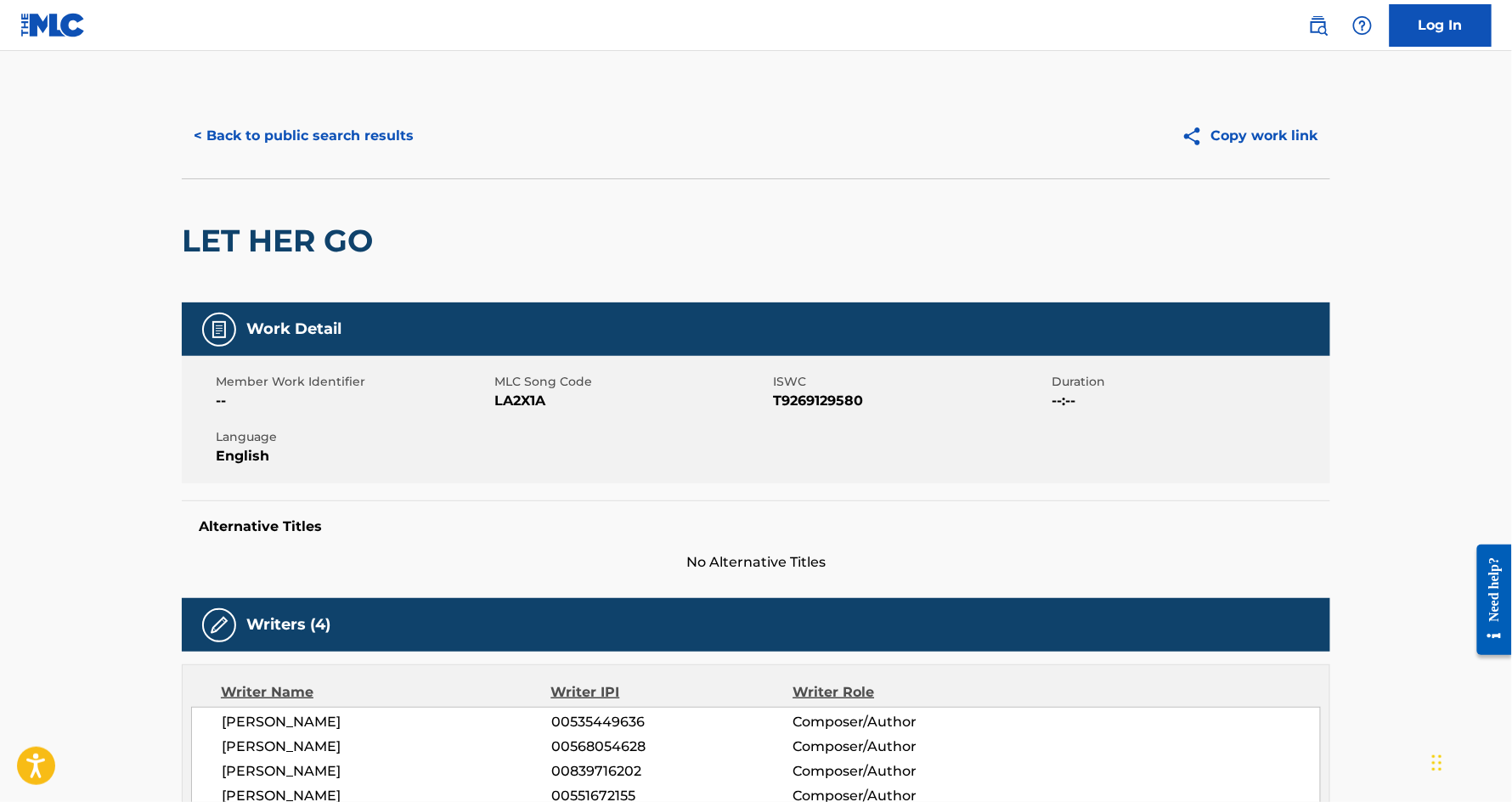
click at [262, 135] on button "< Back to public search results" at bounding box center [304, 136] width 244 height 43
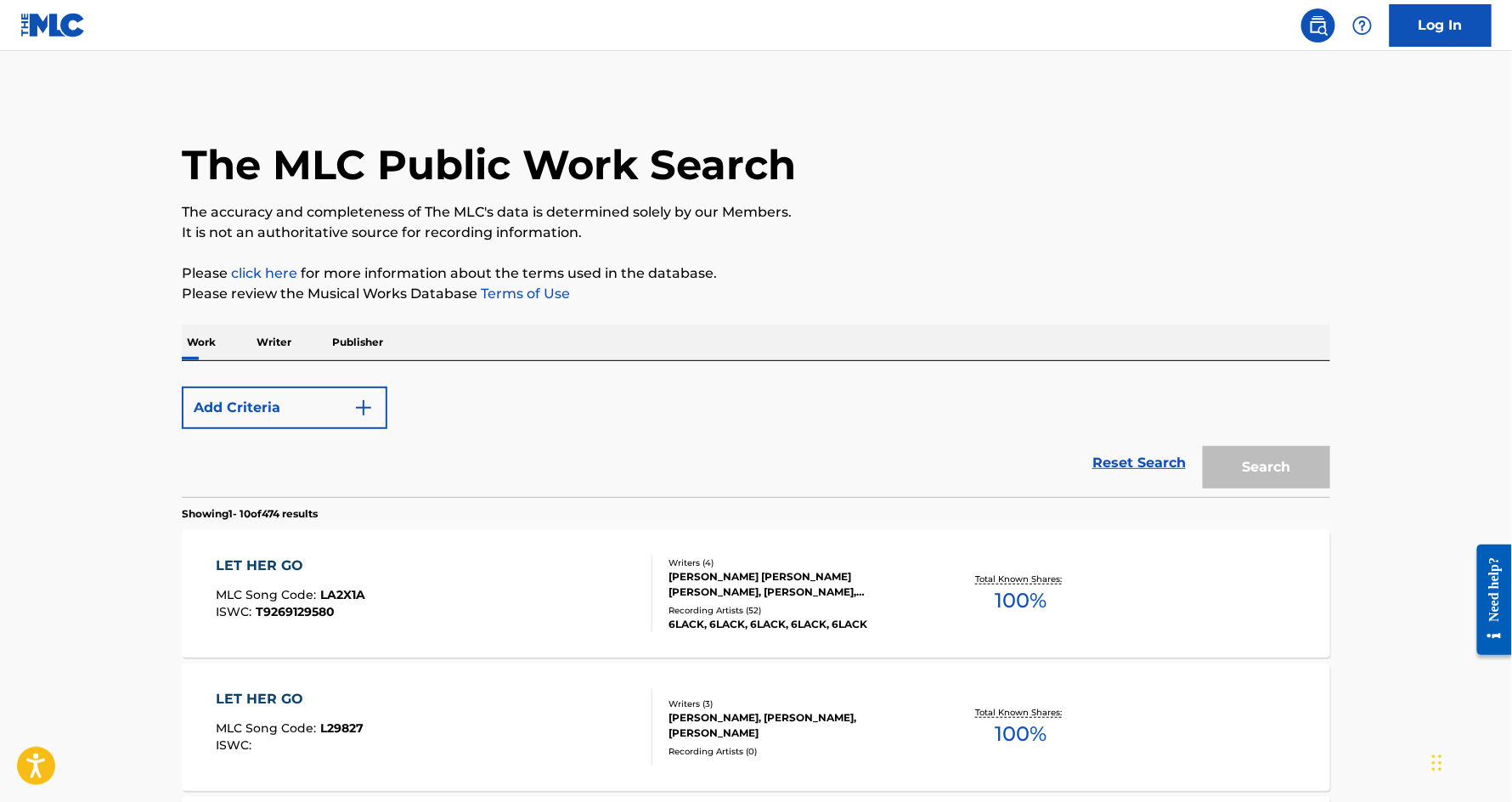
scroll to position [197, 0]
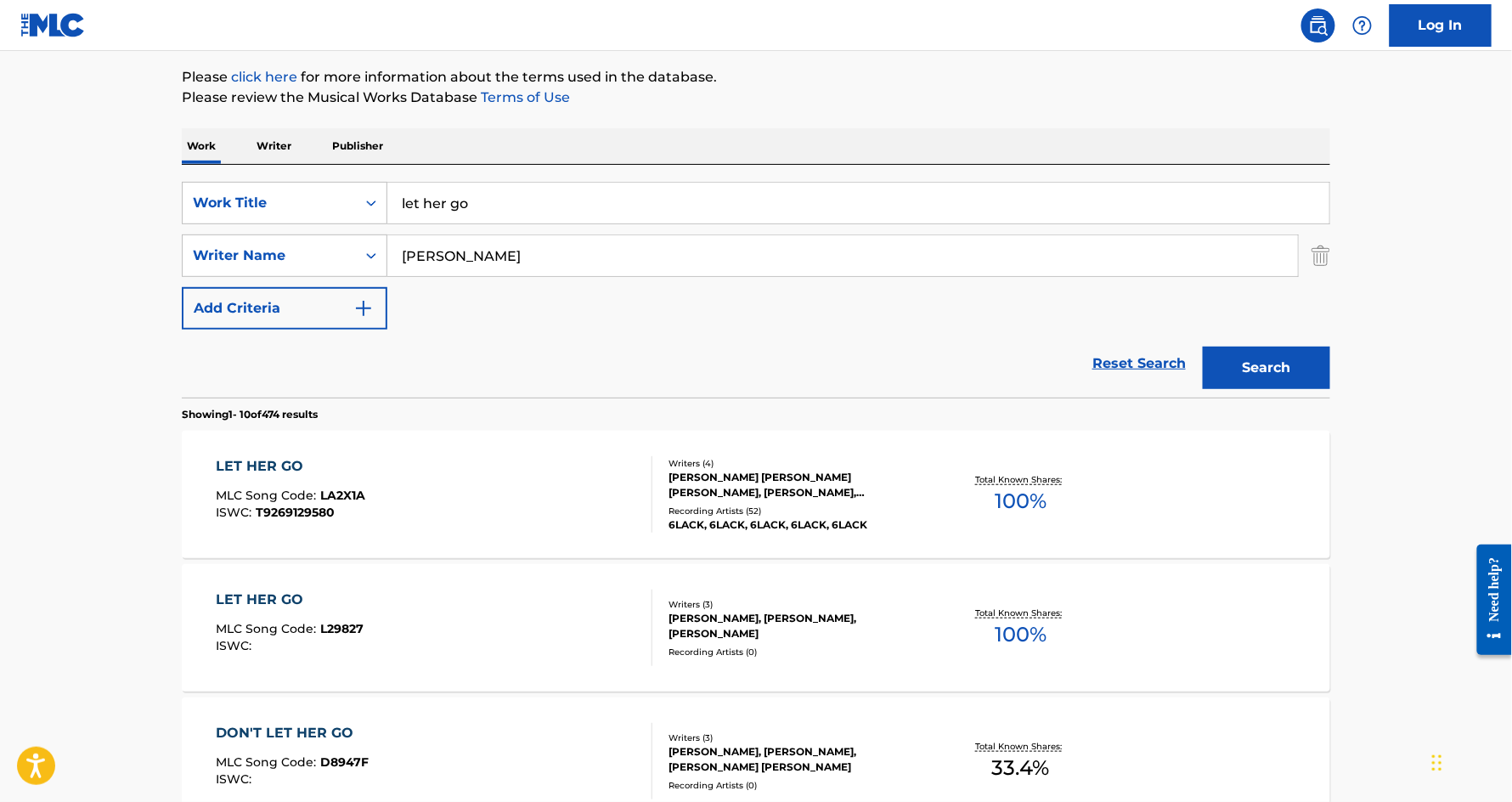
click at [504, 201] on input "let her go" at bounding box center [858, 203] width 942 height 41
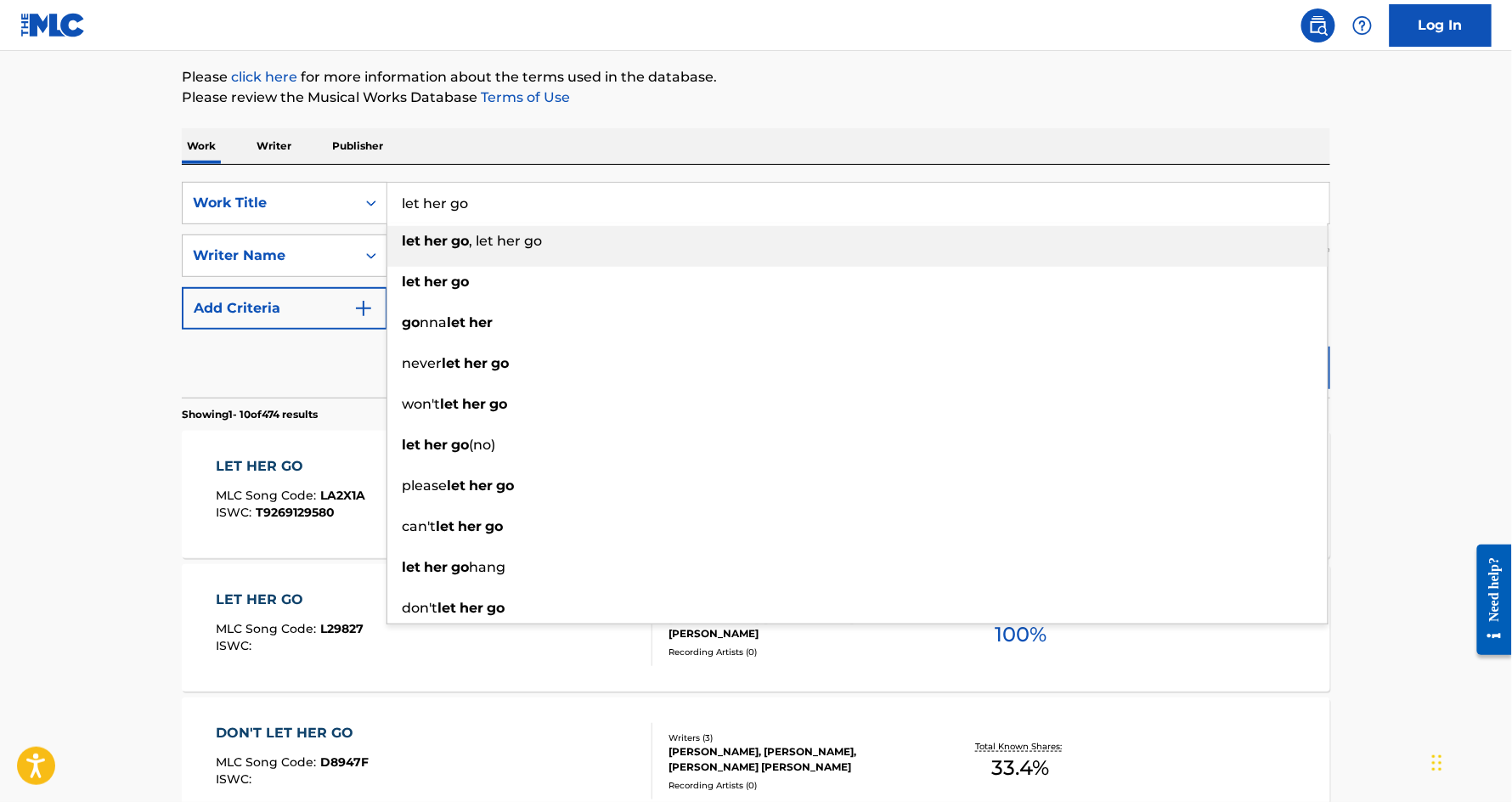
click at [504, 201] on input "let her go" at bounding box center [858, 203] width 942 height 41
paste input "BIG DAWGS"
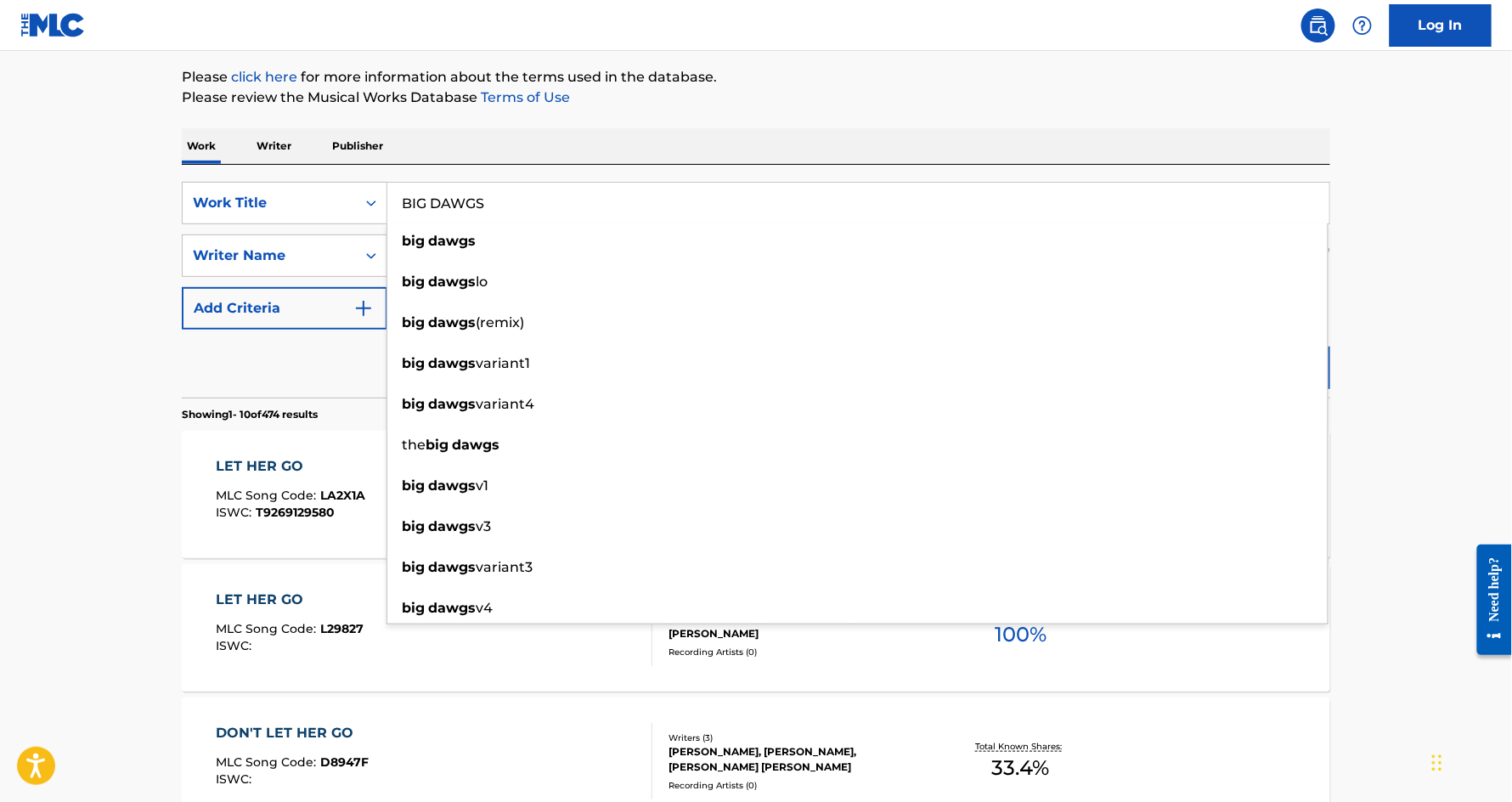
type input "BIG DAWGS"
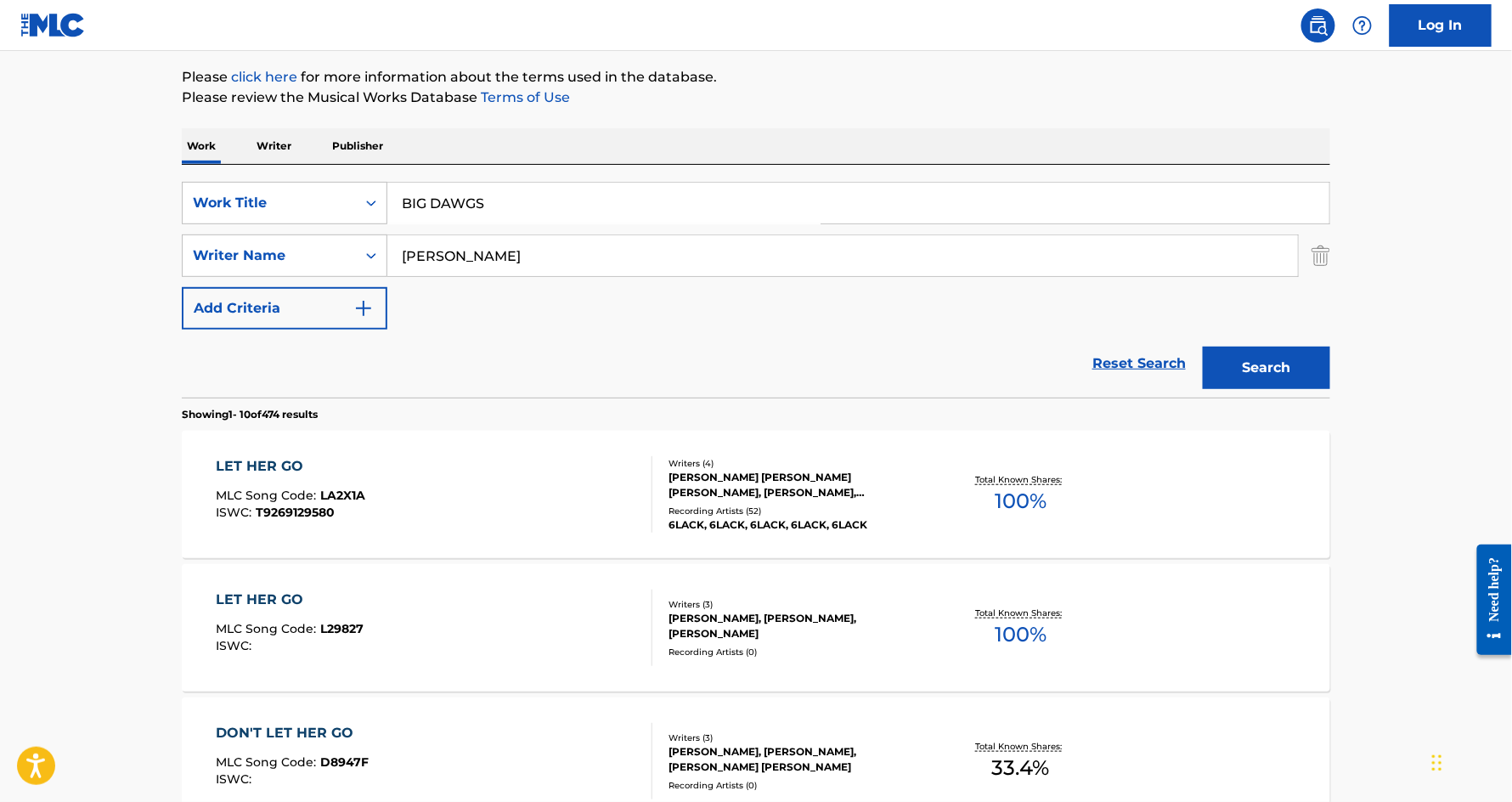
click at [422, 269] on input "[PERSON_NAME]" at bounding box center [843, 256] width 910 height 41
type input "mercado"
click at [1203, 347] on button "Search" at bounding box center [1267, 368] width 128 height 43
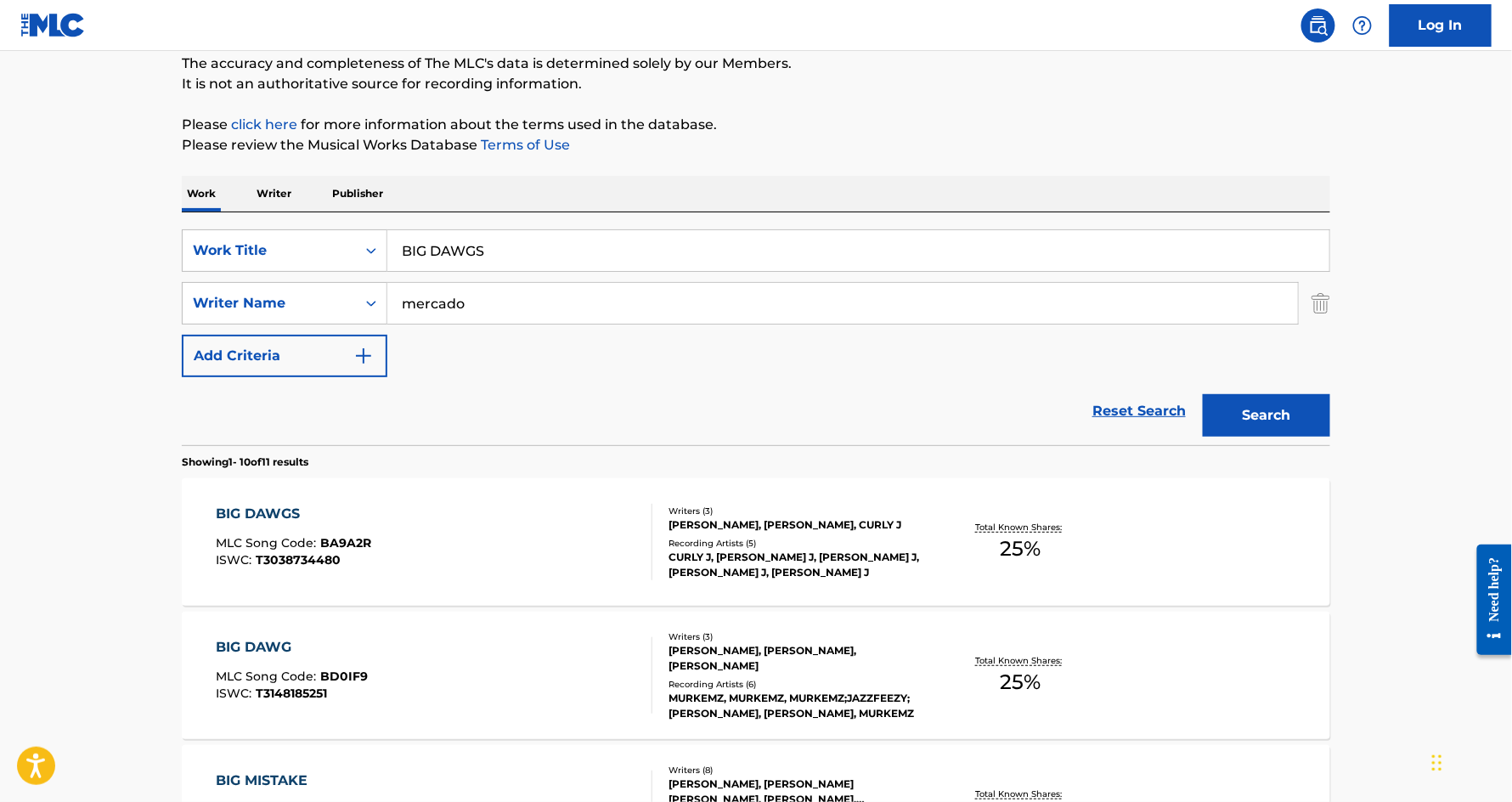
scroll to position [160, 0]
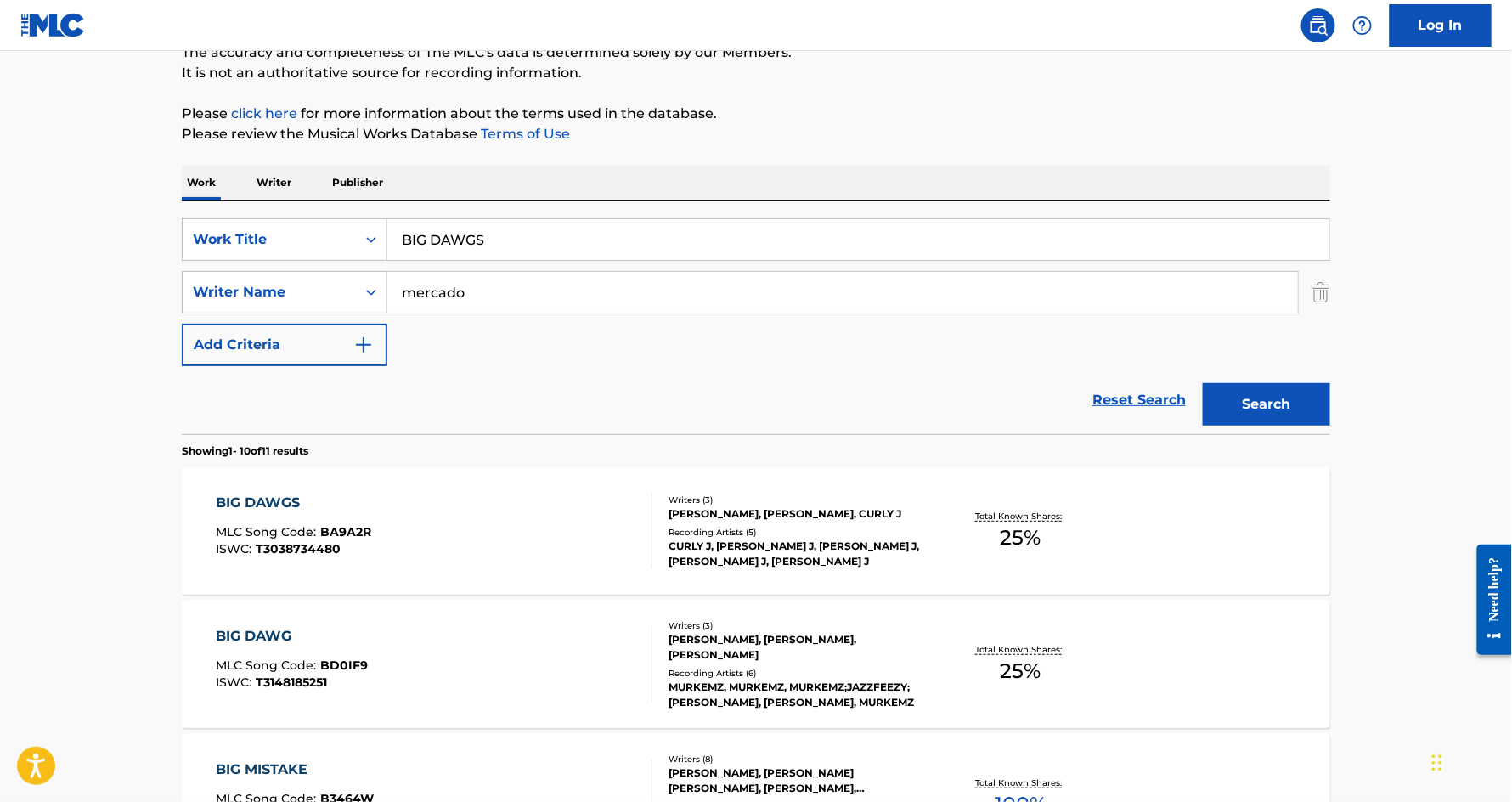
click at [230, 513] on div "BIG DAWGS MLC Song Code : BA9A2R ISWC : T3038734480" at bounding box center [294, 531] width 156 height 77
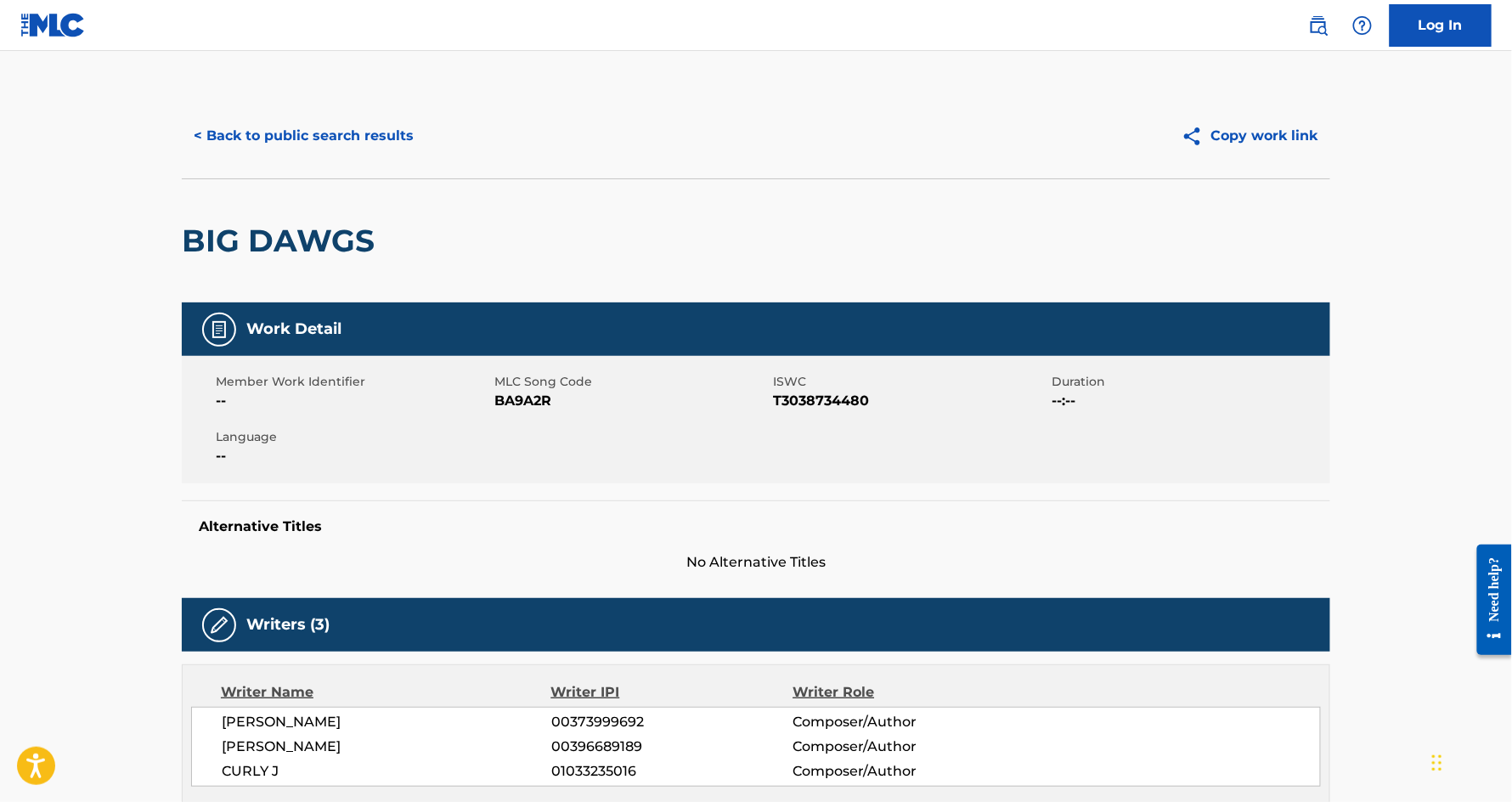
click at [315, 139] on button "< Back to public search results" at bounding box center [304, 136] width 244 height 43
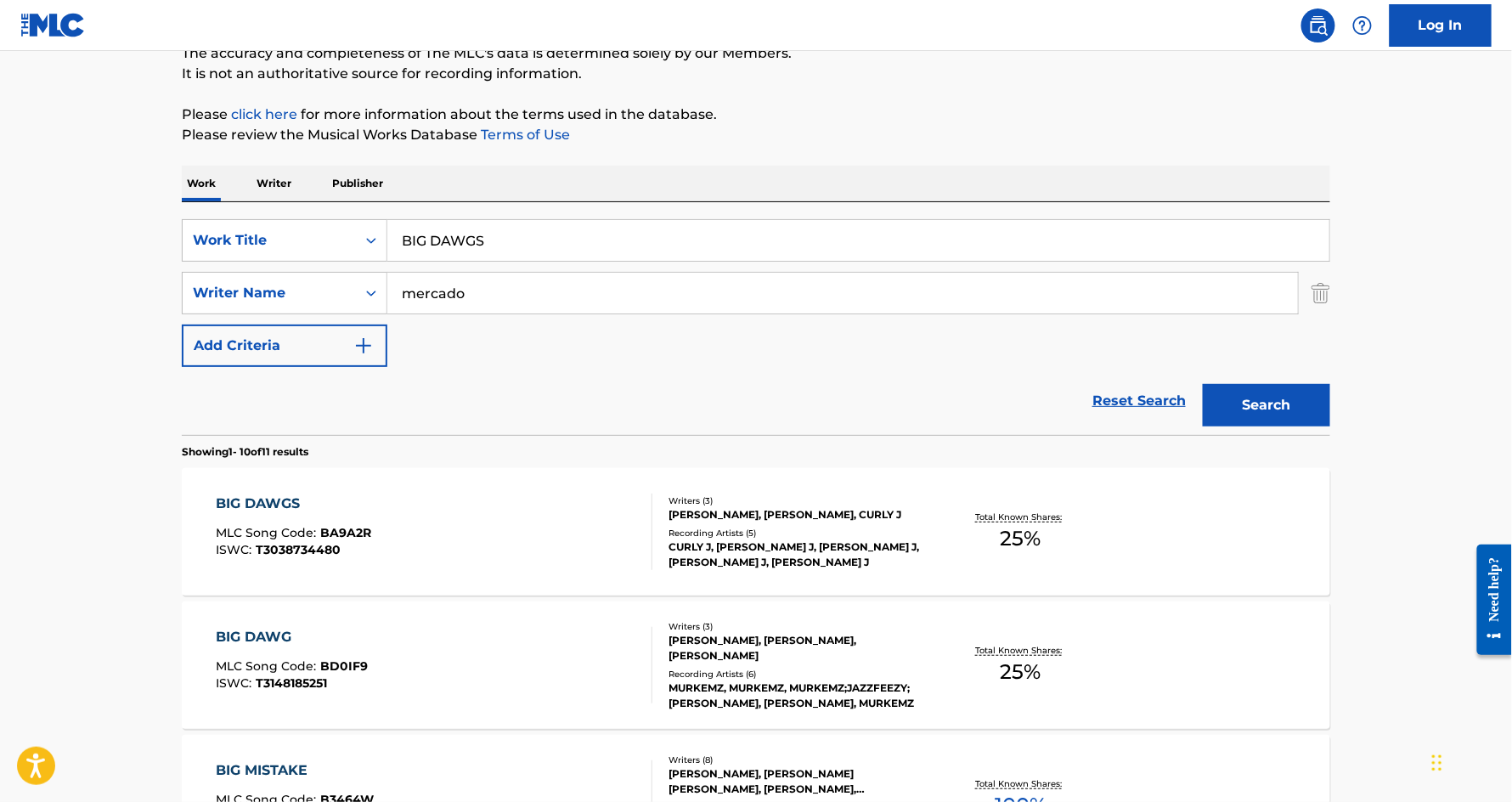
scroll to position [158, 0]
click at [462, 232] on input "BIG DAWGS" at bounding box center [858, 241] width 942 height 41
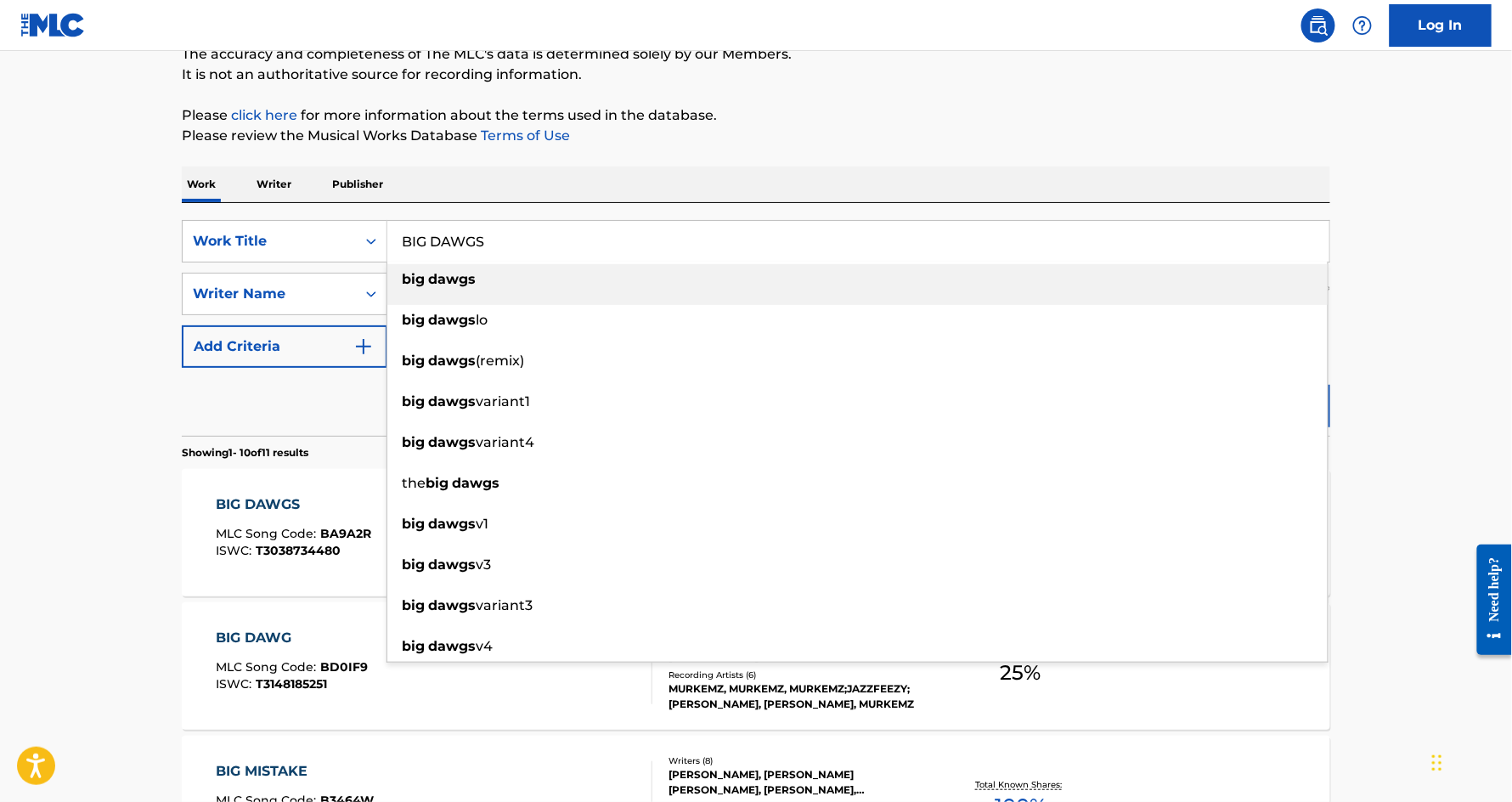
click at [462, 232] on input "BIG DAWGS" at bounding box center [858, 241] width 942 height 41
paste input "OUNCE"
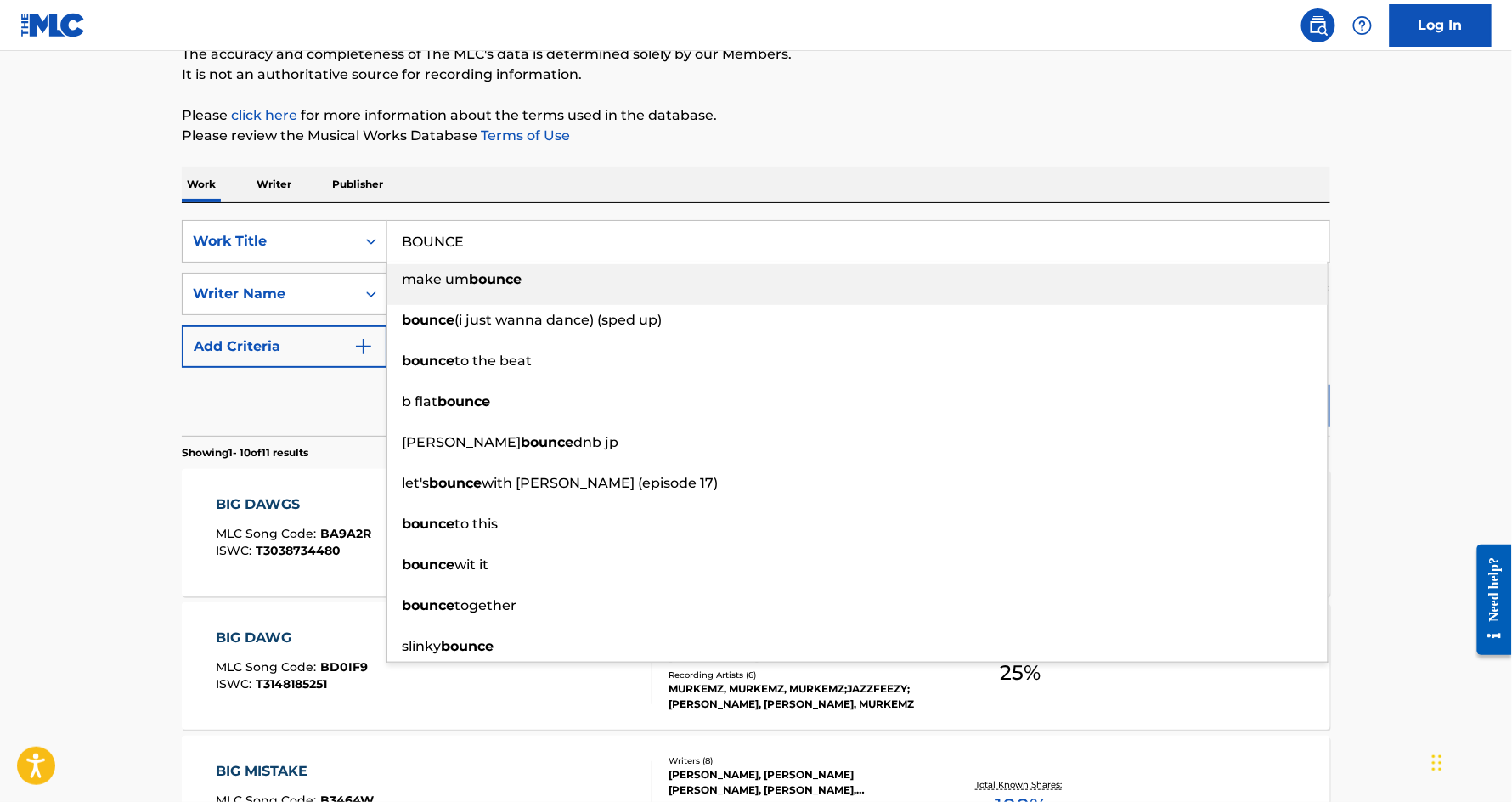
type input "BOUNCE"
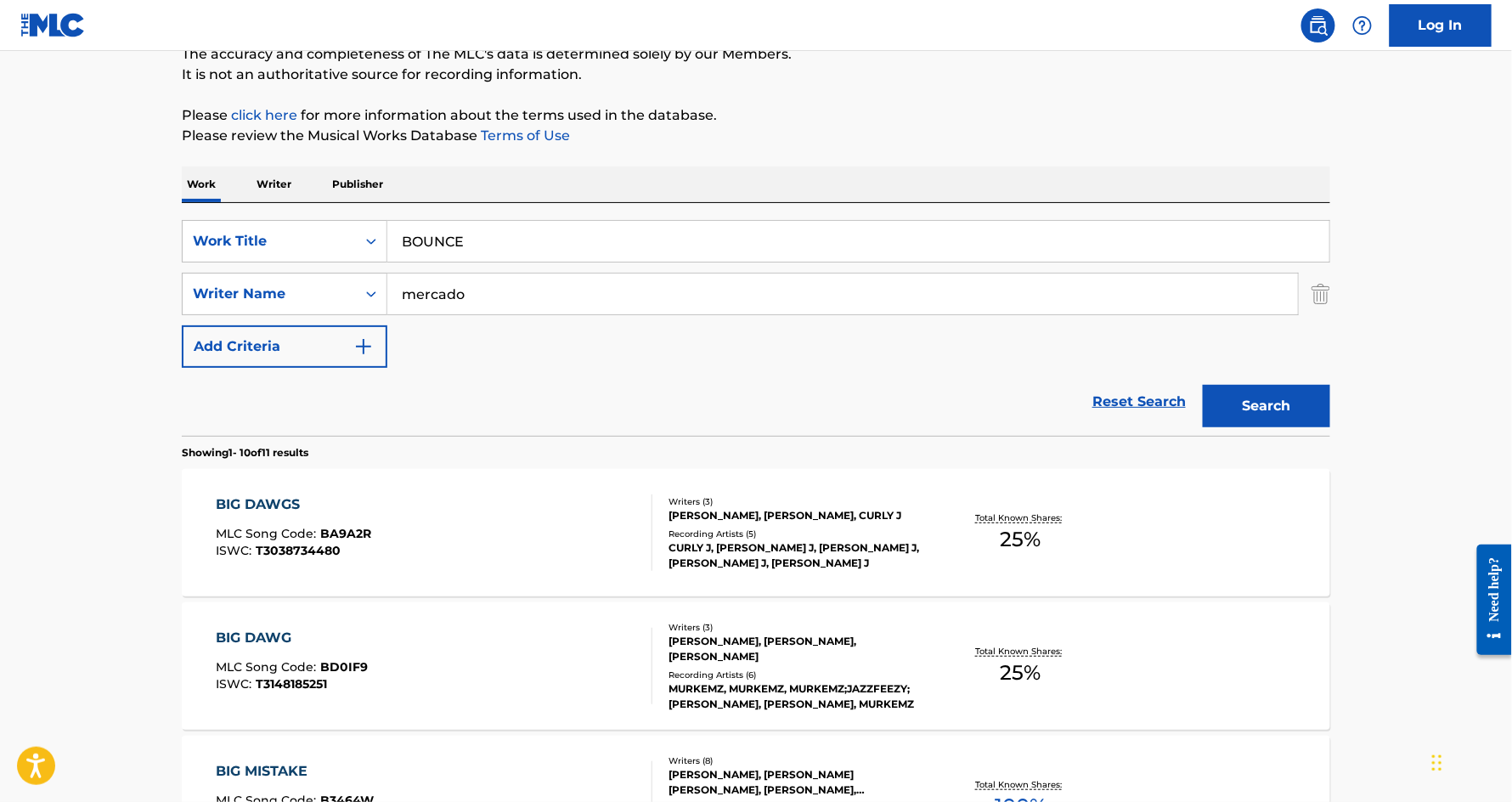
click at [1283, 408] on button "Search" at bounding box center [1267, 406] width 128 height 43
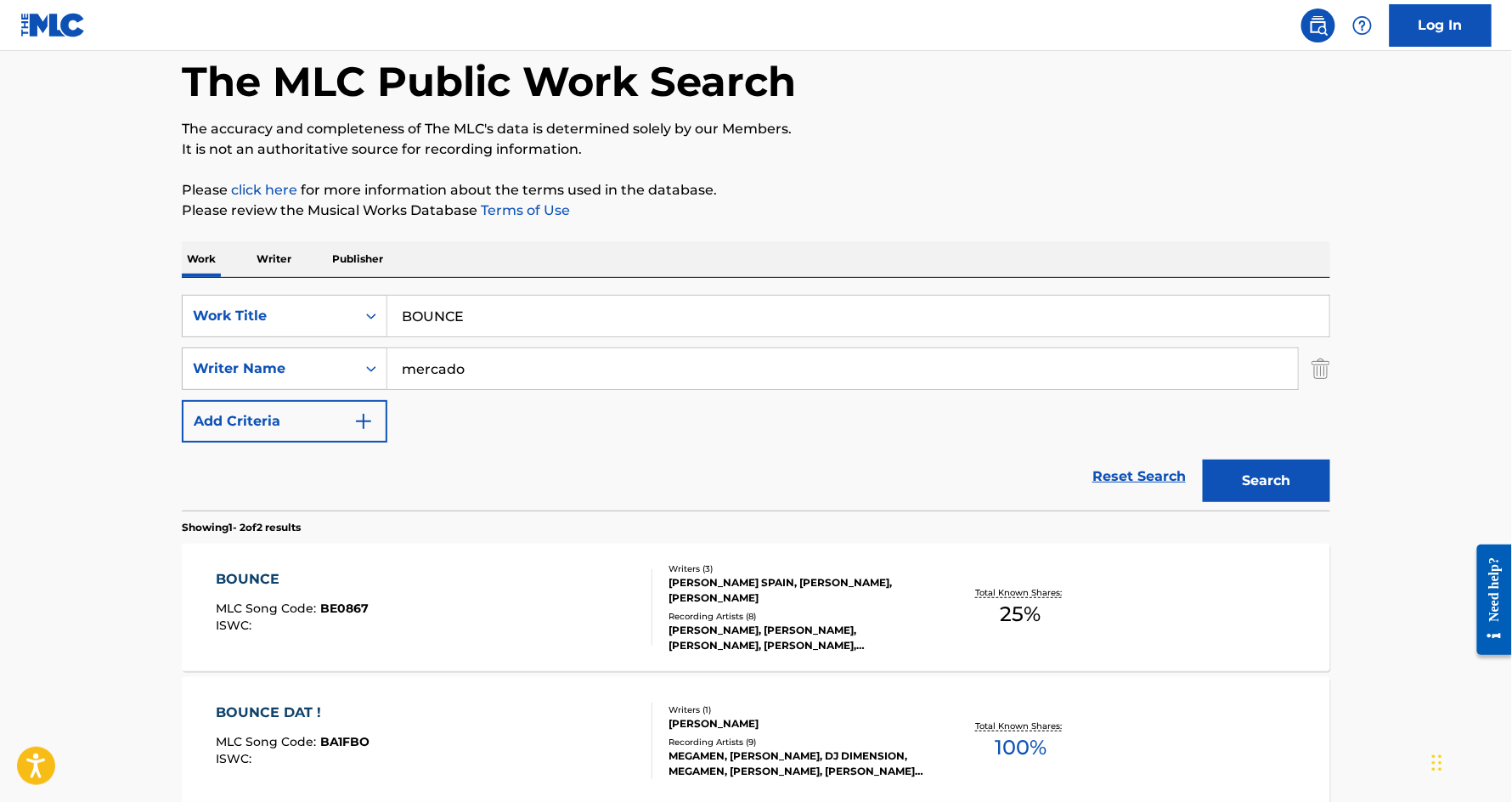
scroll to position [121, 0]
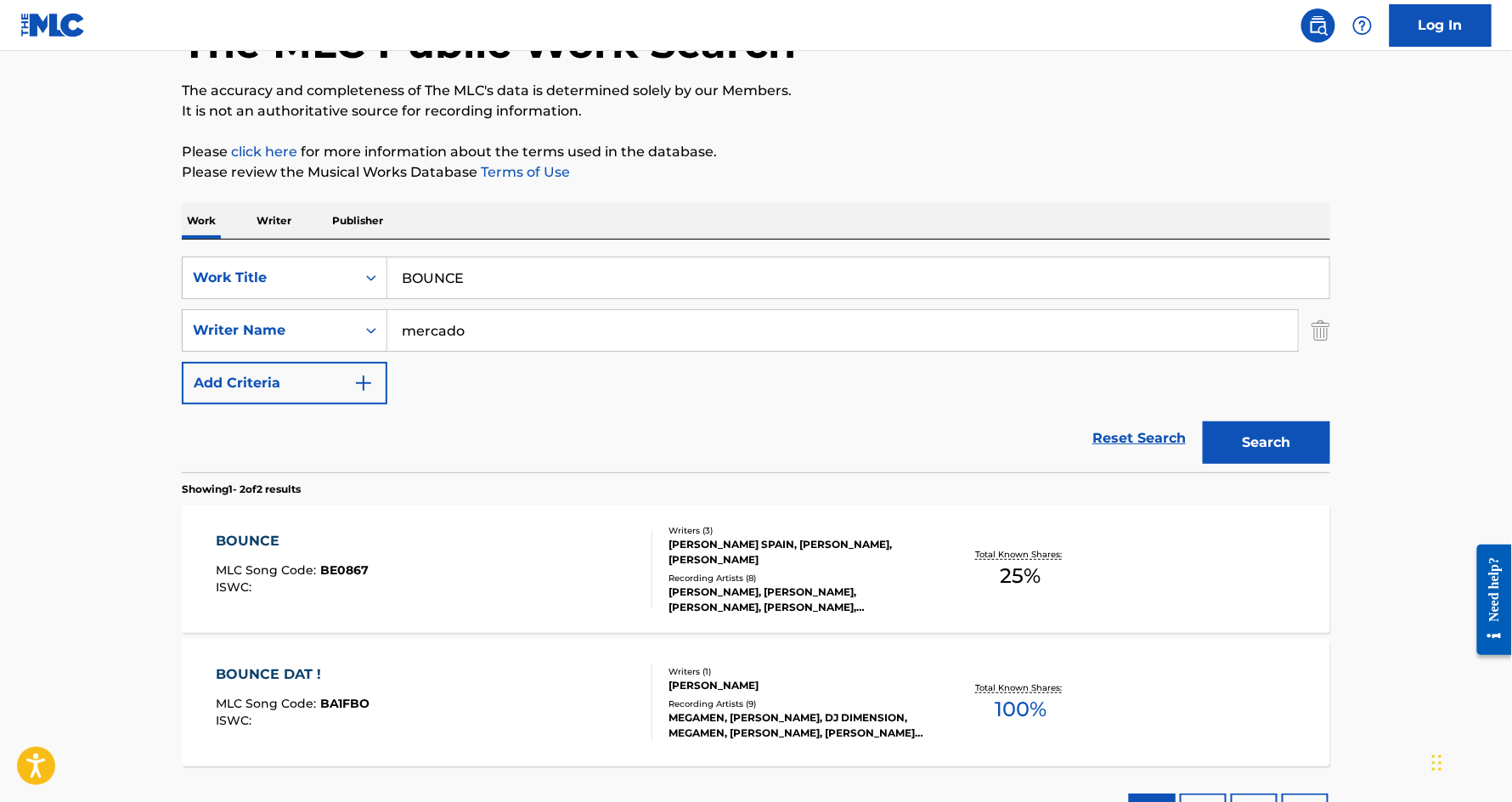
click at [248, 550] on div "BOUNCE" at bounding box center [293, 540] width 153 height 20
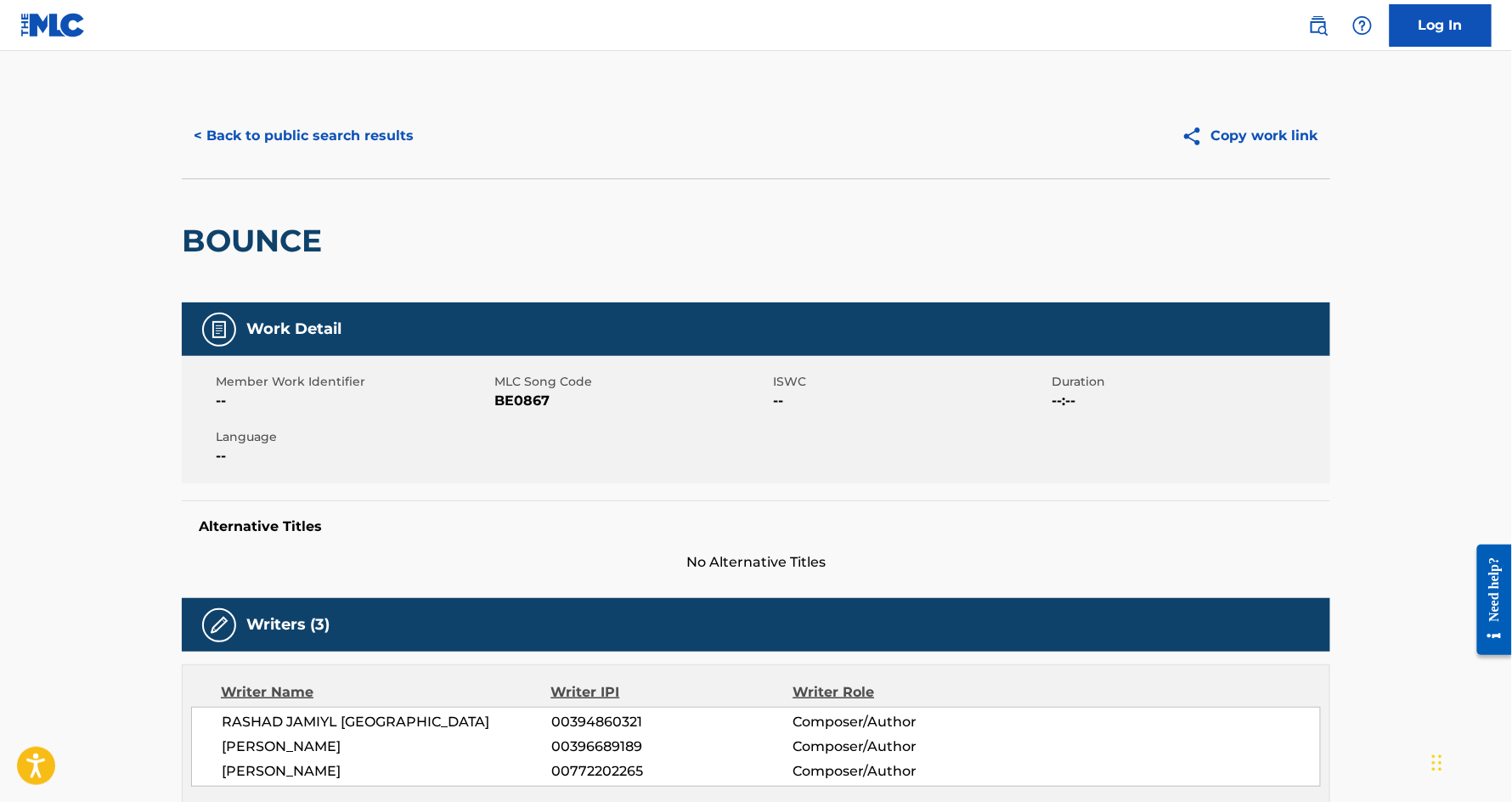
click at [268, 128] on button "< Back to public search results" at bounding box center [304, 136] width 244 height 43
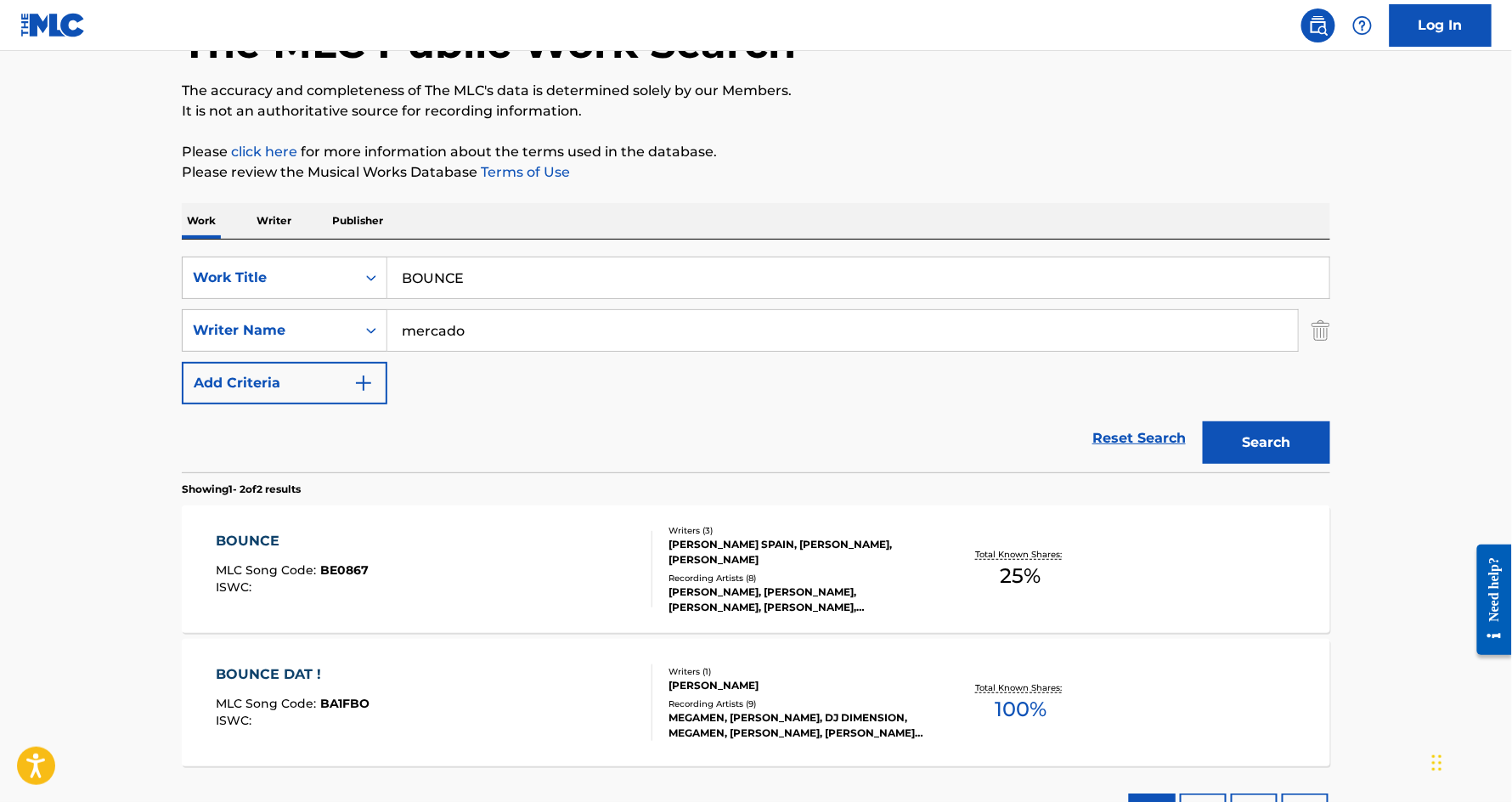
click at [487, 282] on input "BOUNCE" at bounding box center [858, 278] width 942 height 41
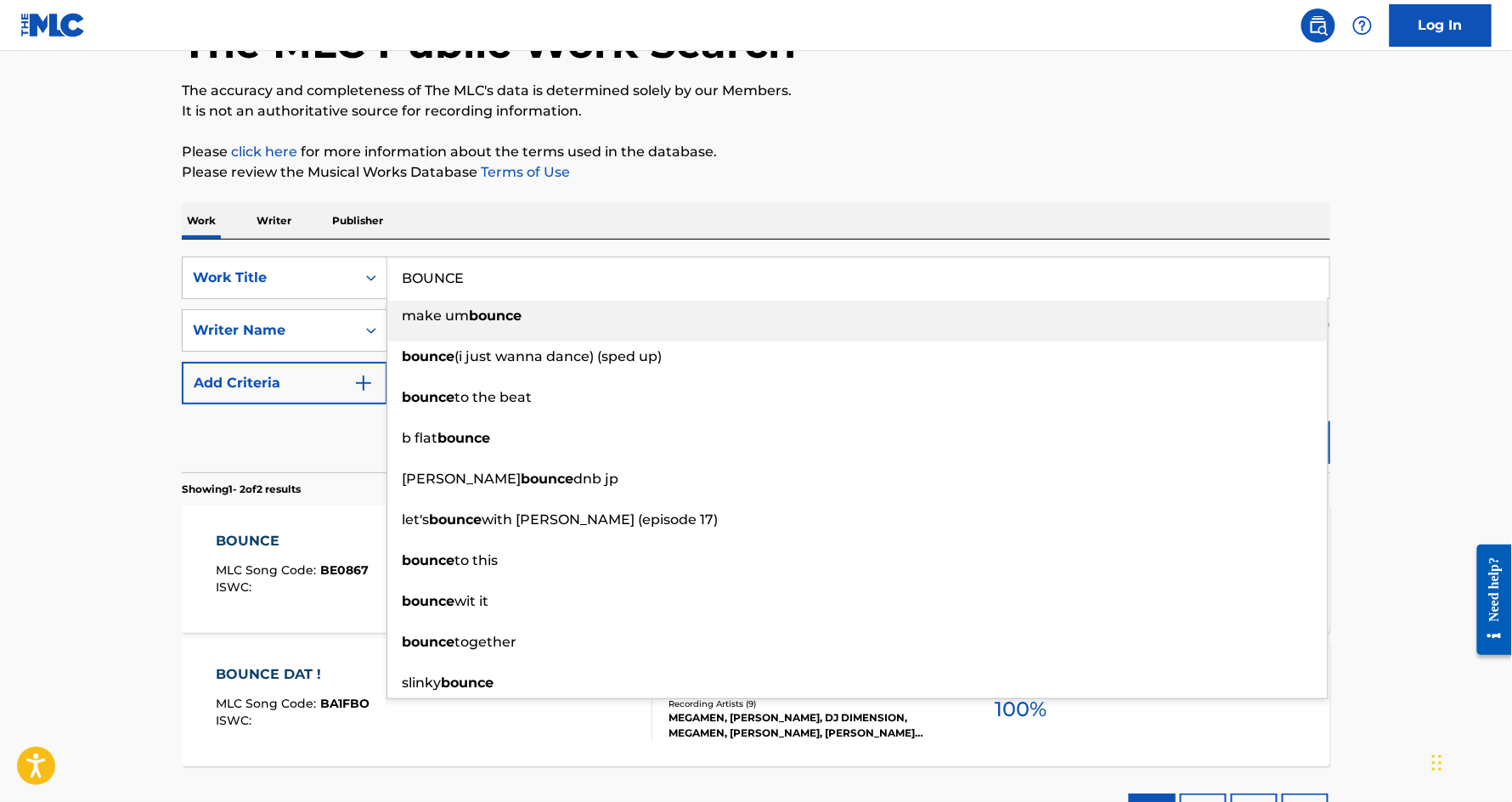
click at [487, 282] on input "BOUNCE" at bounding box center [858, 278] width 942 height 41
paste input "IN MY HOOD"
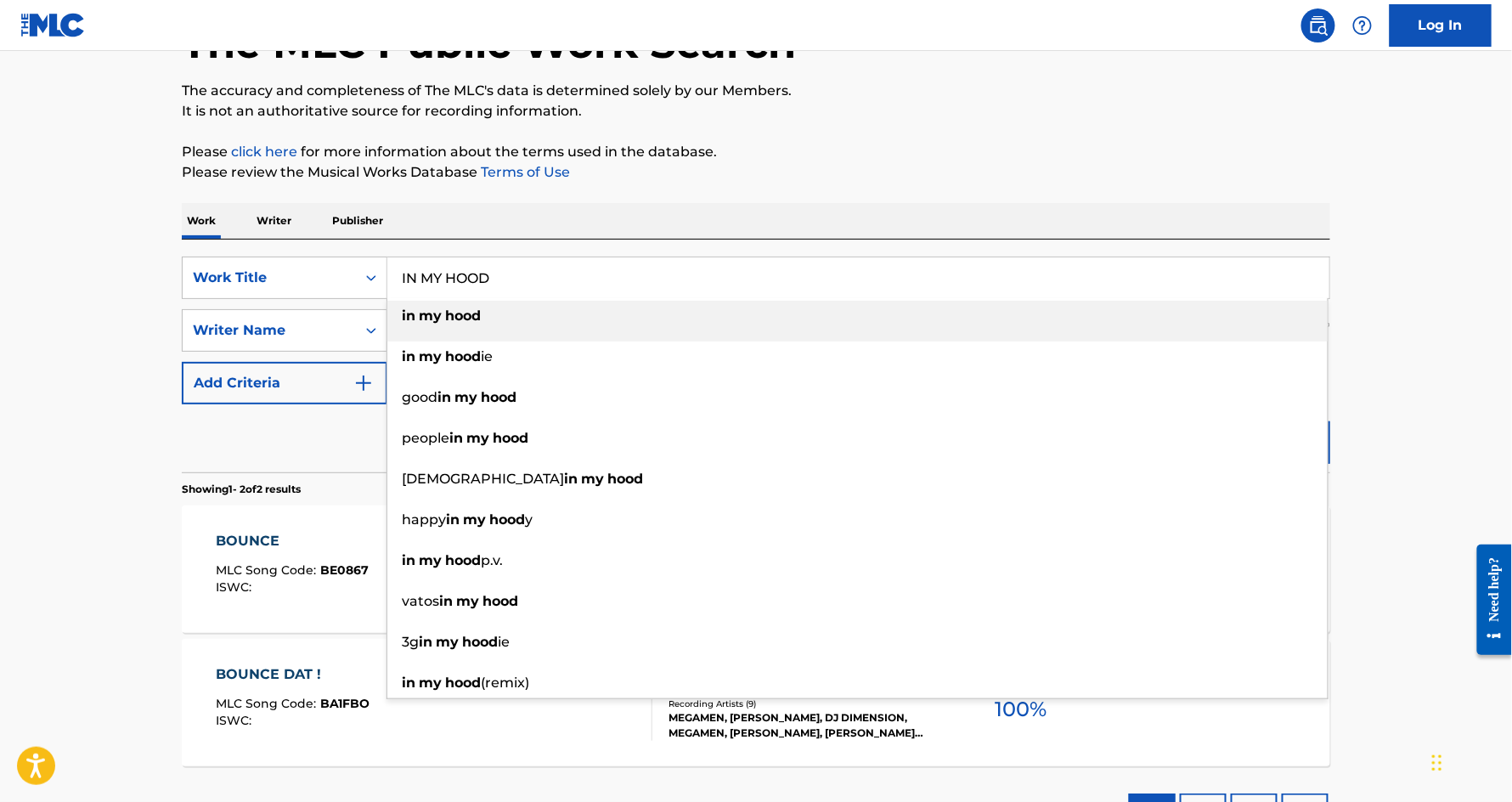
type input "IN MY HOOD"
click at [1205, 155] on p "Please click here for more information about the terms used in the database." at bounding box center [756, 151] width 1149 height 20
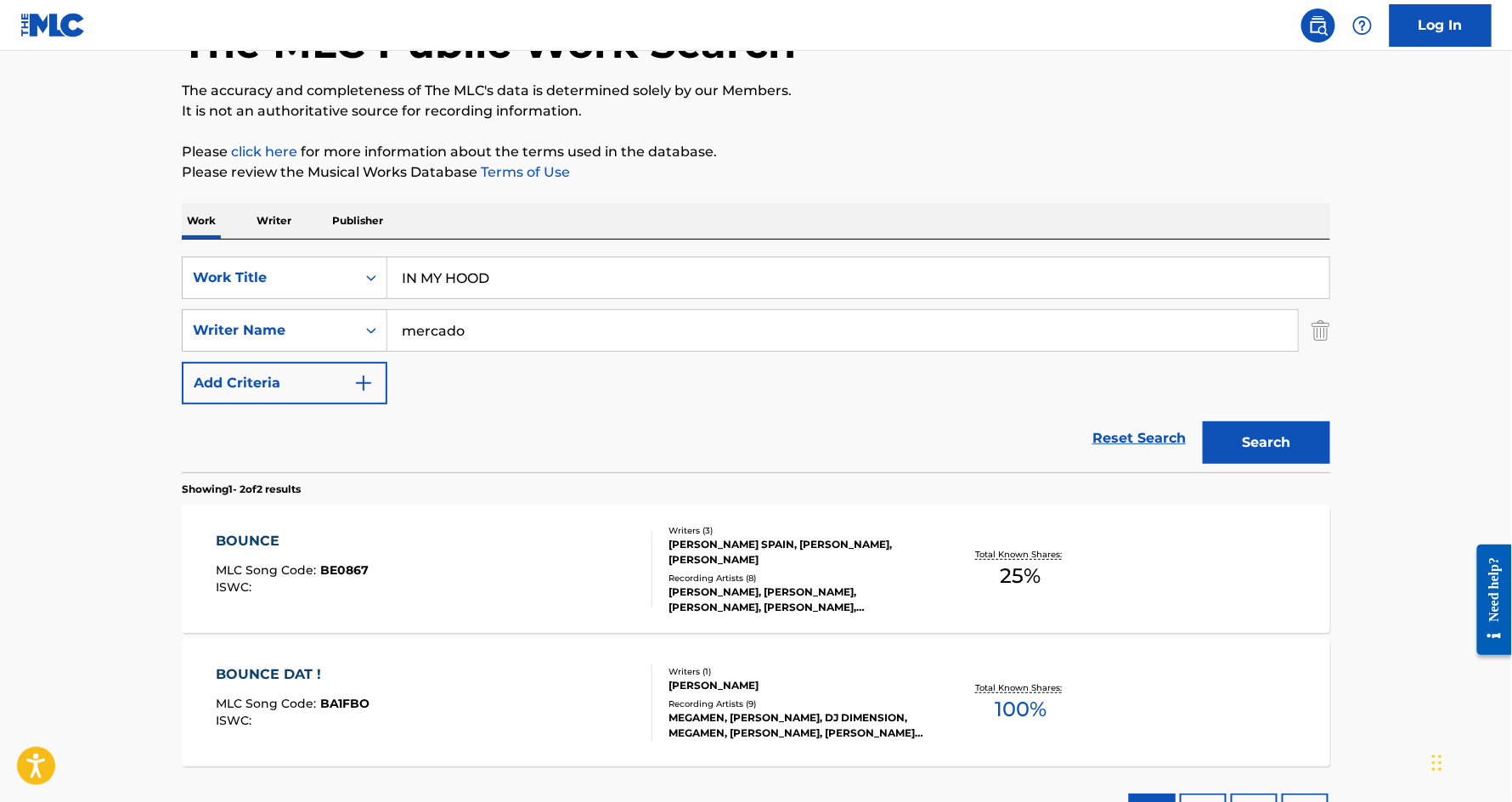
click at [1259, 447] on button "Search" at bounding box center [1267, 443] width 128 height 43
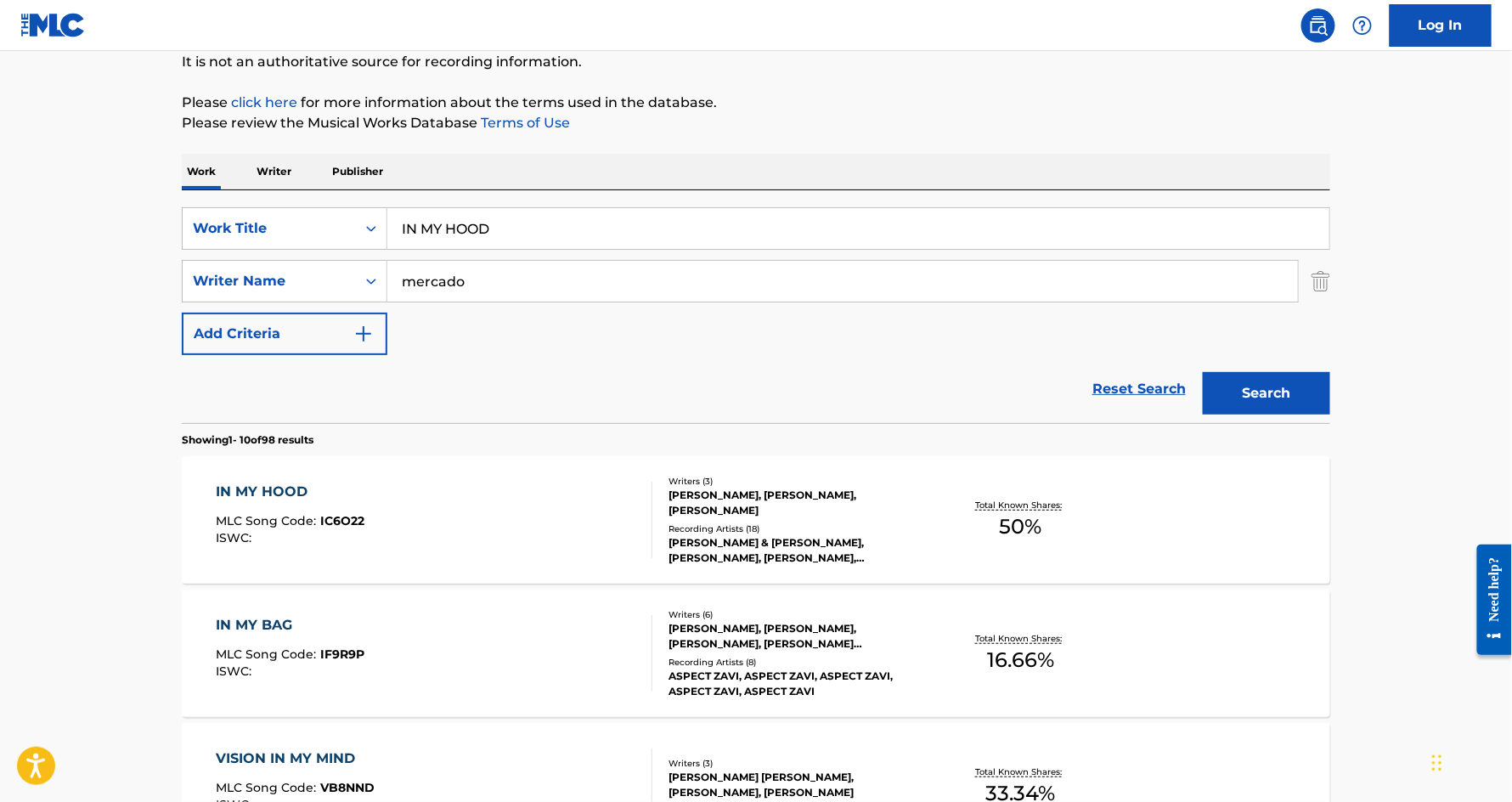
scroll to position [175, 0]
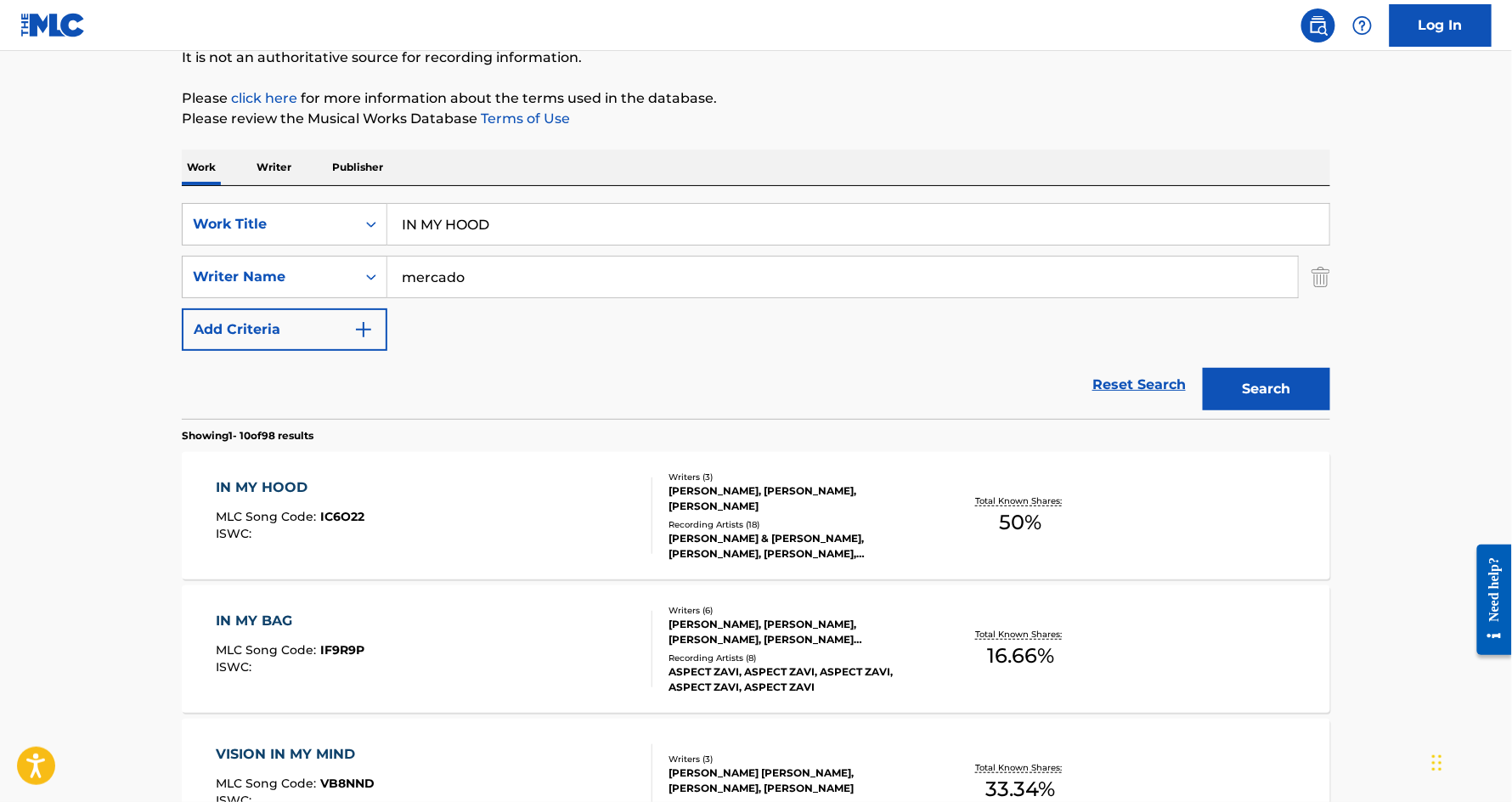
click at [241, 481] on div "IN MY HOOD" at bounding box center [292, 487] width 149 height 20
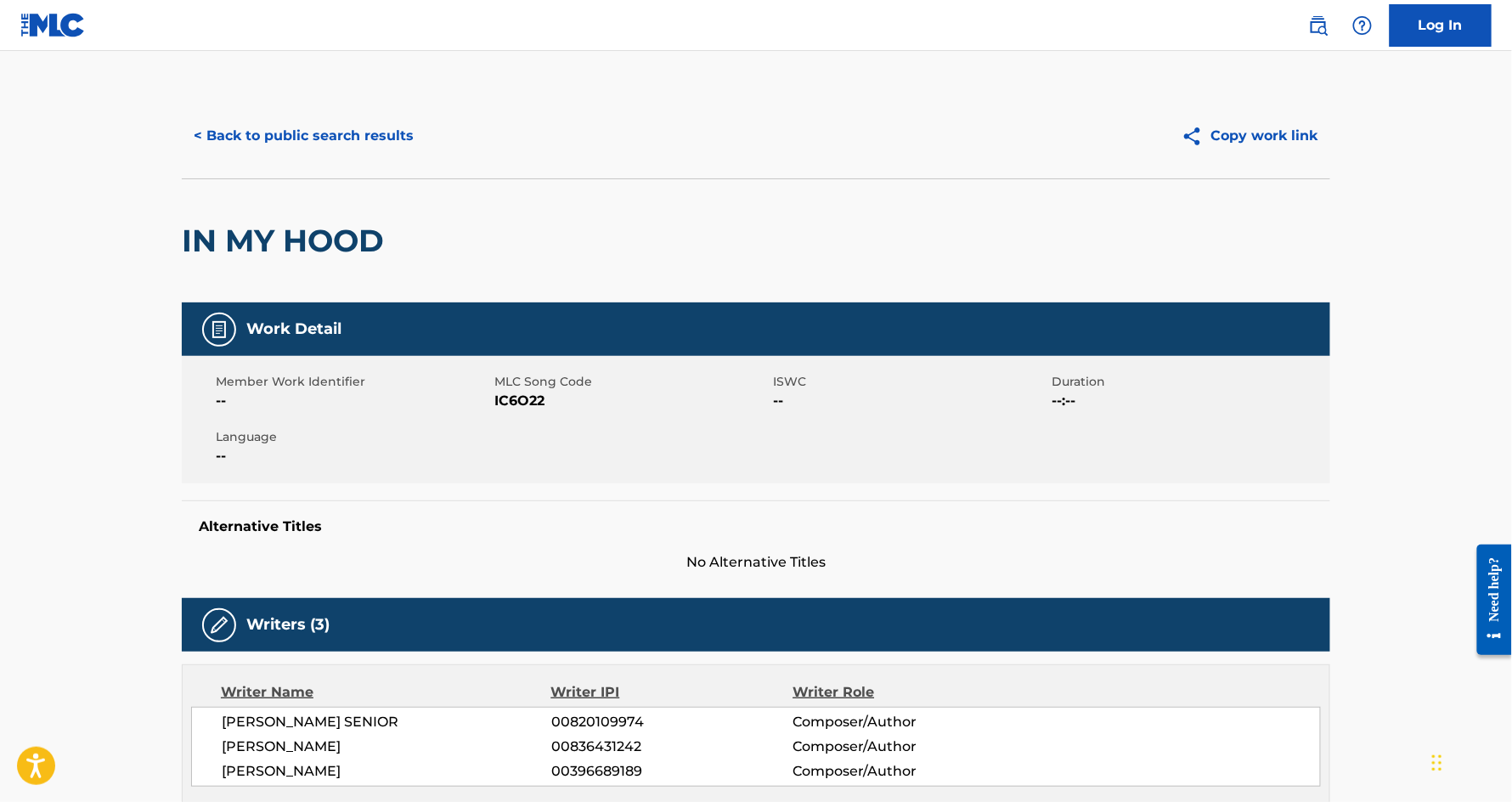
click at [387, 143] on button "< Back to public search results" at bounding box center [304, 136] width 244 height 43
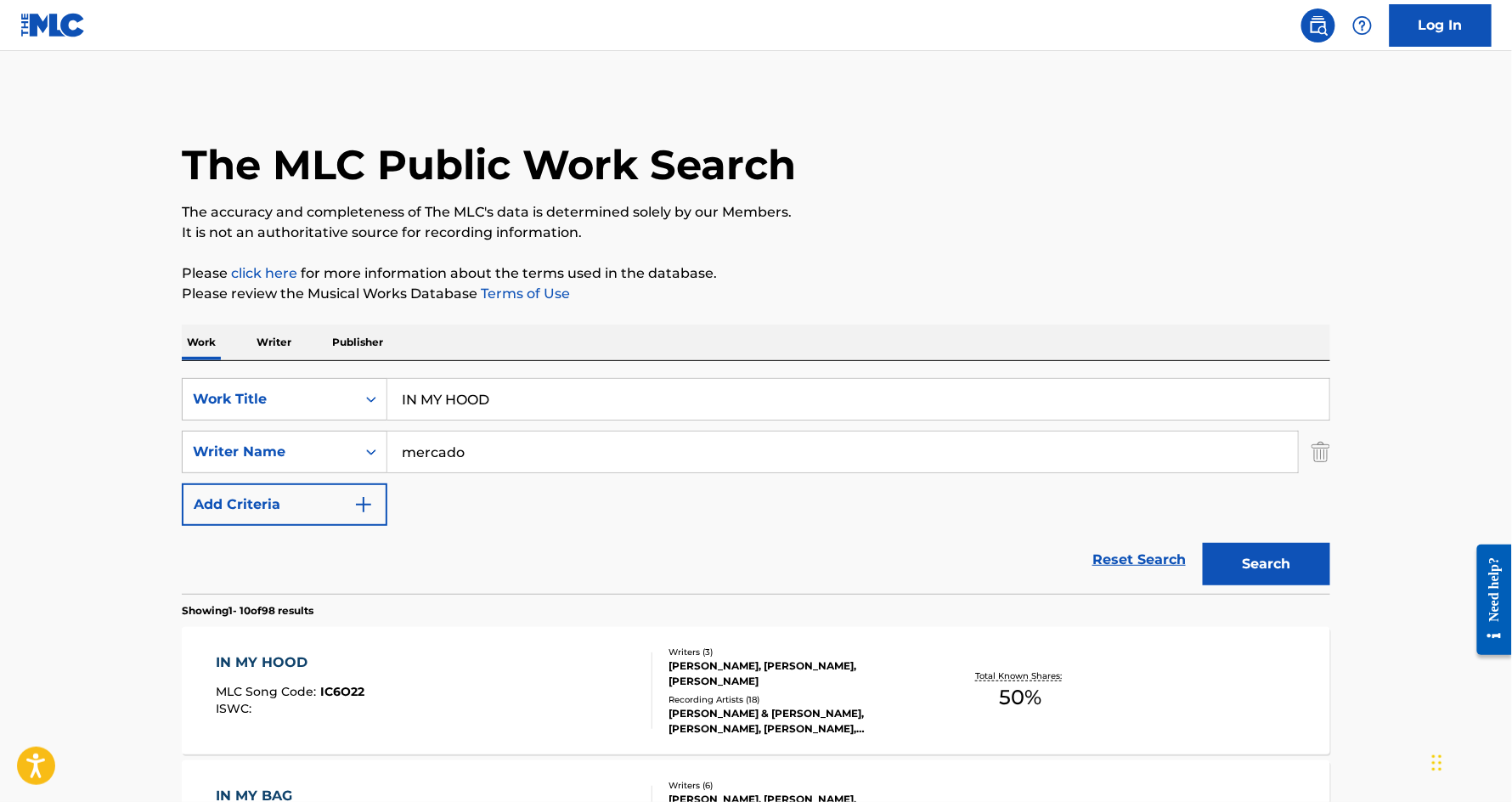
scroll to position [175, 0]
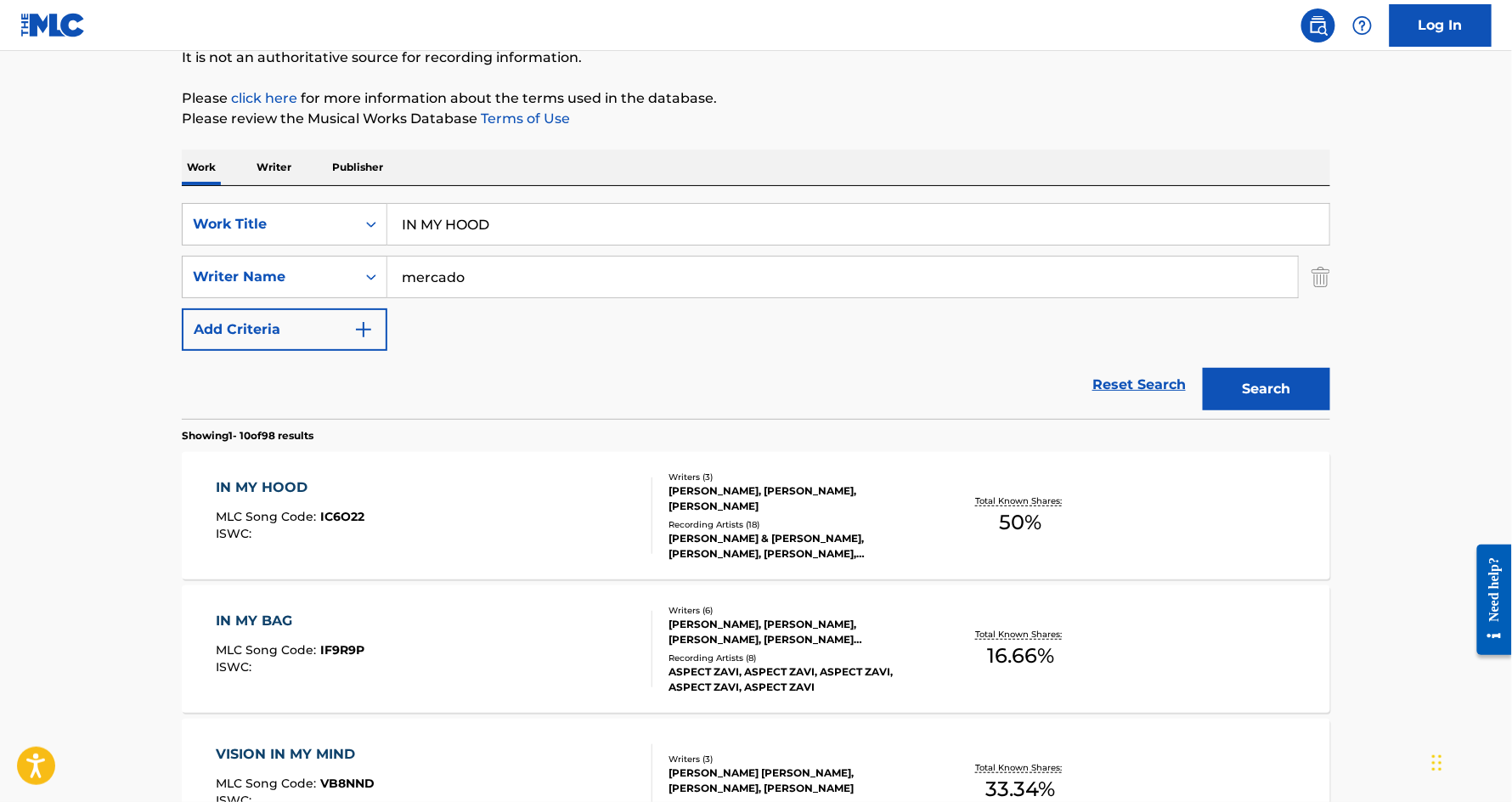
click at [531, 223] on input "IN MY HOOD" at bounding box center [858, 225] width 942 height 41
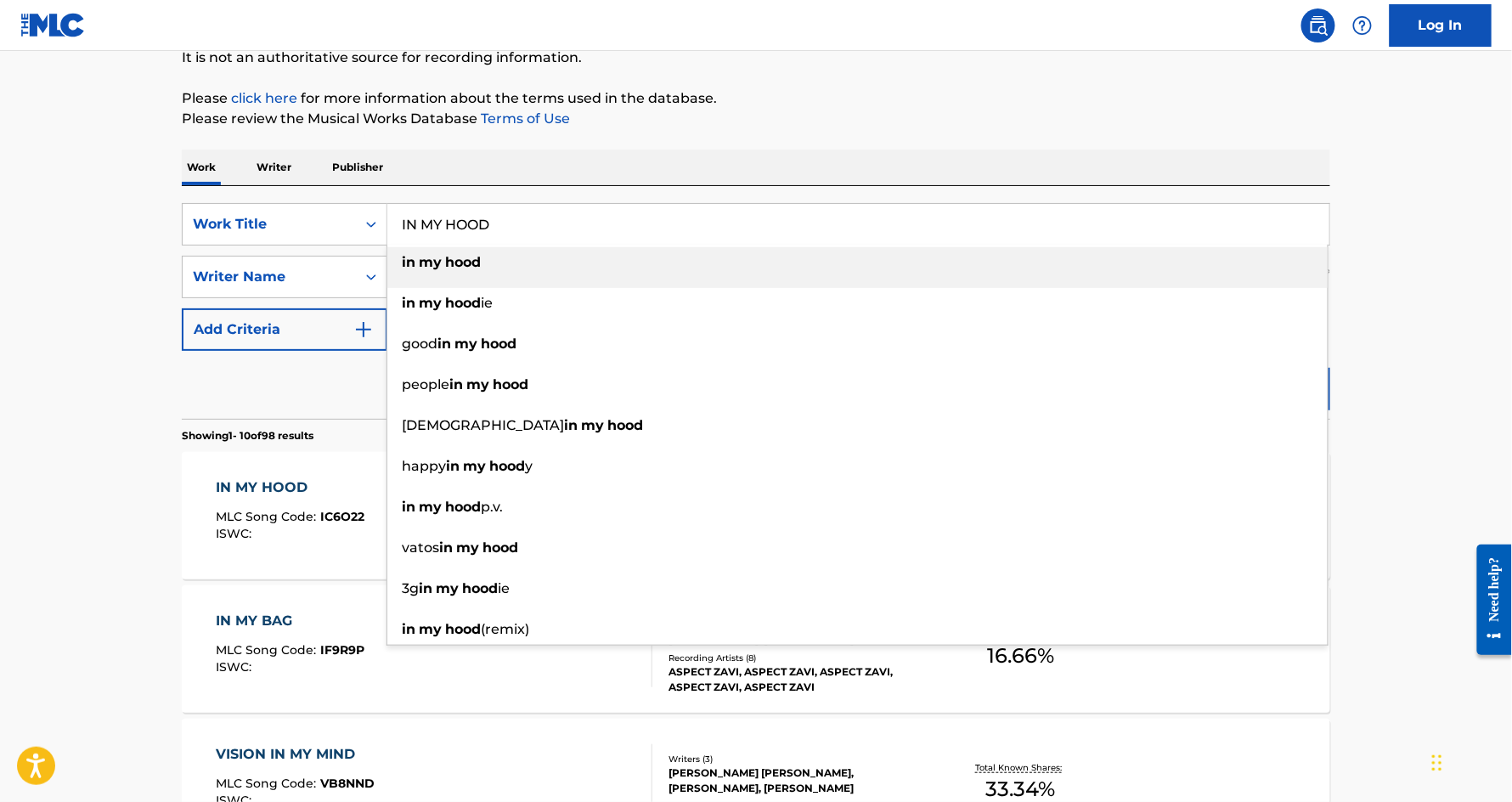
click at [531, 223] on input "IN MY HOOD" at bounding box center [858, 225] width 942 height 41
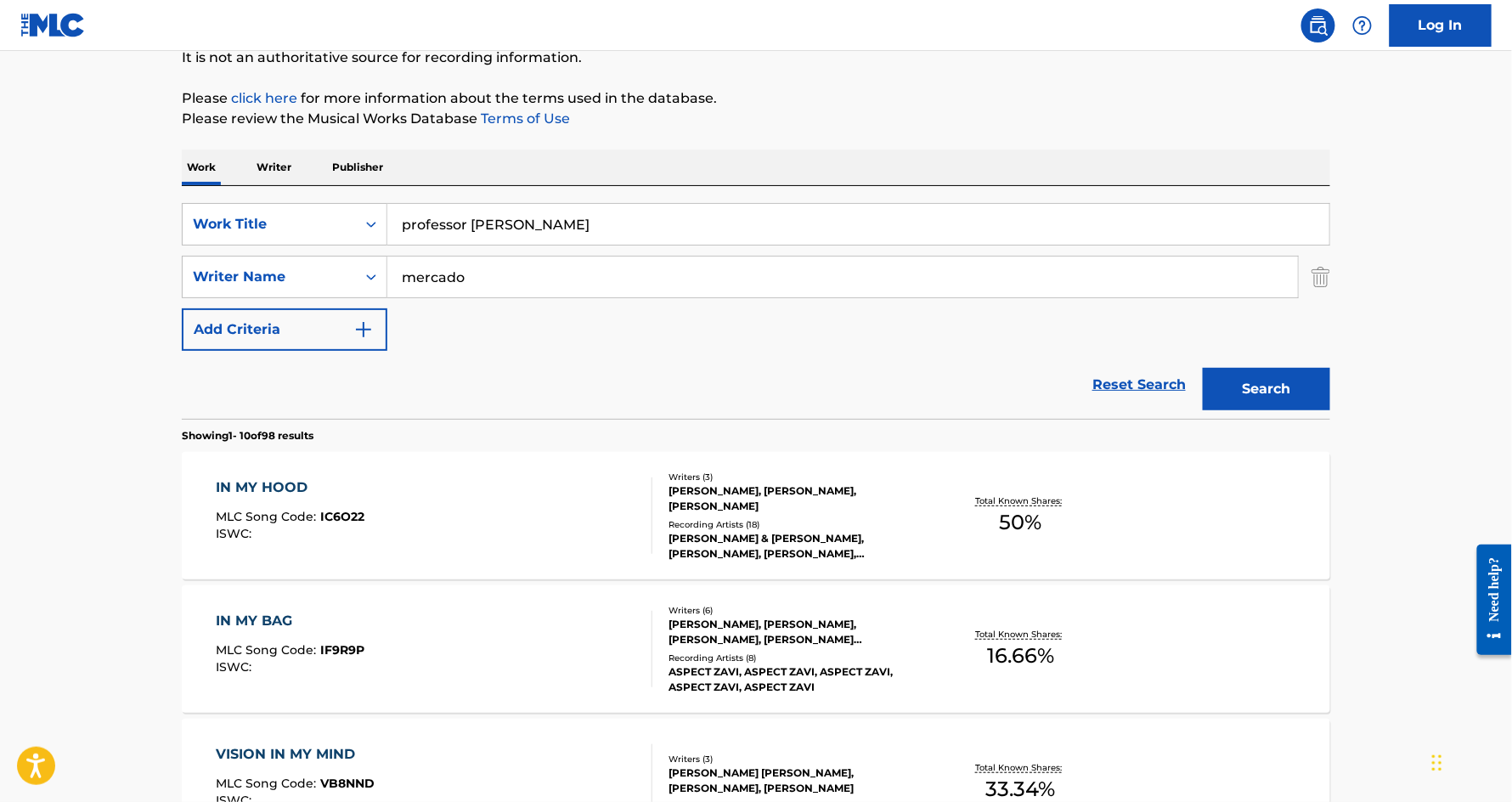
click at [578, 231] on input "professor [PERSON_NAME]" at bounding box center [858, 225] width 942 height 41
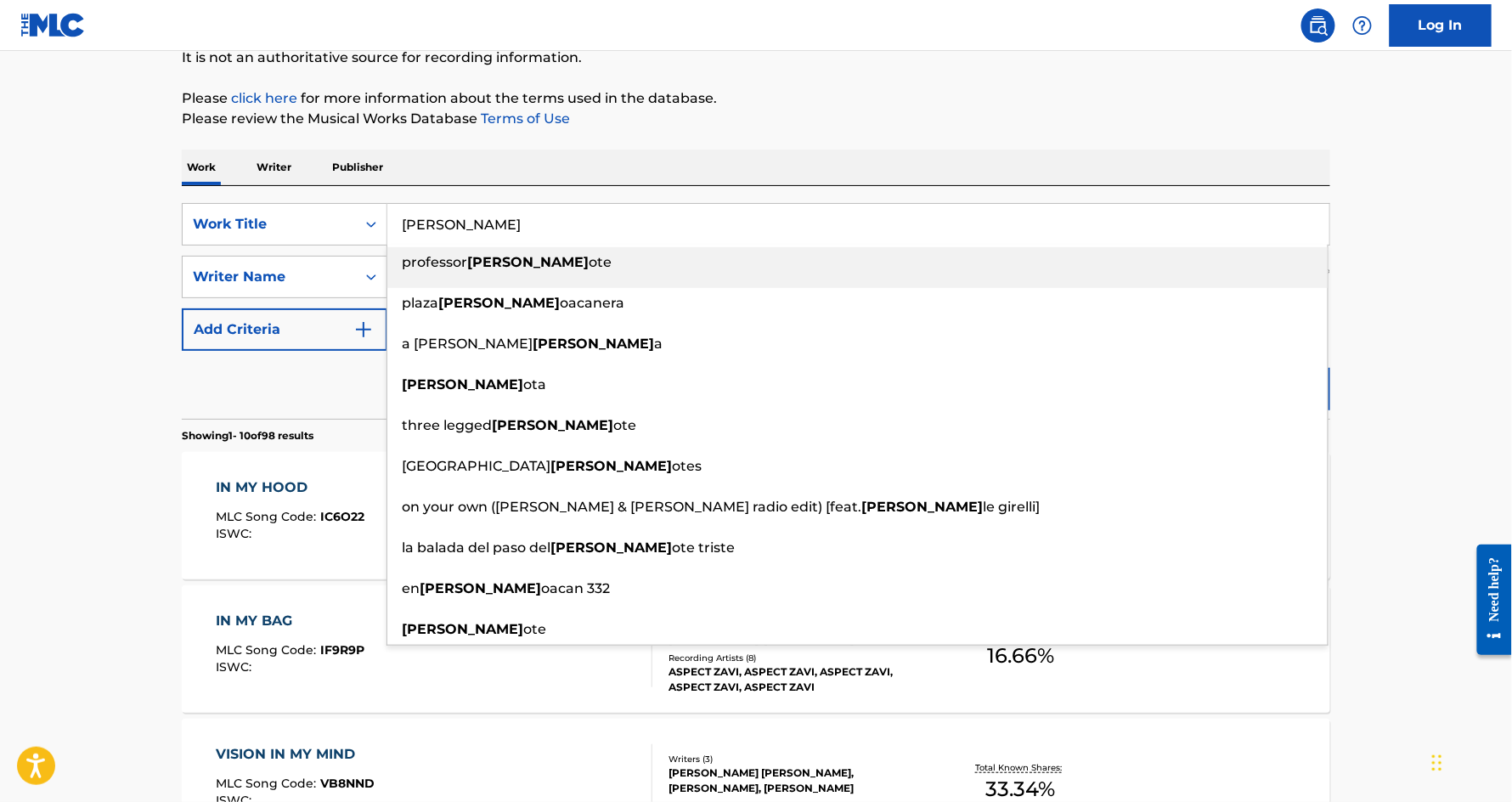
type input "[PERSON_NAME]"
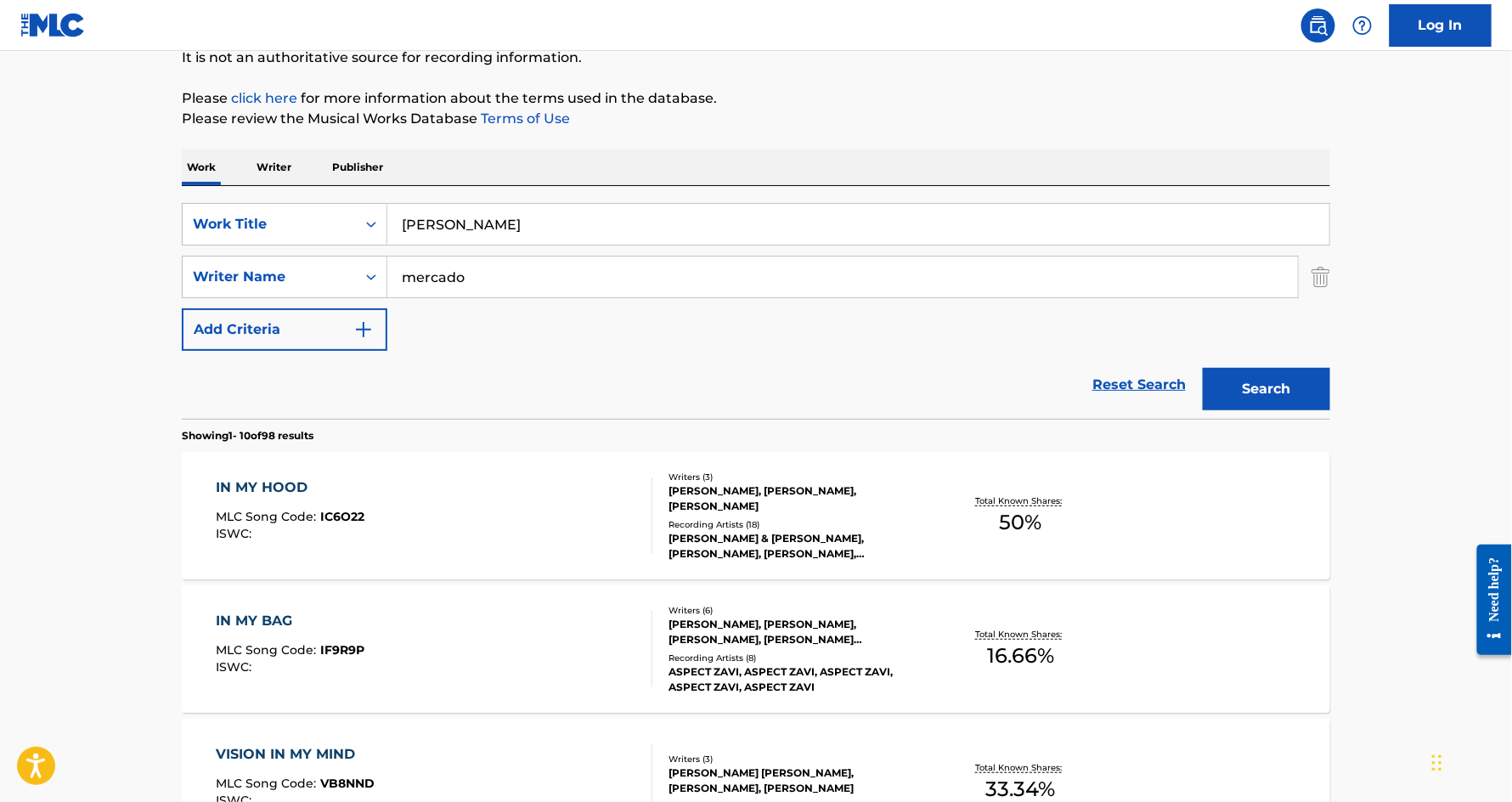
click at [1280, 402] on button "Search" at bounding box center [1267, 389] width 128 height 43
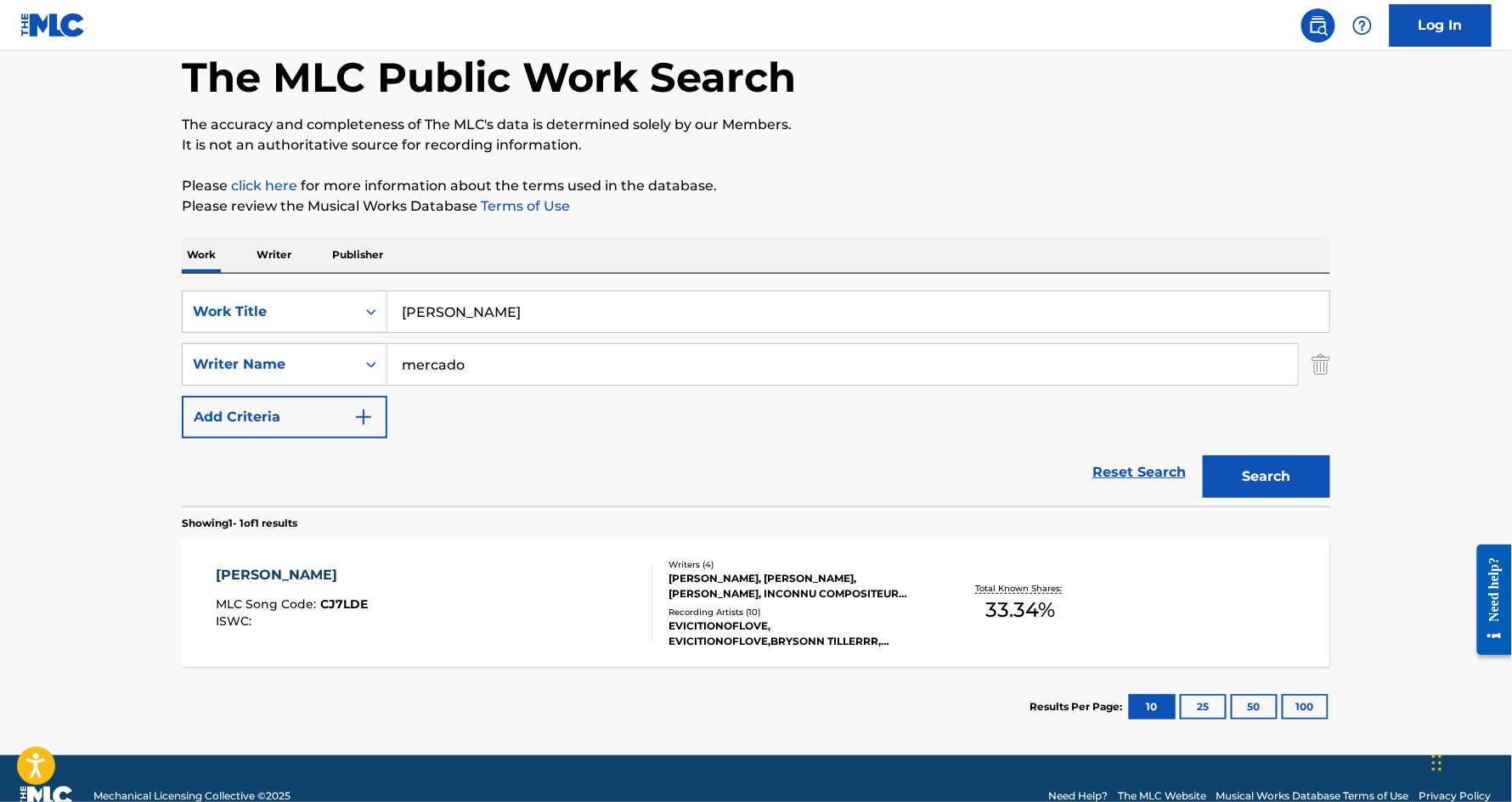
scroll to position [121, 0]
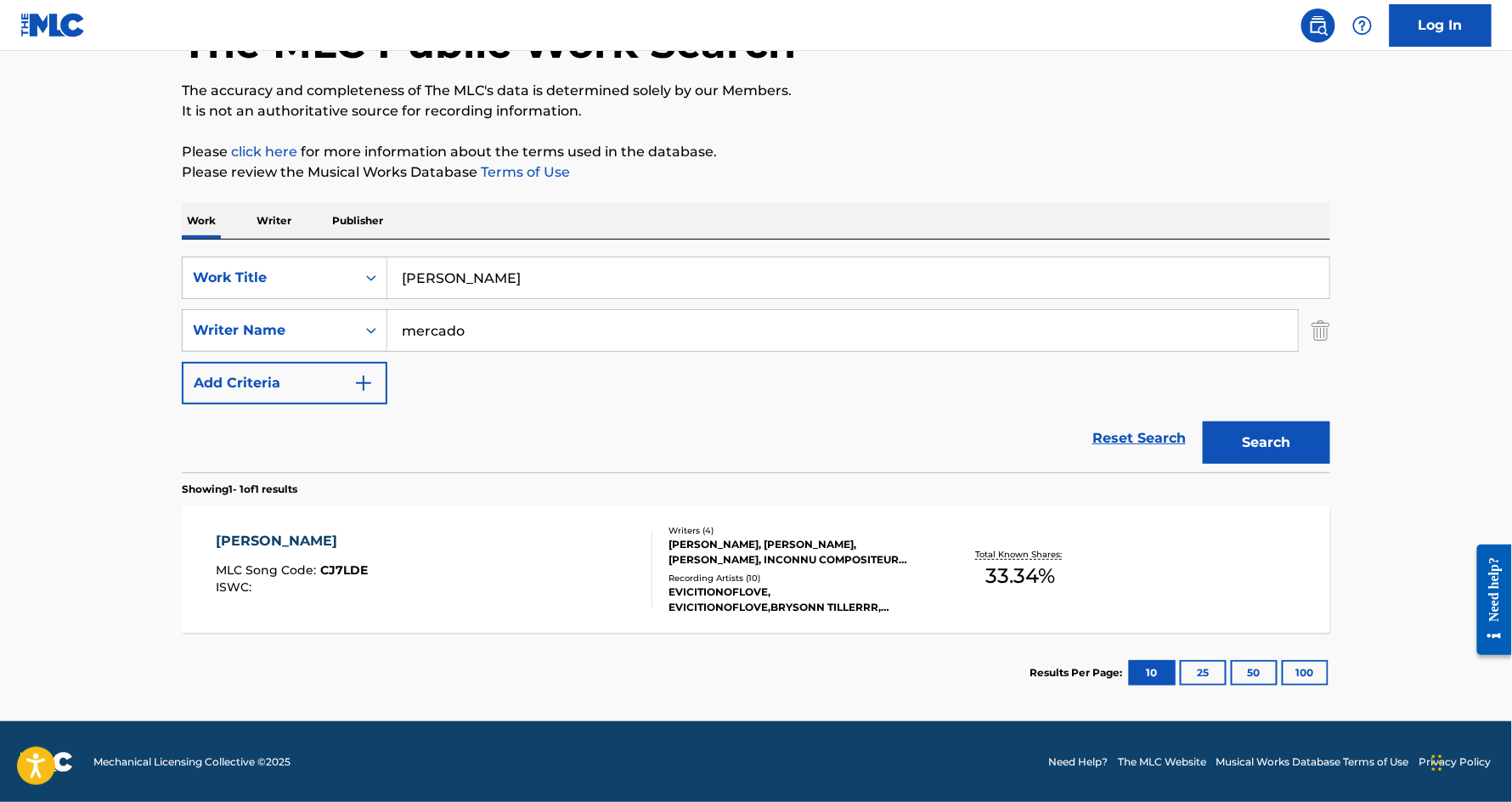
click at [238, 531] on div "[PERSON_NAME]" at bounding box center [293, 540] width 152 height 20
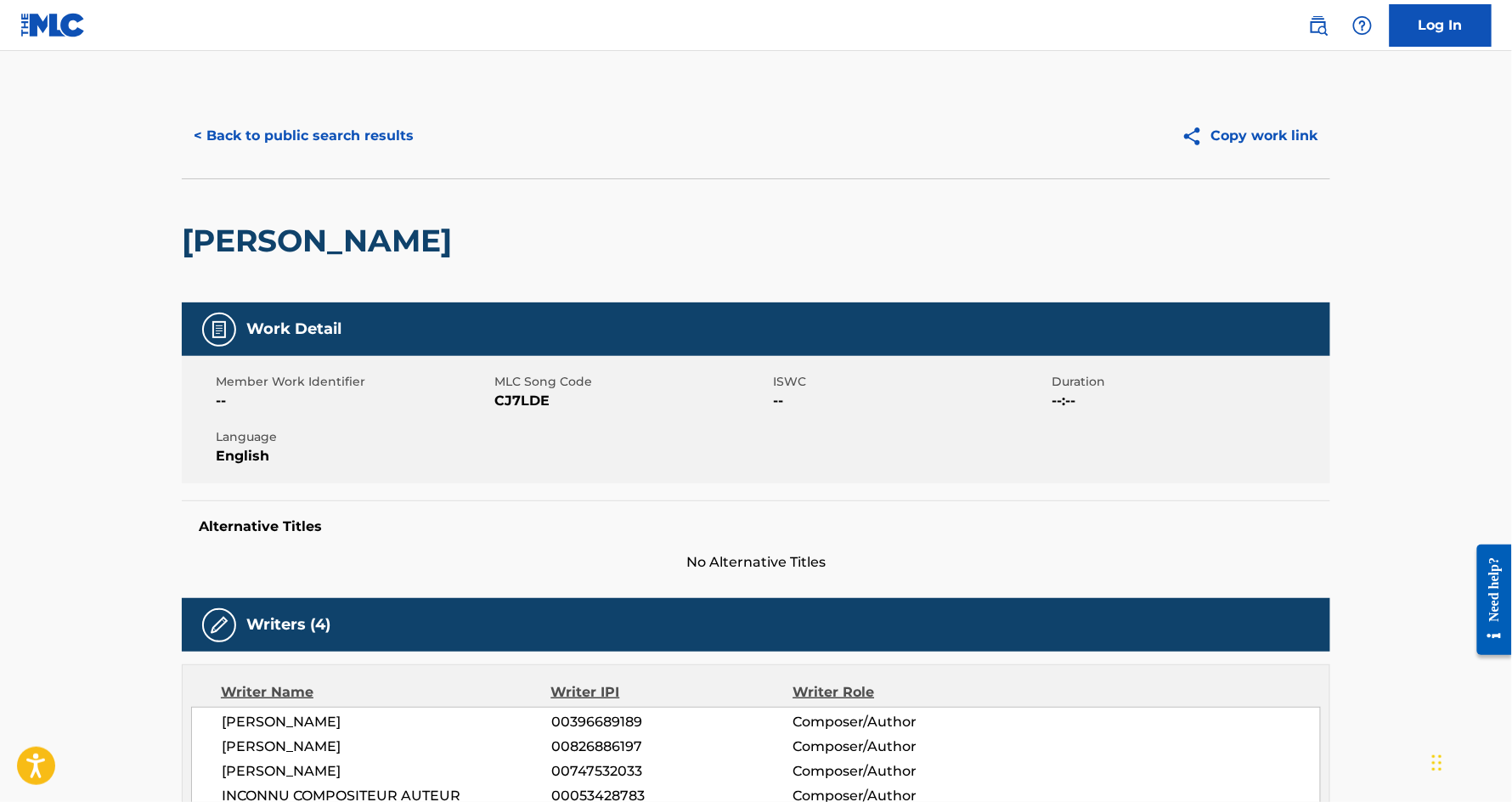
click at [415, 134] on button "< Back to public search results" at bounding box center [304, 136] width 244 height 43
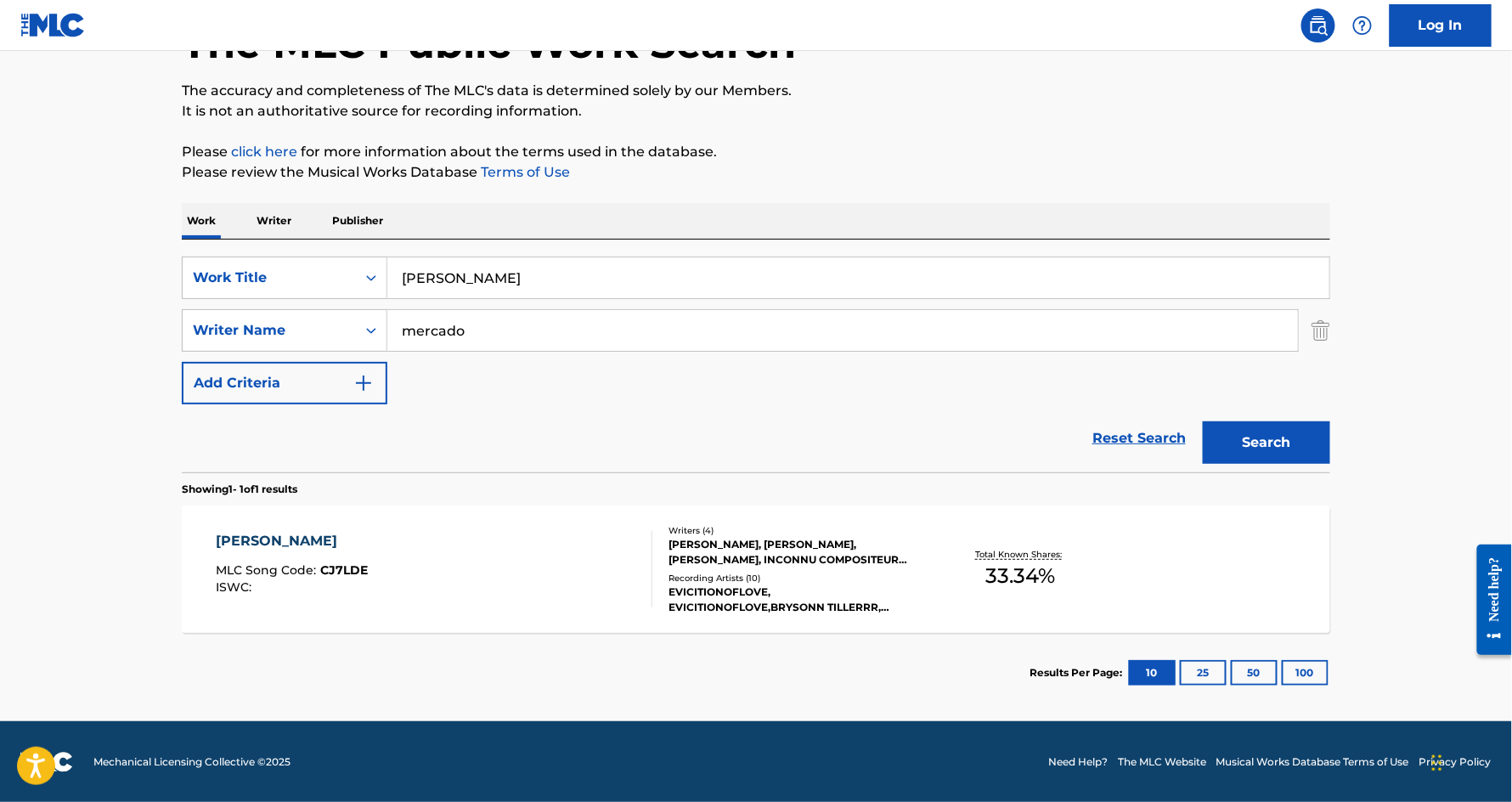
click at [550, 292] on input "[PERSON_NAME]" at bounding box center [858, 278] width 942 height 41
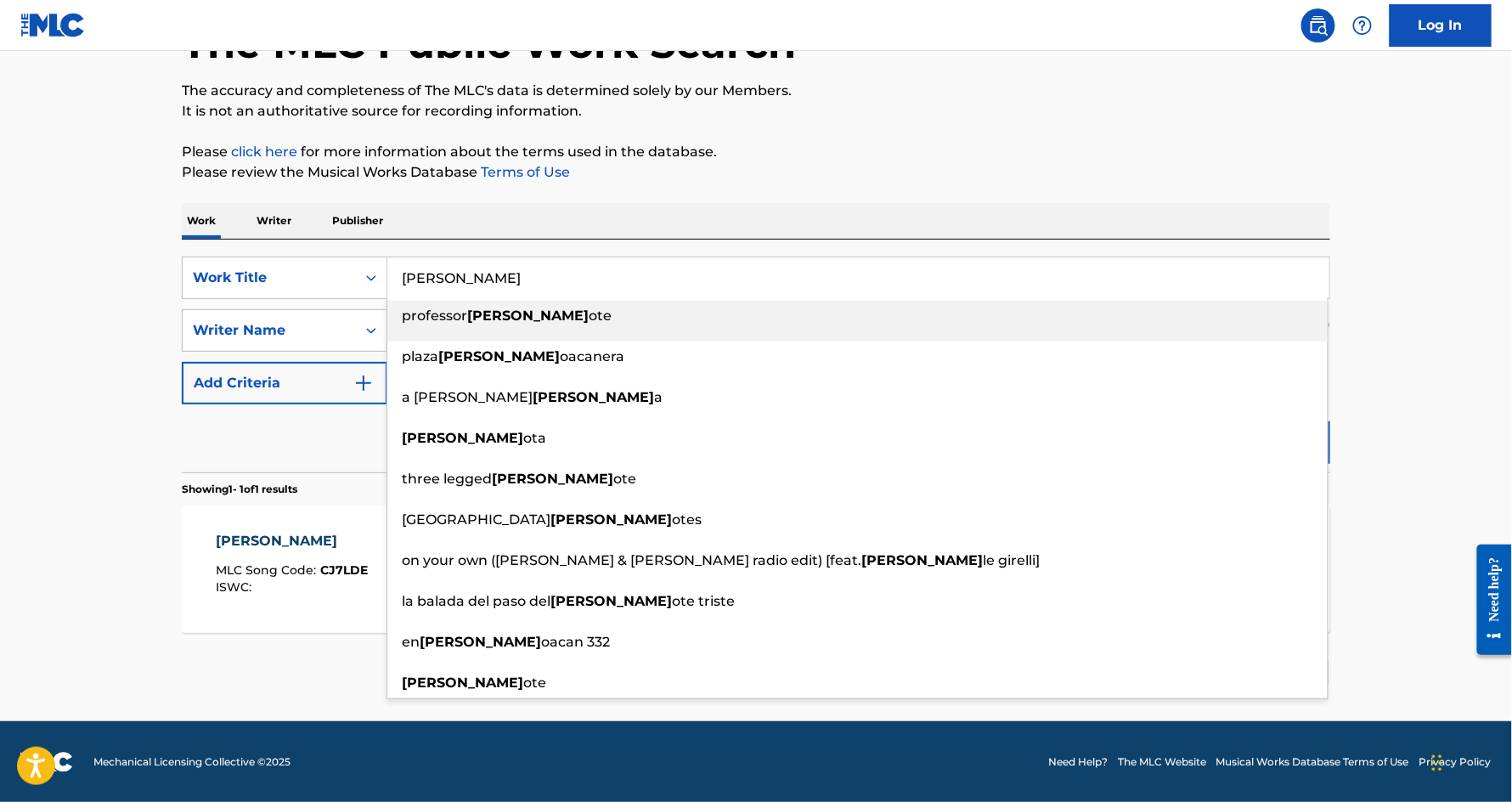
click at [550, 292] on input "[PERSON_NAME]" at bounding box center [858, 278] width 942 height 41
paste input "I HATE OPPS"
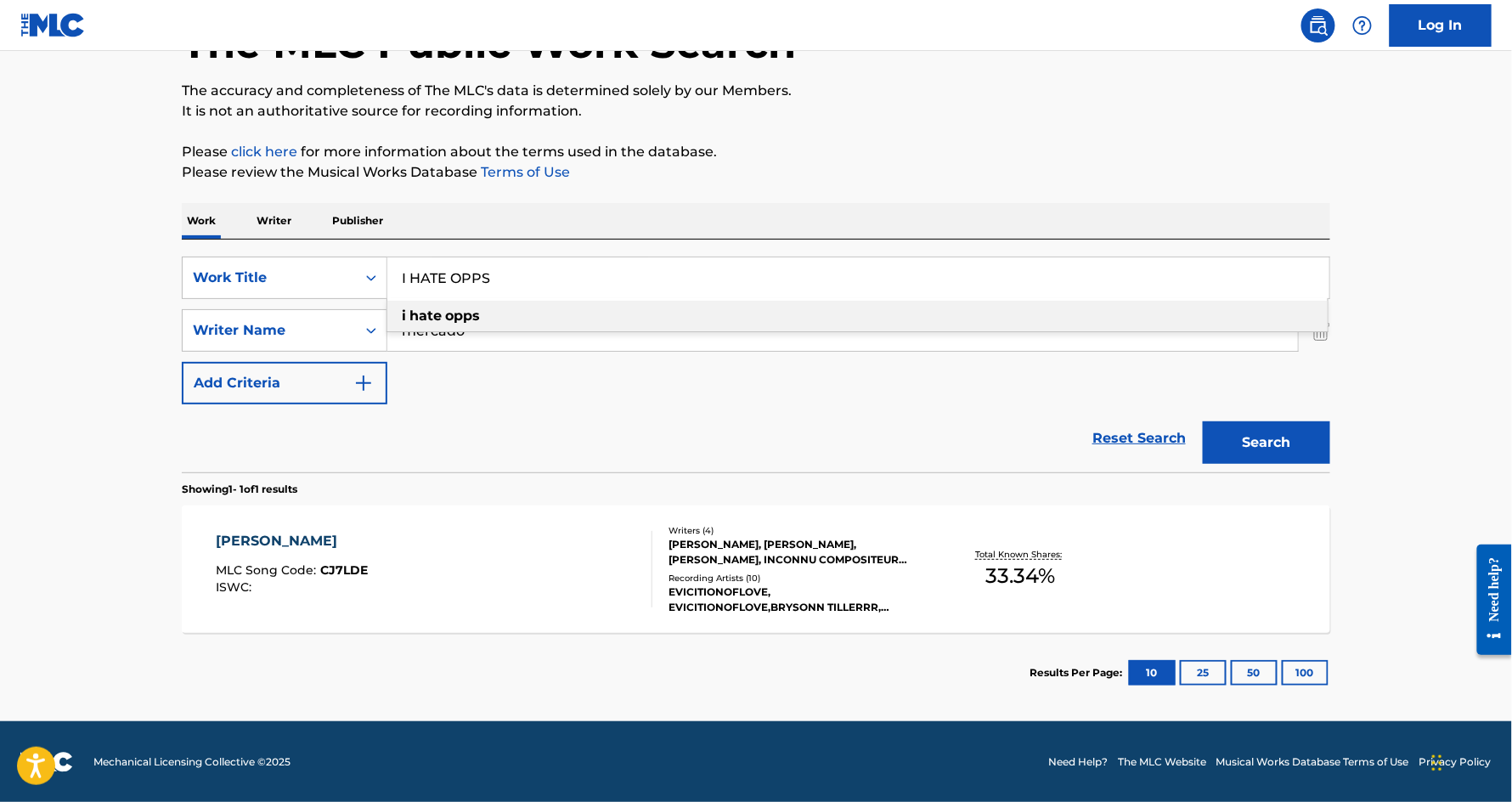
type input "I HATE OPPS"
paste input "KATKUS"
type input "KATKUS"
click at [1203, 421] on button "Search" at bounding box center [1267, 443] width 128 height 43
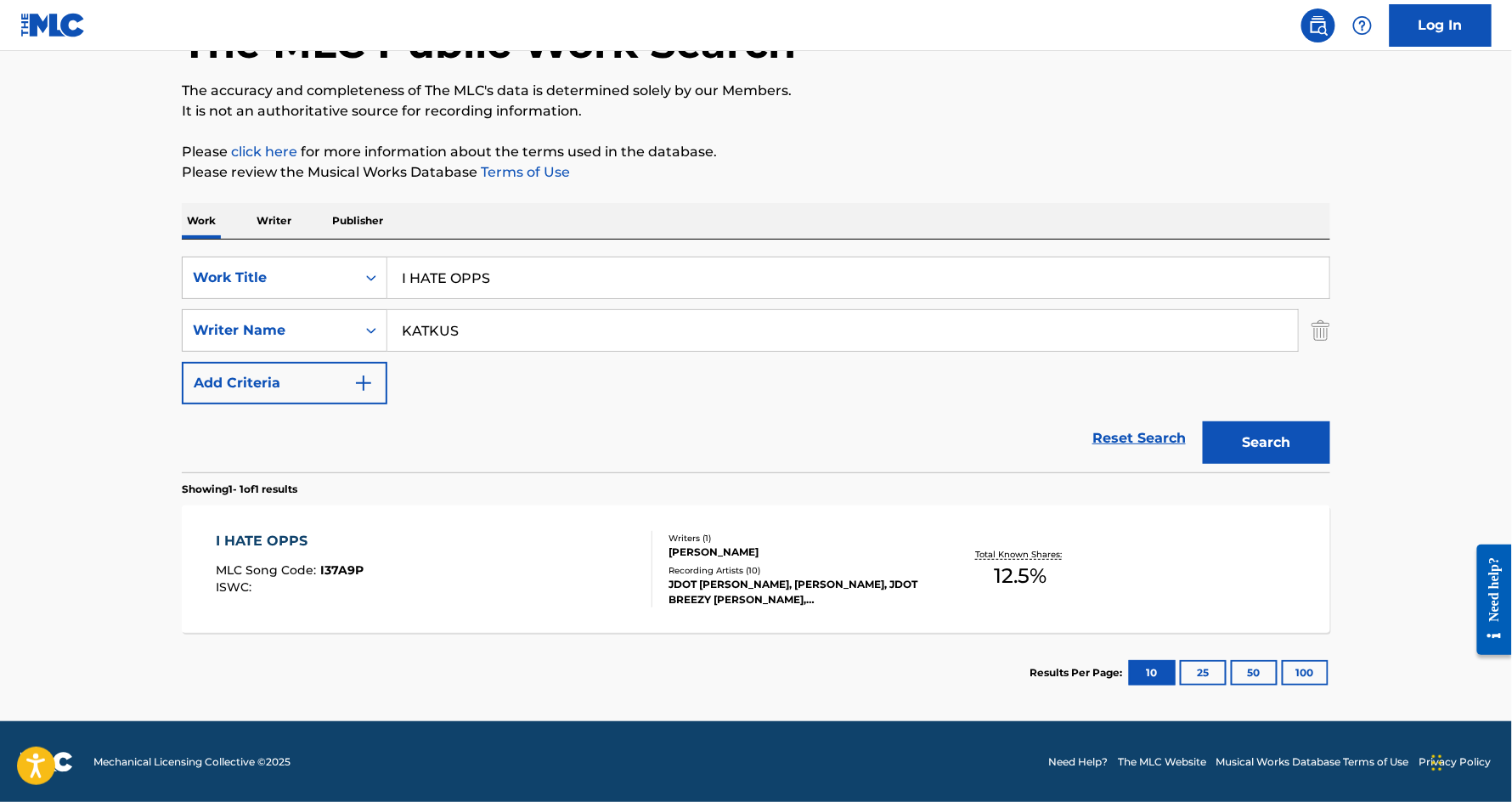
click at [237, 541] on div "I HATE OPPS" at bounding box center [291, 540] width 148 height 20
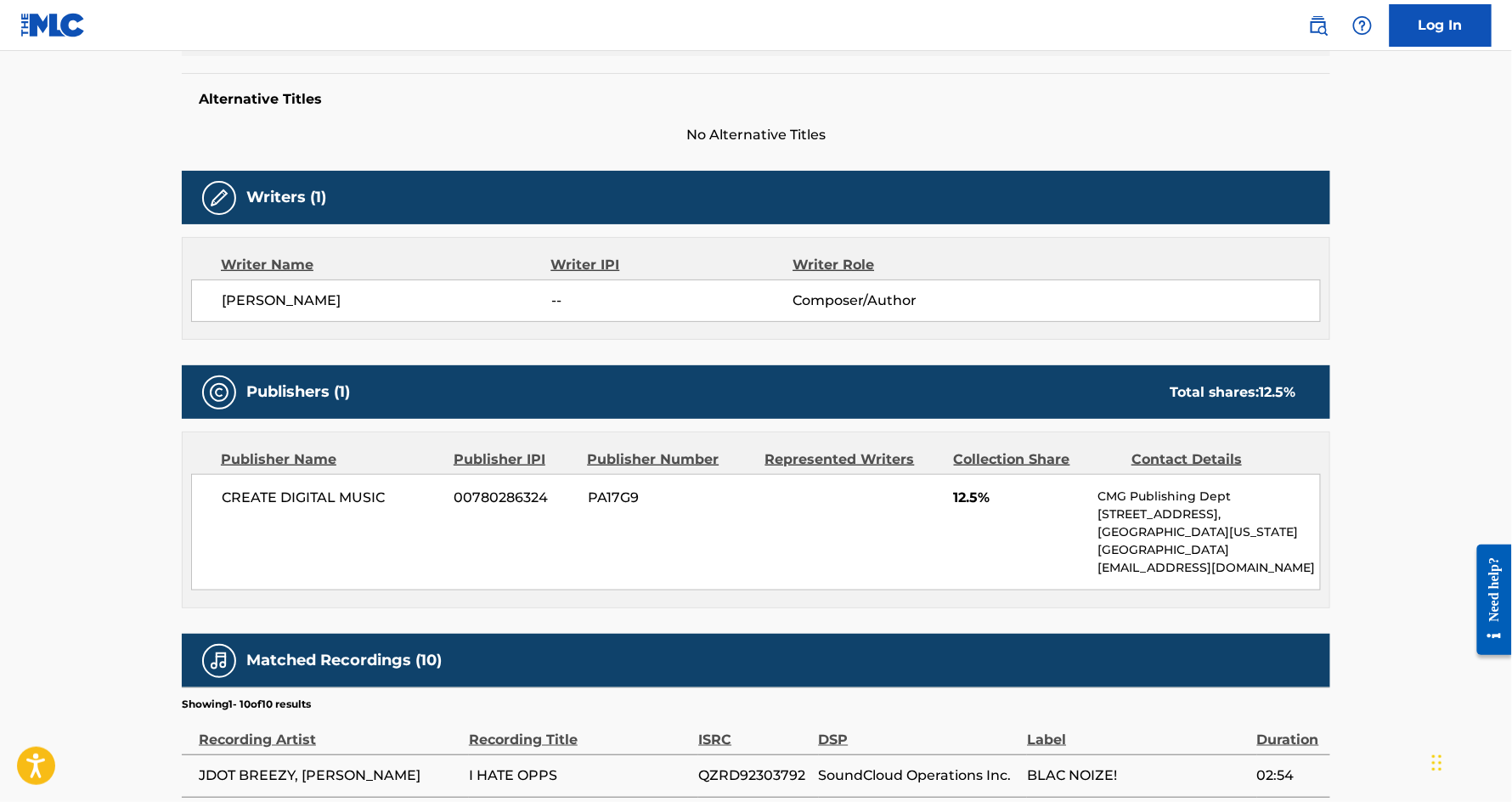
scroll to position [420, 0]
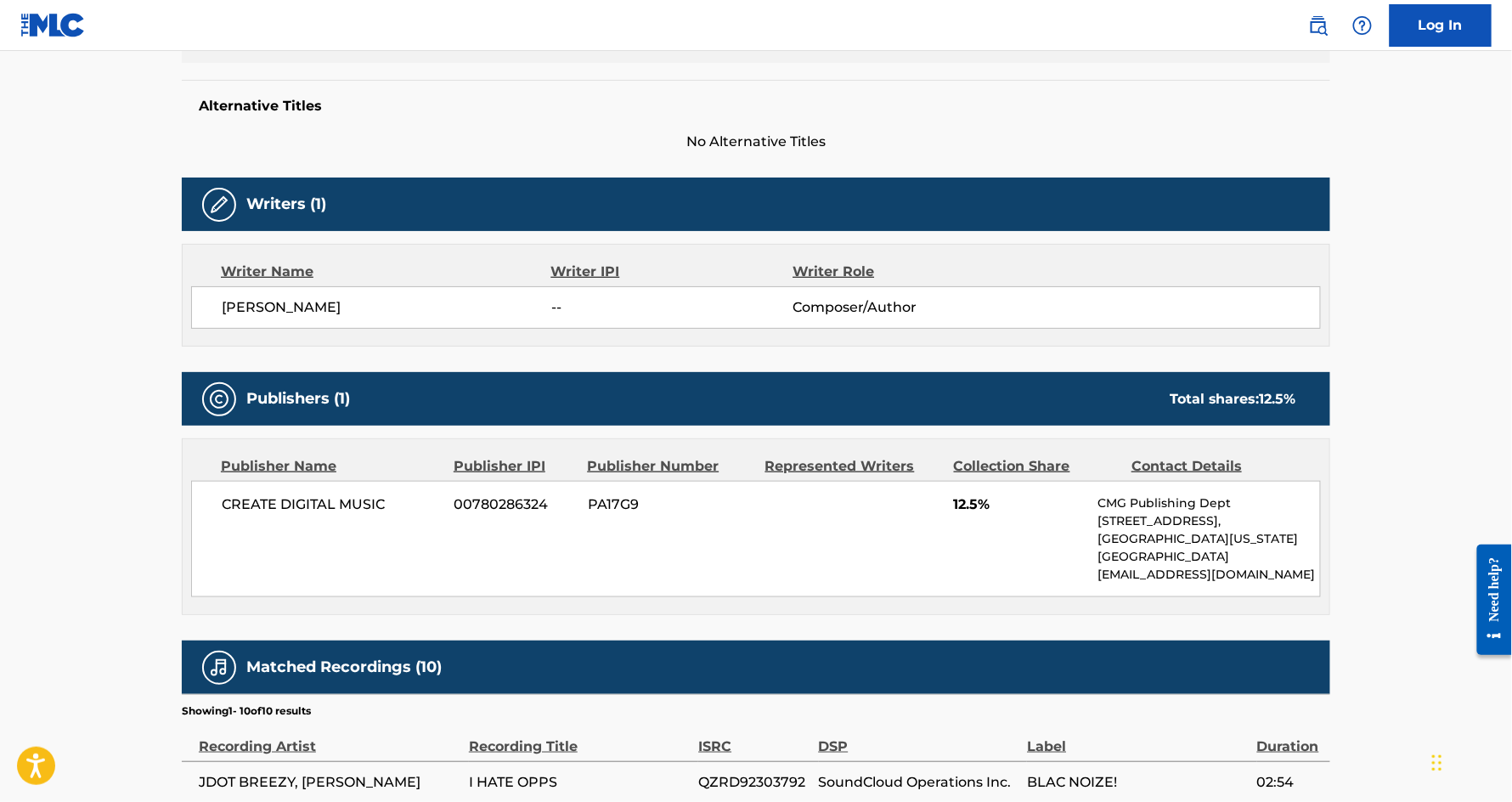
click at [326, 315] on span "[PERSON_NAME]" at bounding box center [386, 307] width 329 height 20
copy div "[PERSON_NAME]"
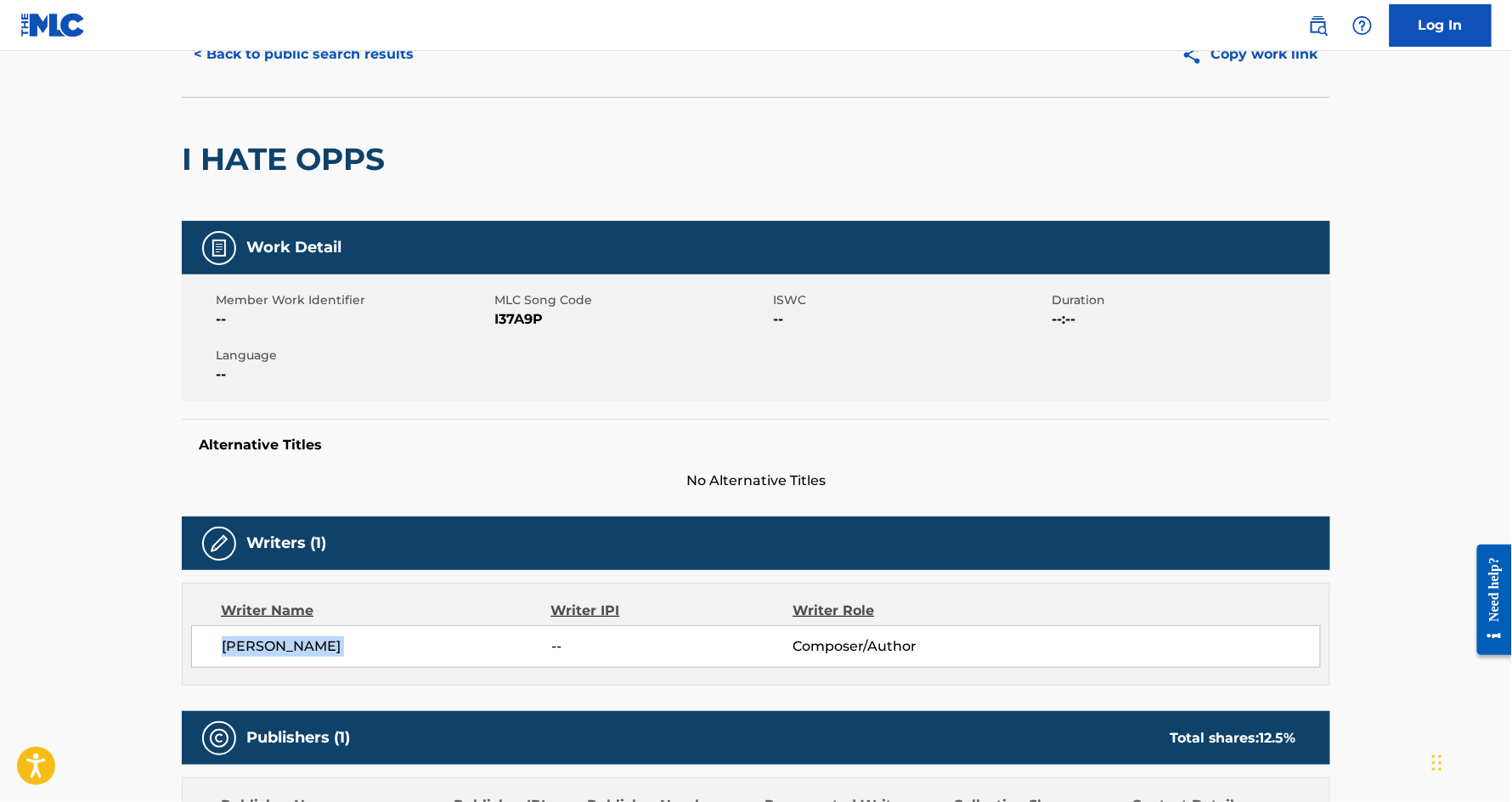
scroll to position [0, 0]
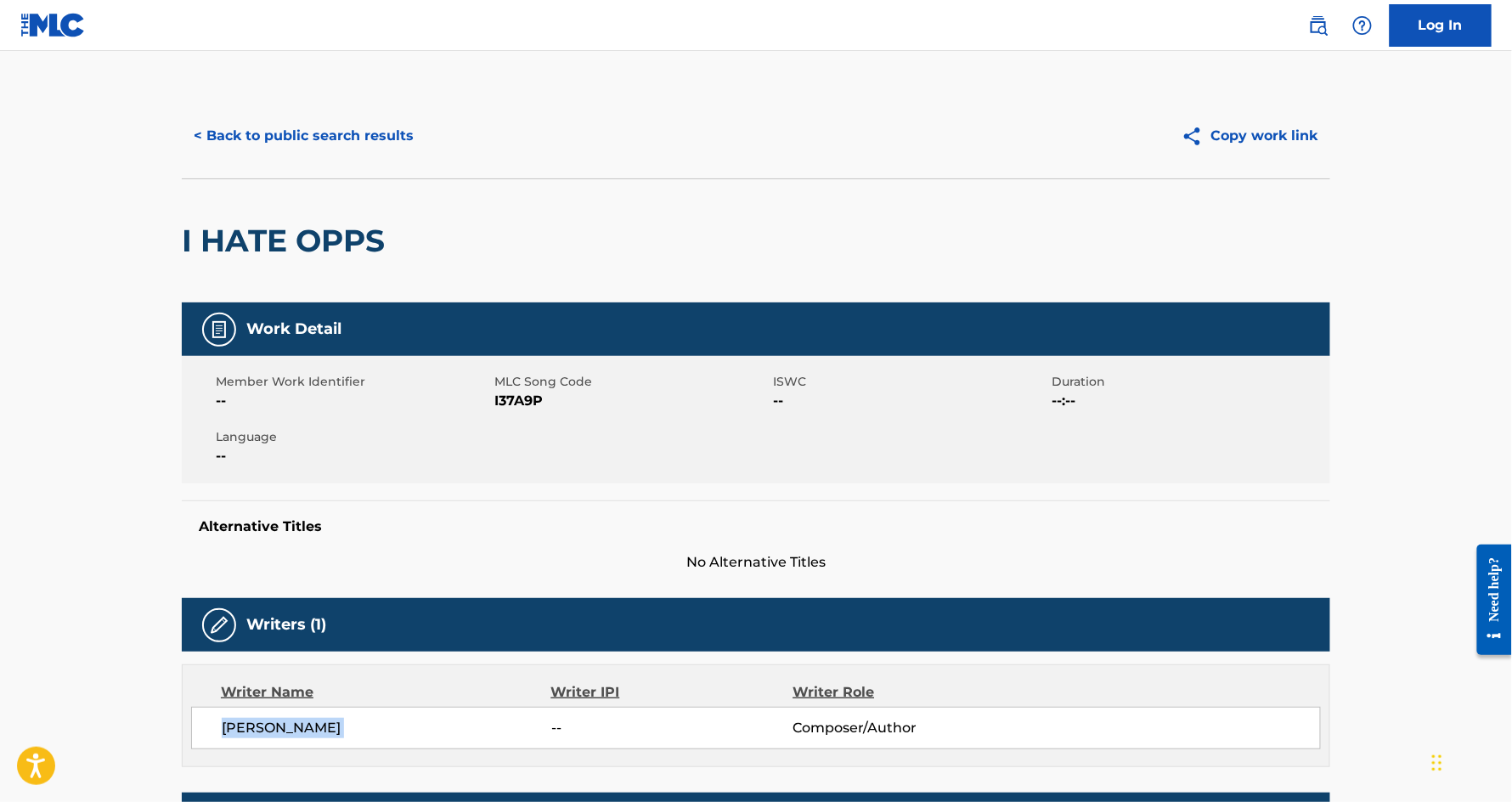
click at [264, 137] on button "< Back to public search results" at bounding box center [304, 136] width 244 height 43
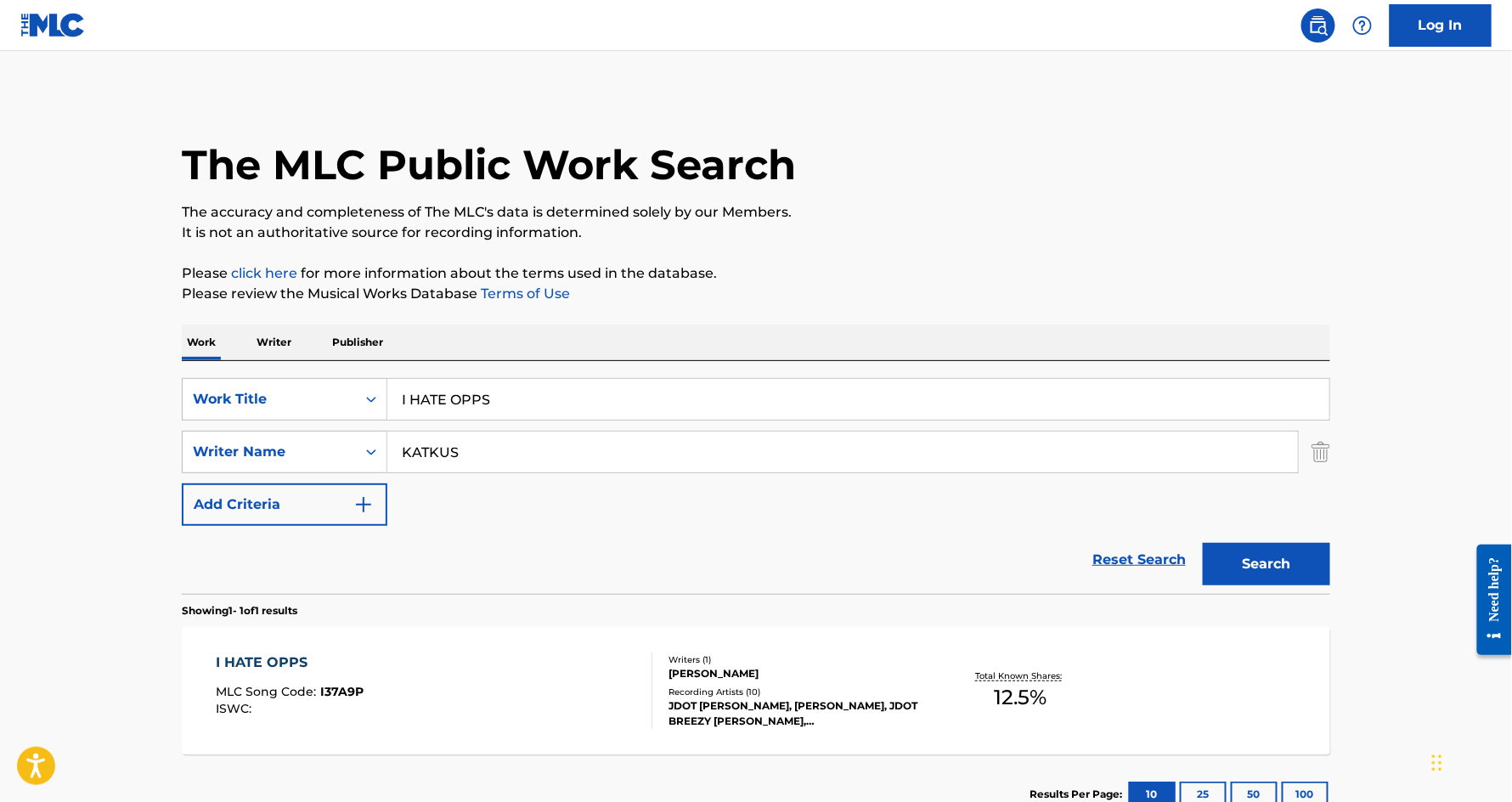
scroll to position [121, 0]
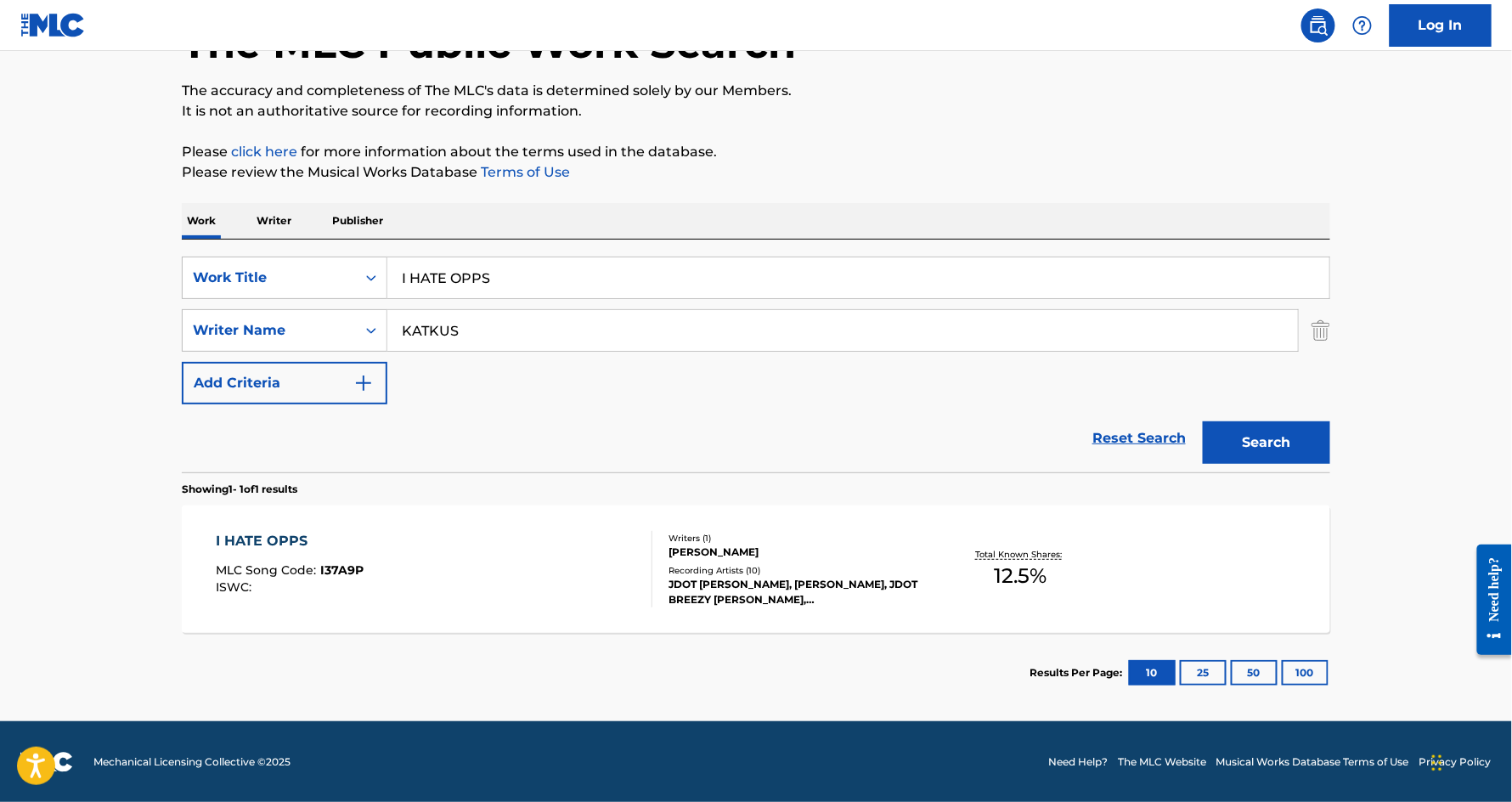
click at [439, 272] on input "I HATE OPPS" at bounding box center [858, 278] width 942 height 41
paste input "GIEDRIUS KATKU"
type input "[PERSON_NAME]"
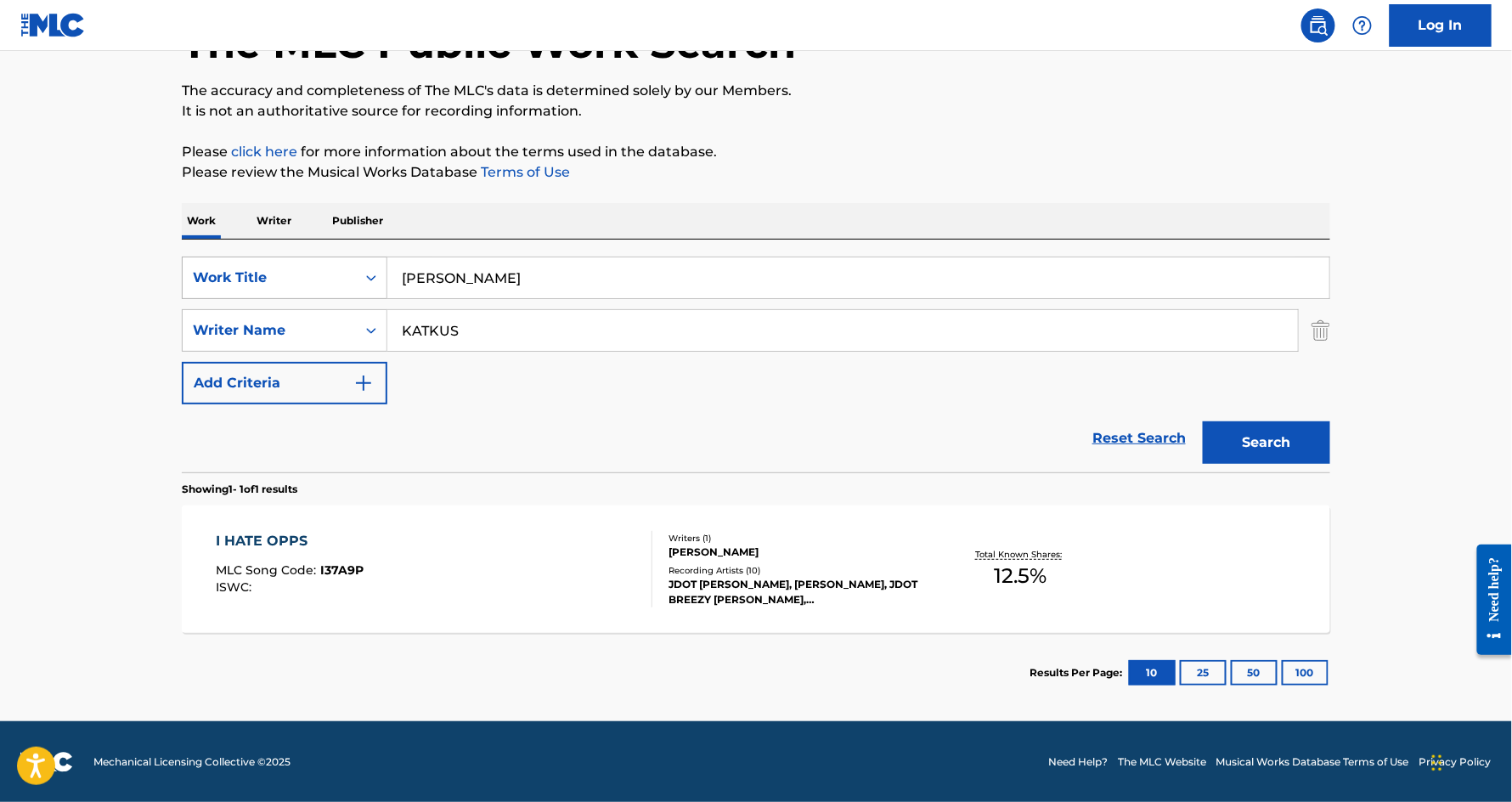
click at [299, 289] on div "Work Title" at bounding box center [269, 277] width 173 height 32
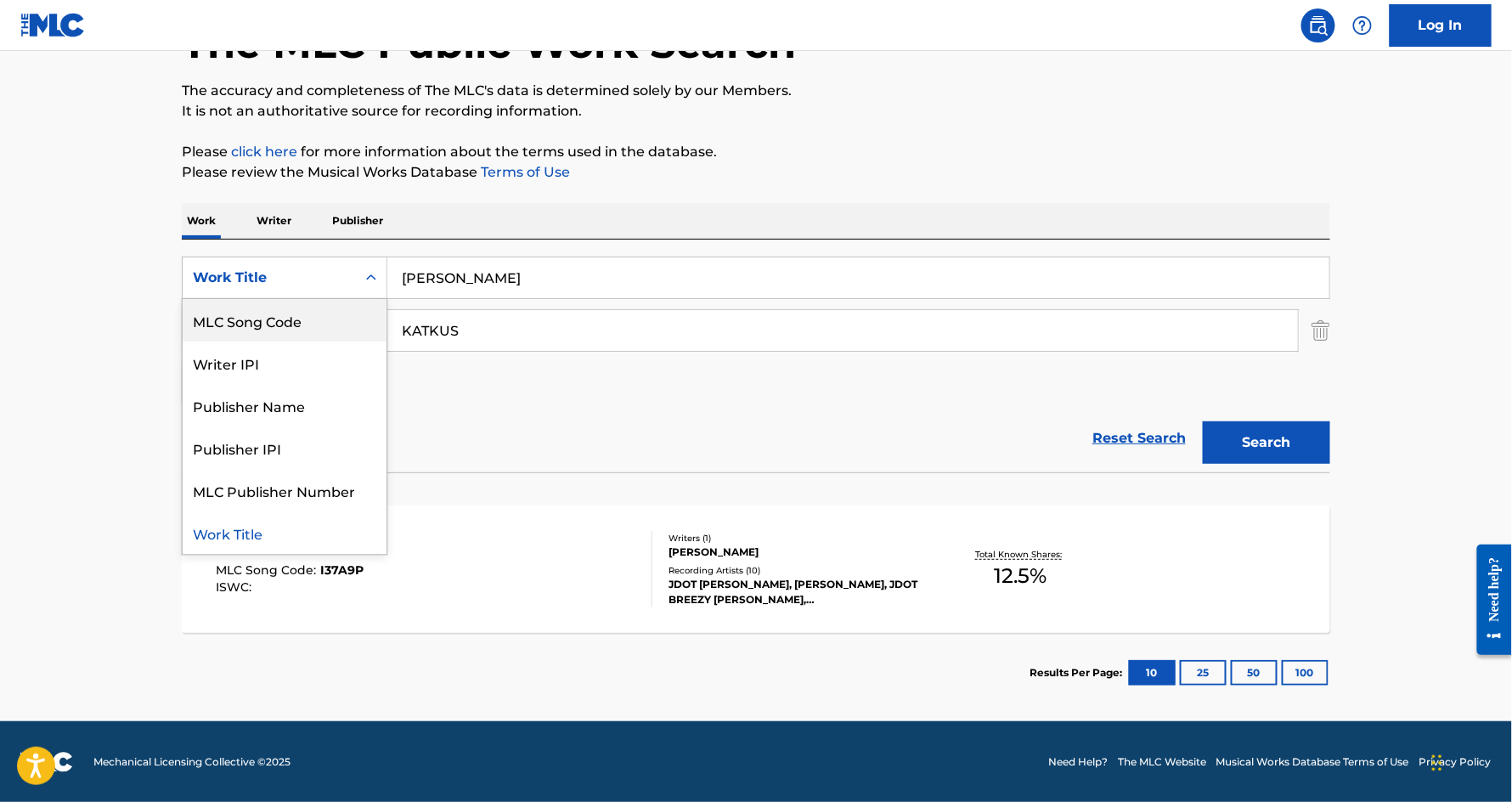
scroll to position [0, 0]
click at [1332, 337] on div "The MLC Public Work Search The accuracy and completeness of The MLC's data is d…" at bounding box center [756, 342] width 1189 height 741
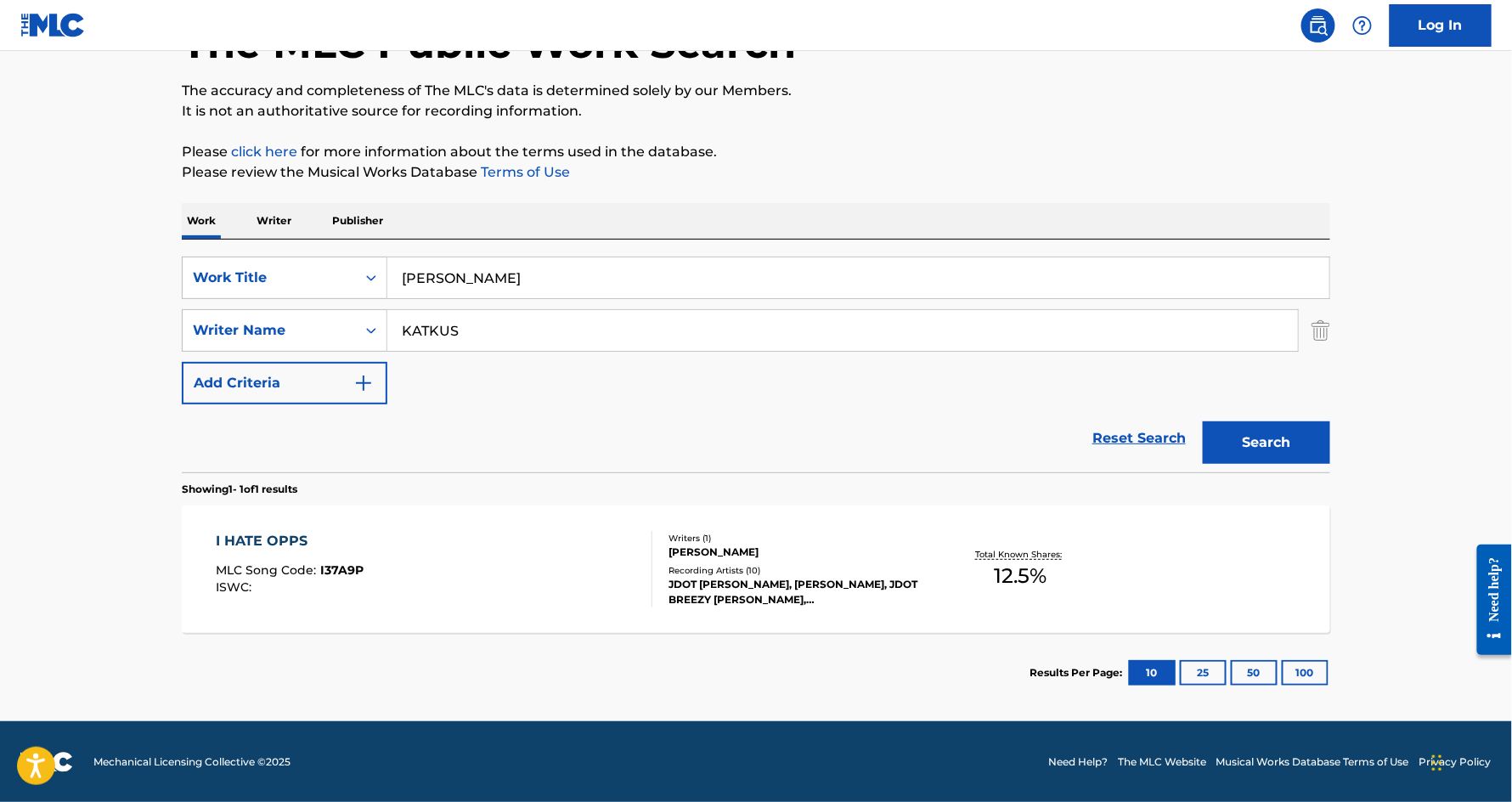
click at [1323, 333] on img "Search Form" at bounding box center [1320, 330] width 18 height 43
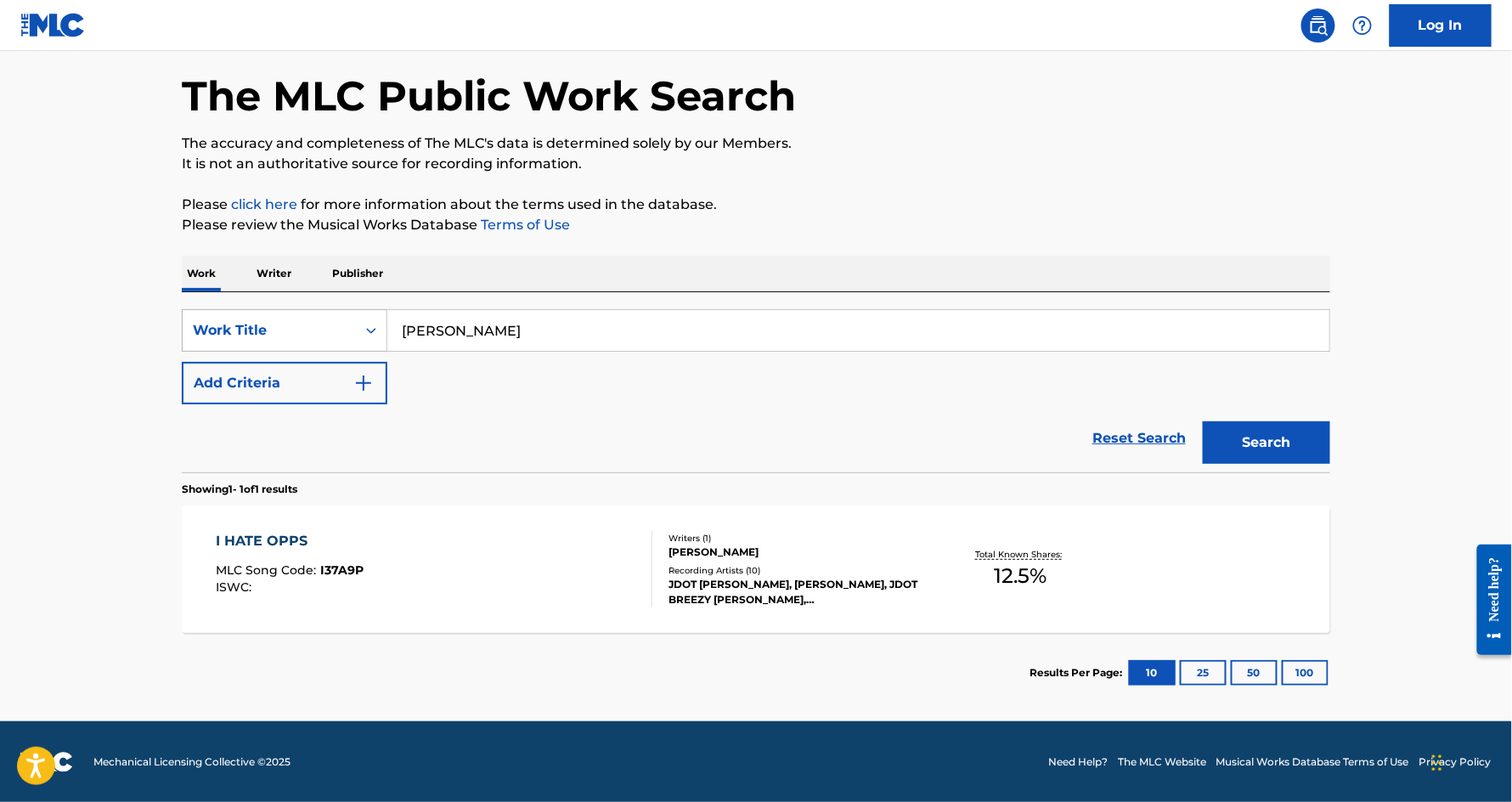
click at [351, 339] on div "Work Title" at bounding box center [269, 330] width 173 height 32
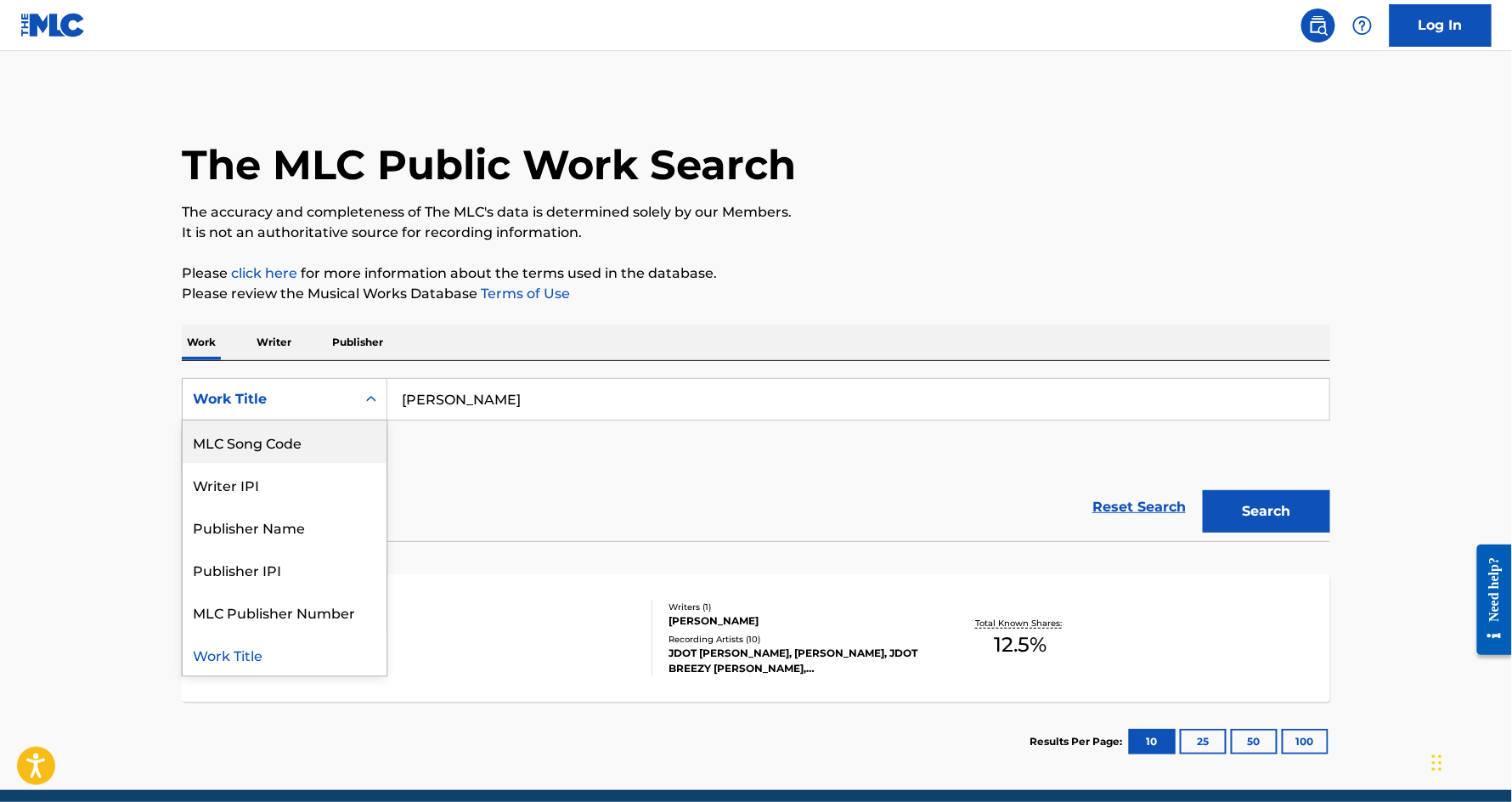
scroll to position [0, 0]
click at [323, 451] on div "Writer Name" at bounding box center [285, 442] width 204 height 43
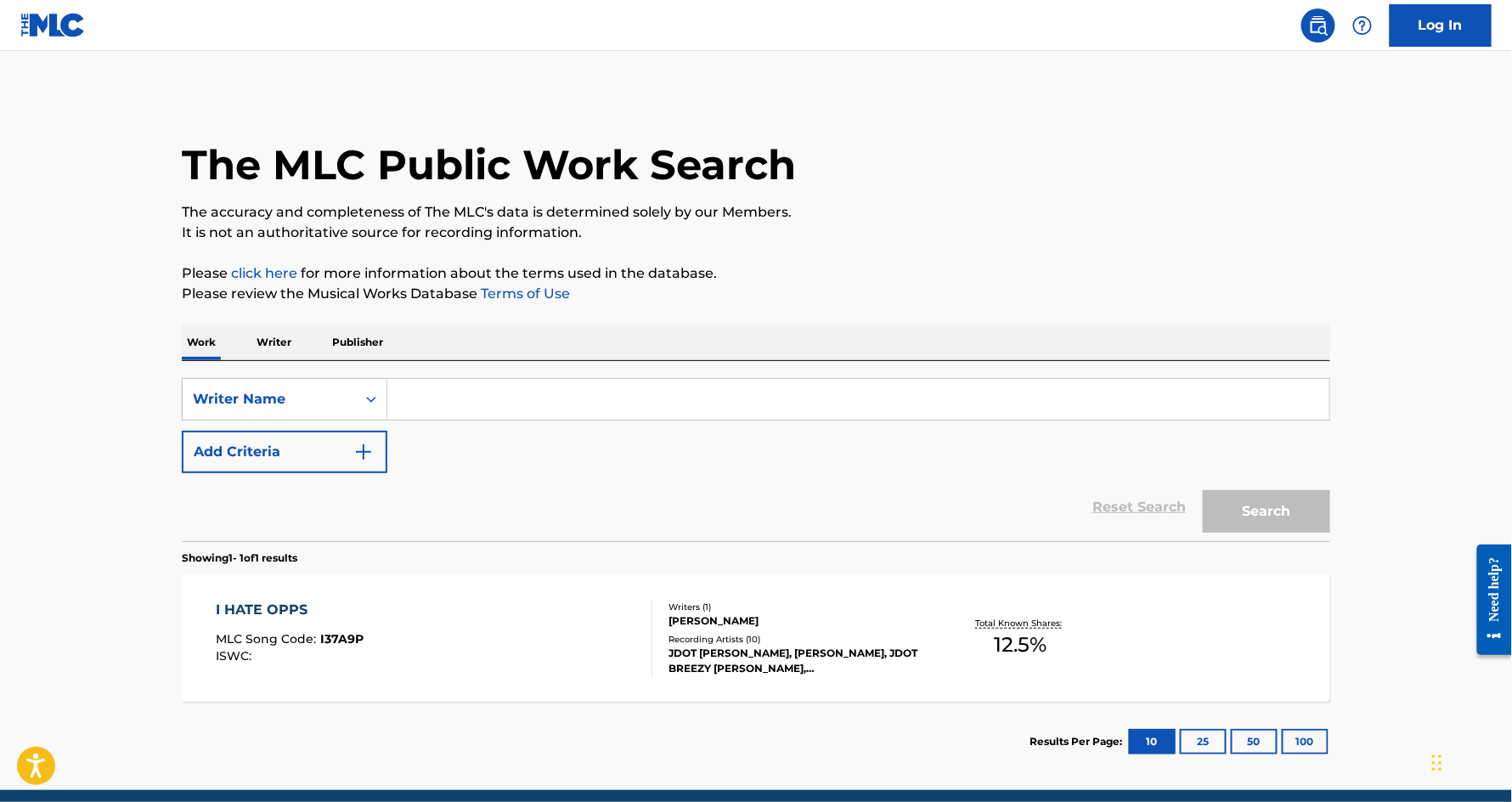
click at [467, 413] on input "Search Form" at bounding box center [858, 399] width 942 height 41
paste input "[PERSON_NAME]"
type input "[PERSON_NAME]"
click at [1203, 490] on button "Search" at bounding box center [1267, 511] width 128 height 43
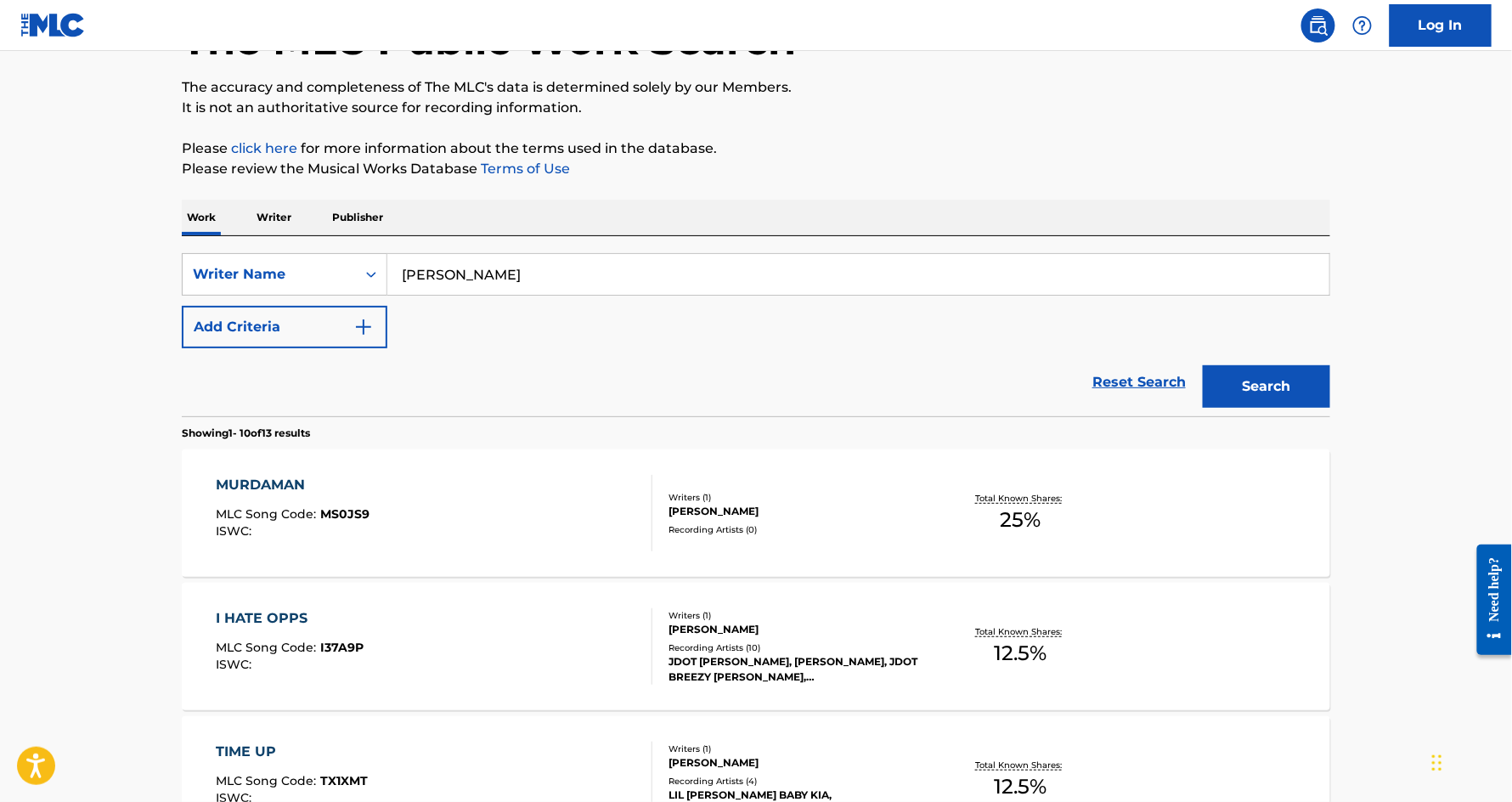
scroll to position [170, 0]
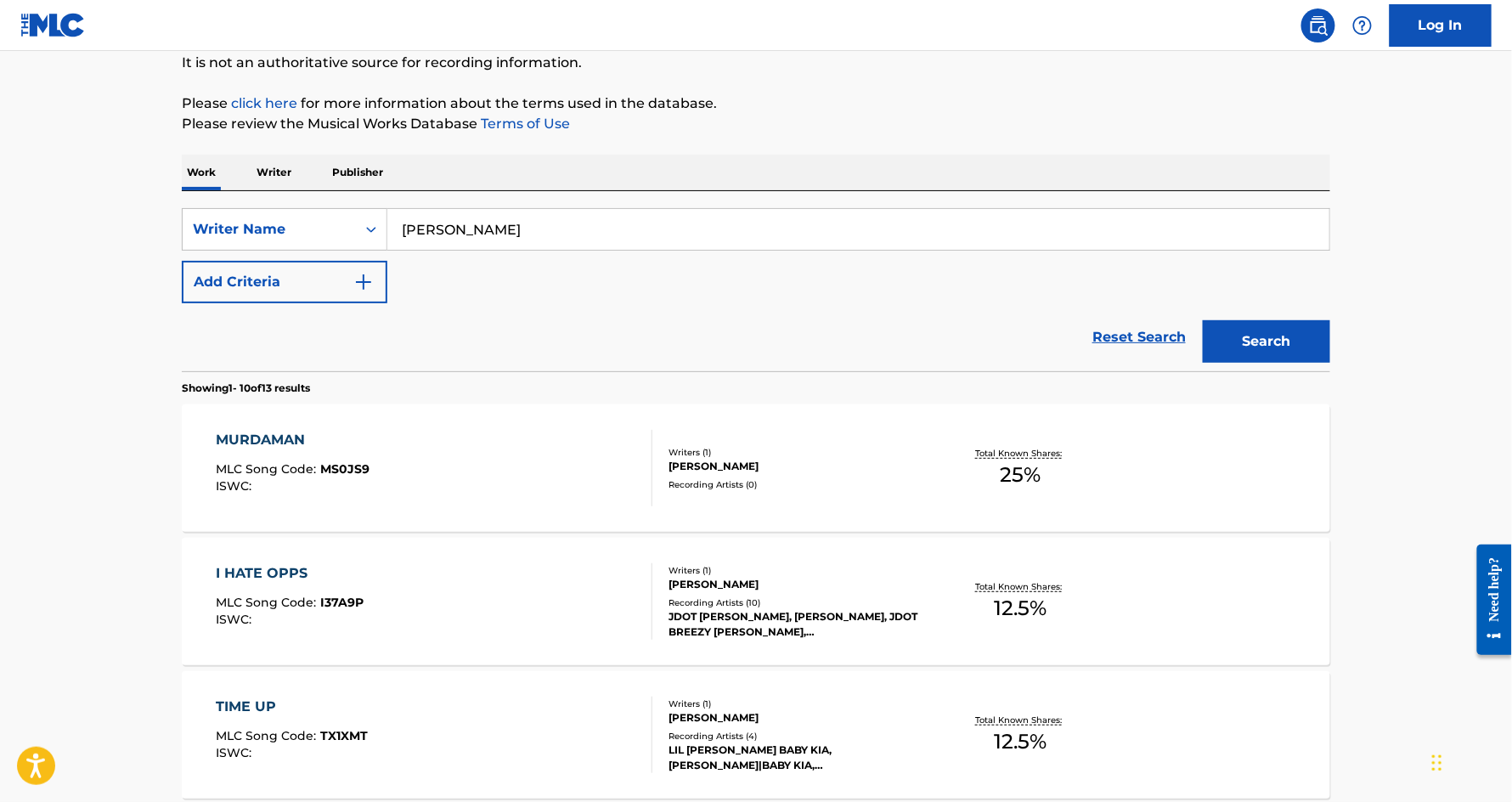
click at [266, 428] on div "MURDAMAN MLC Song Code : MS0JS9 ISWC : Writers ( 1 ) [PERSON_NAME] Recording Ar…" at bounding box center [756, 469] width 1149 height 128
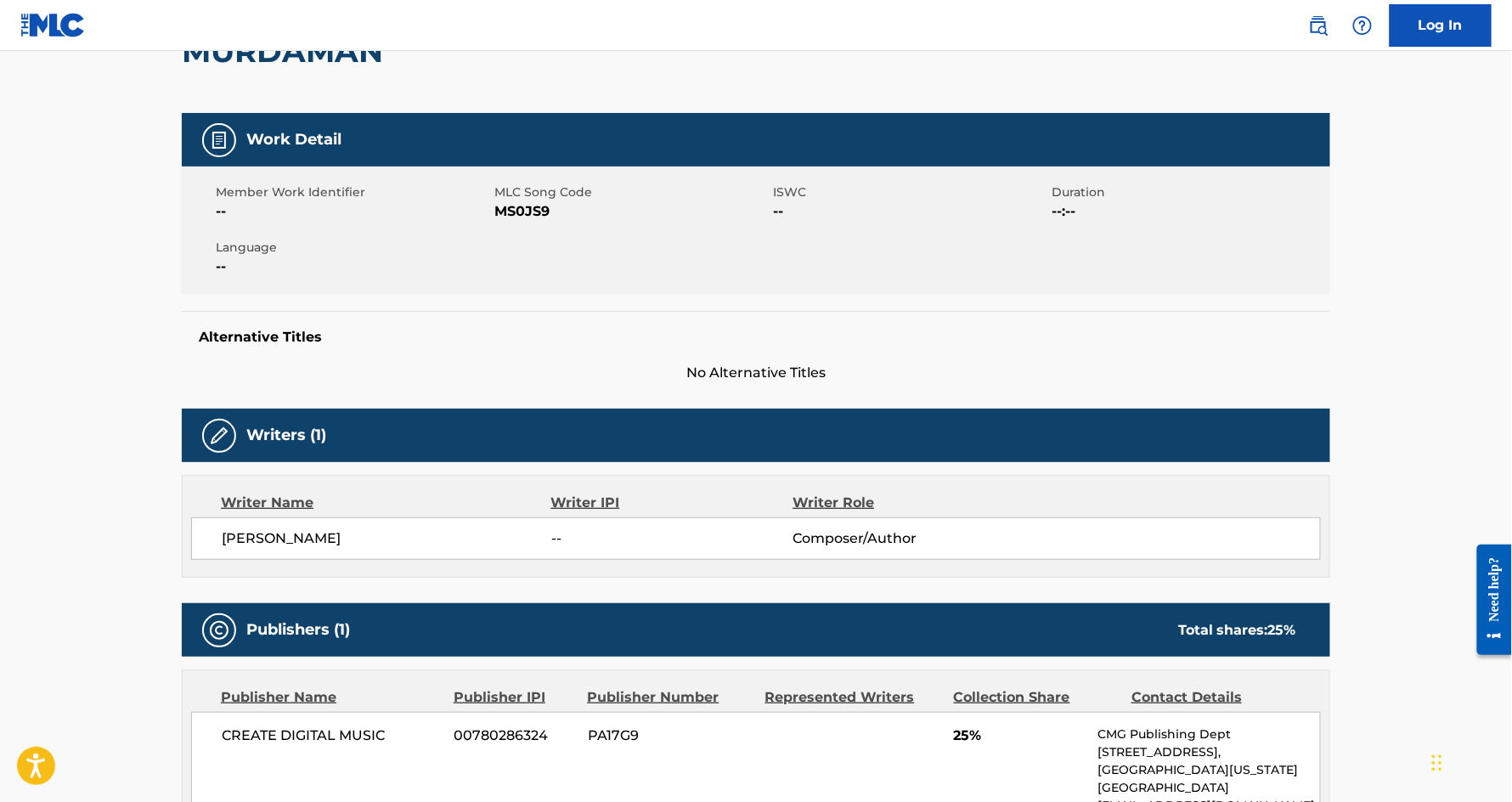
scroll to position [472, 0]
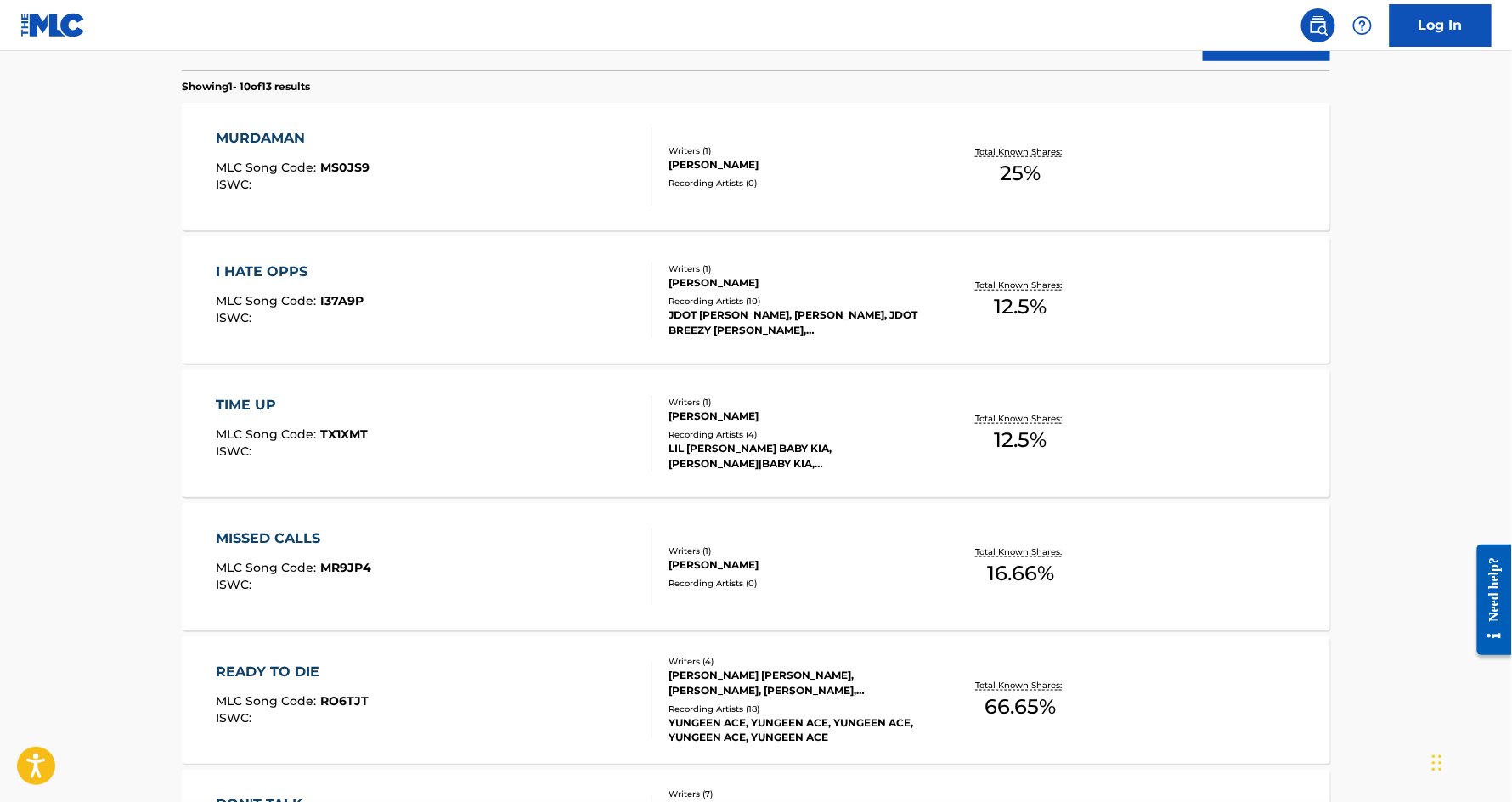
scroll to position [170, 0]
